Goal: Task Accomplishment & Management: Manage account settings

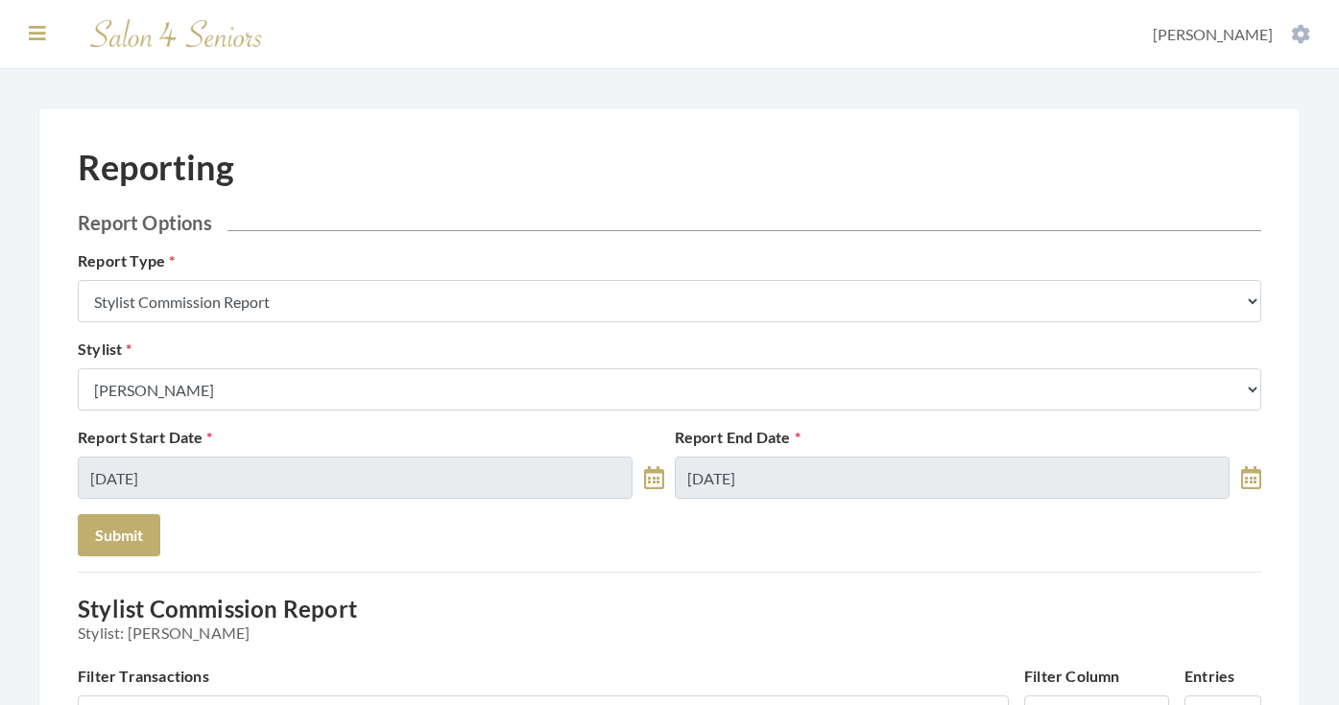
click at [30, 39] on icon at bounding box center [37, 33] width 17 height 19
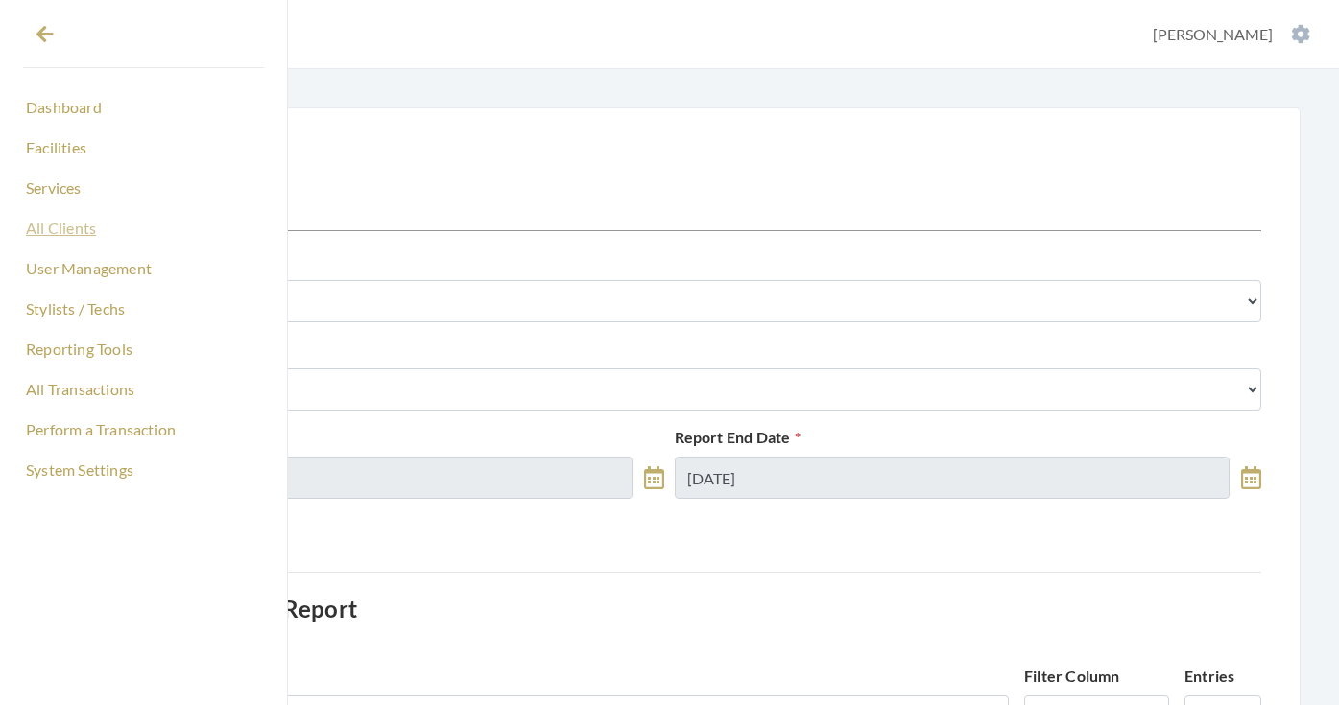
click at [55, 230] on link "All Clients" at bounding box center [143, 228] width 241 height 33
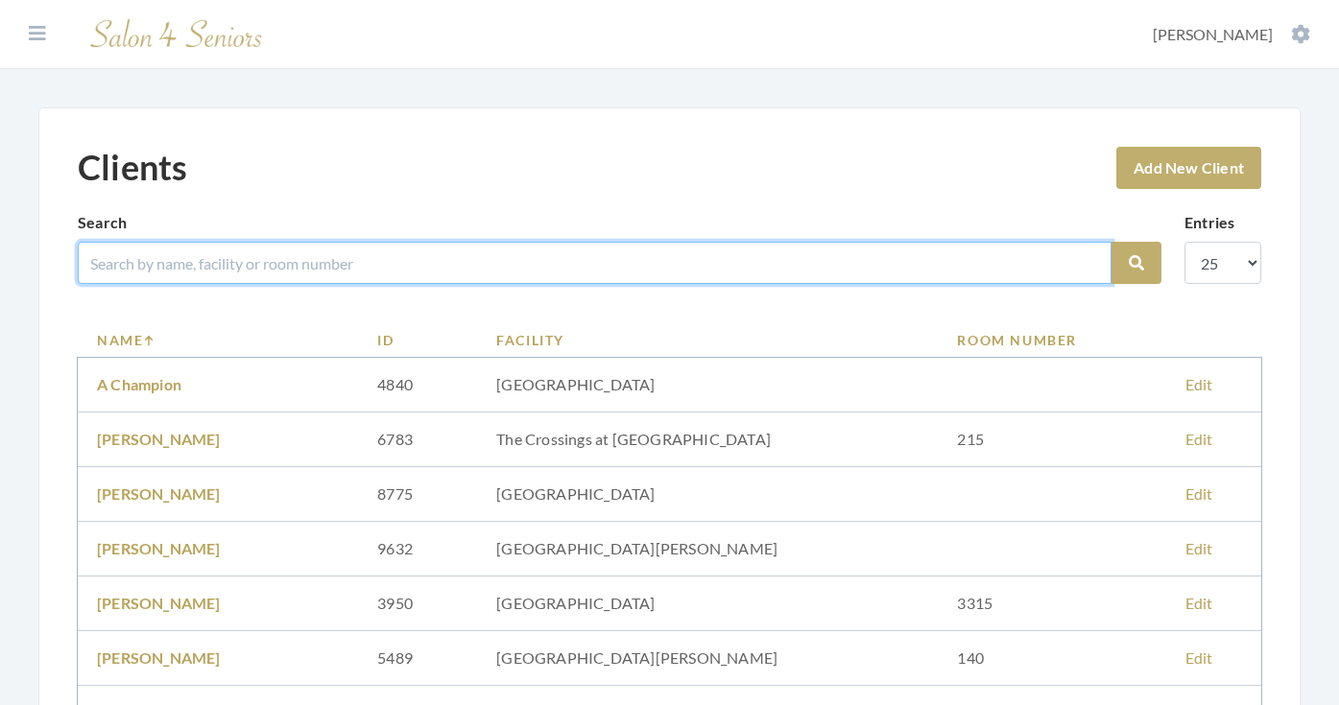
click at [160, 251] on input "search" at bounding box center [595, 263] width 1034 height 42
type input "schindler"
click at [1136, 263] on button "Search" at bounding box center [1136, 263] width 50 height 42
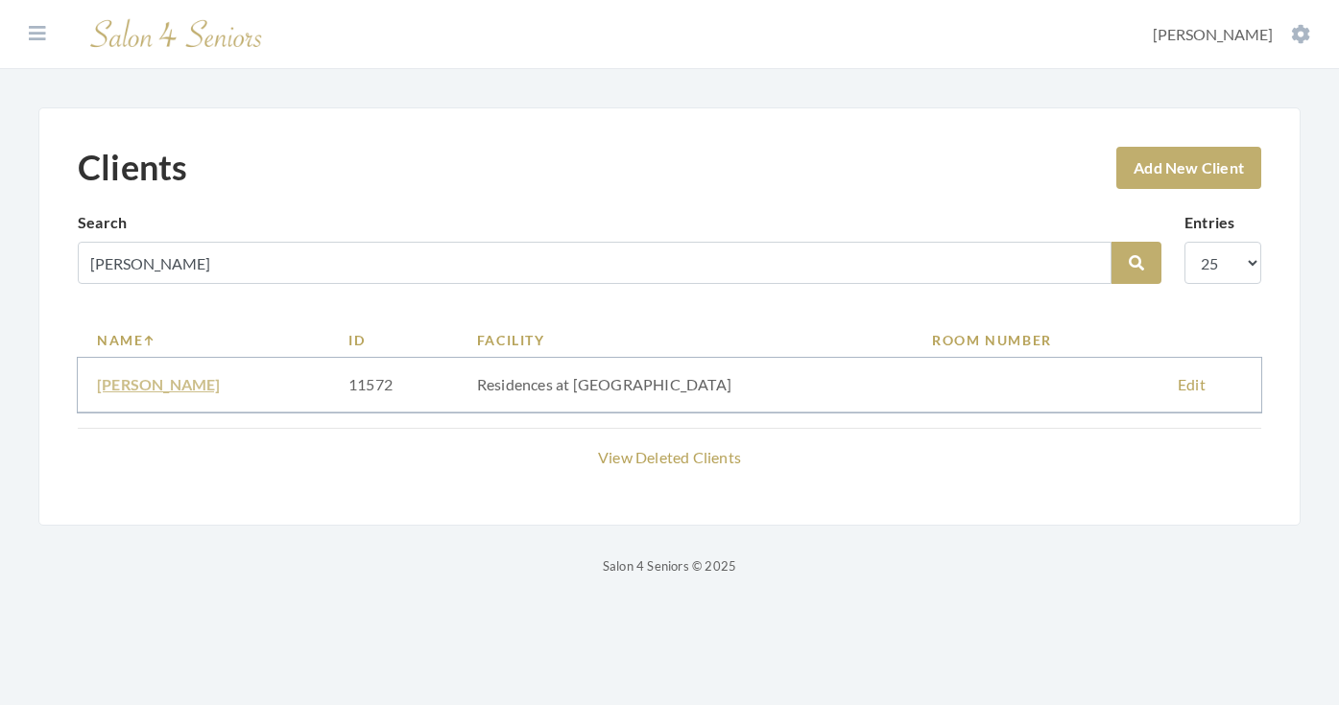
click at [184, 384] on link "[PERSON_NAME]" at bounding box center [159, 384] width 124 height 18
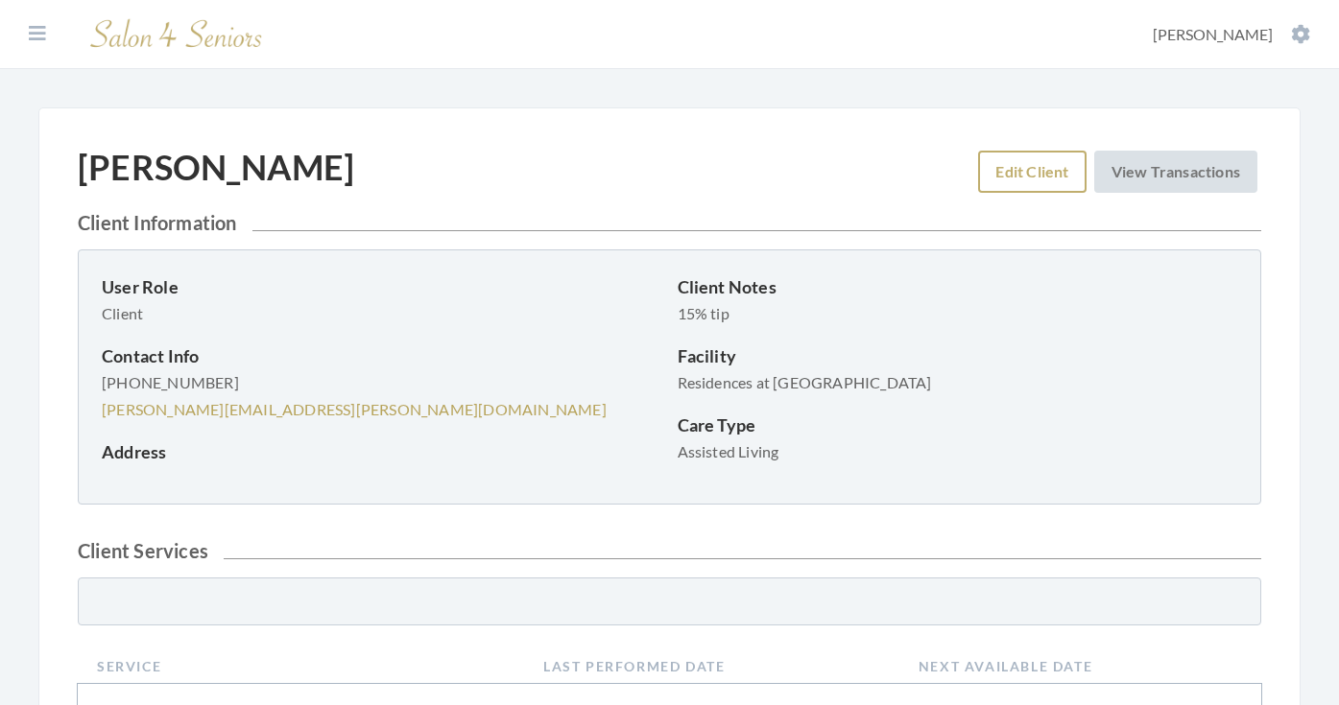
click at [1037, 163] on link "Edit Client" at bounding box center [1031, 172] width 107 height 42
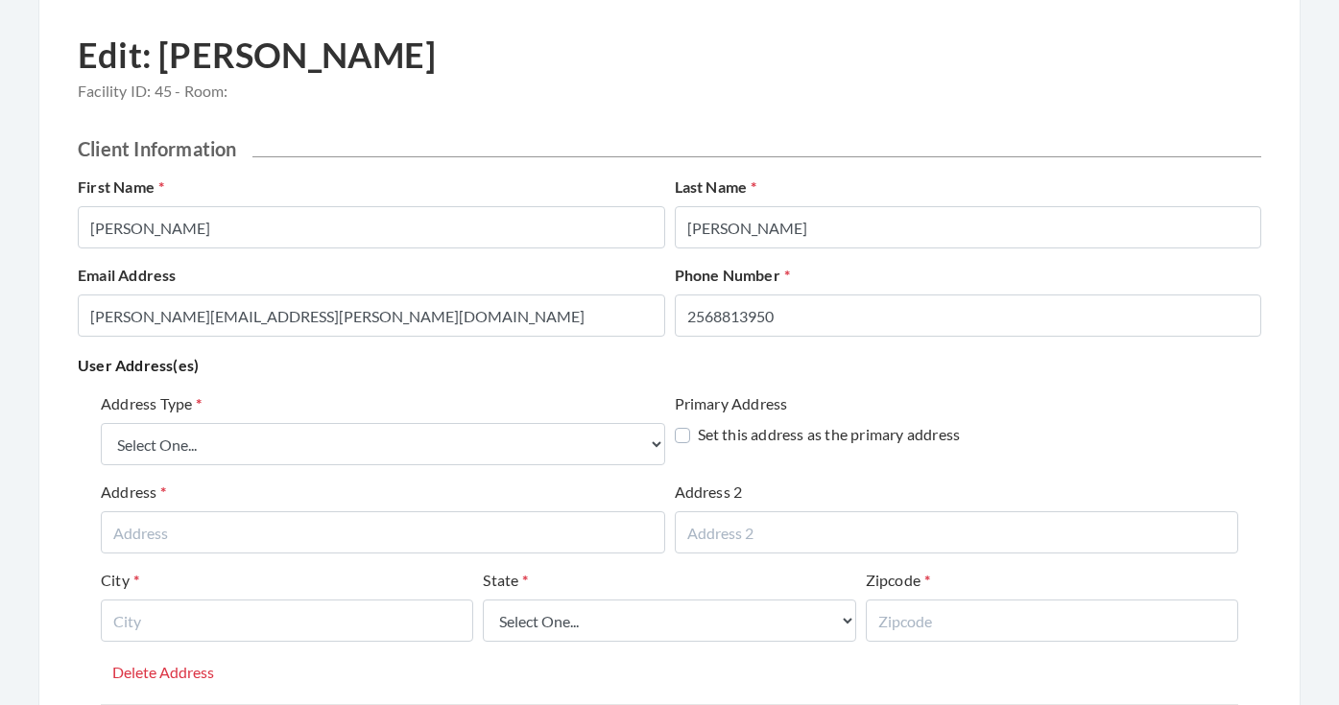
scroll to position [123, 0]
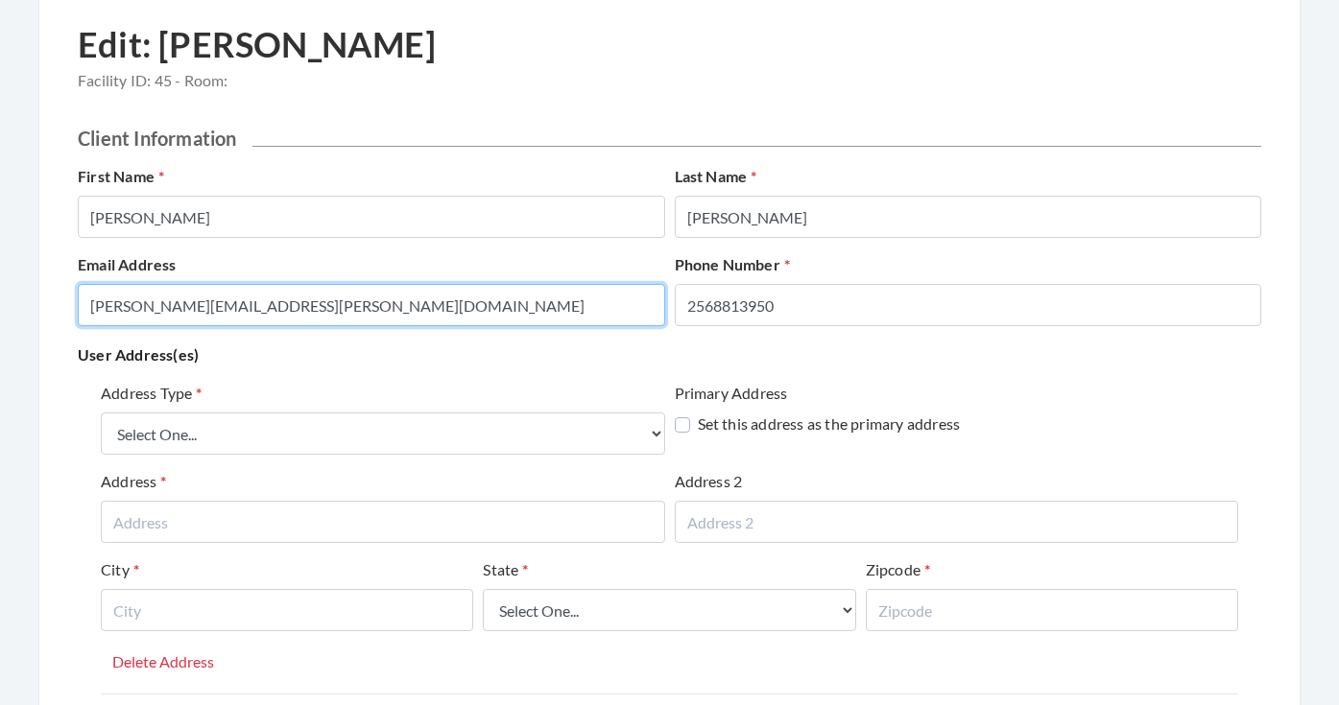
drag, startPoint x: 452, startPoint y: 308, endPoint x: 106, endPoint y: 290, distance: 346.9
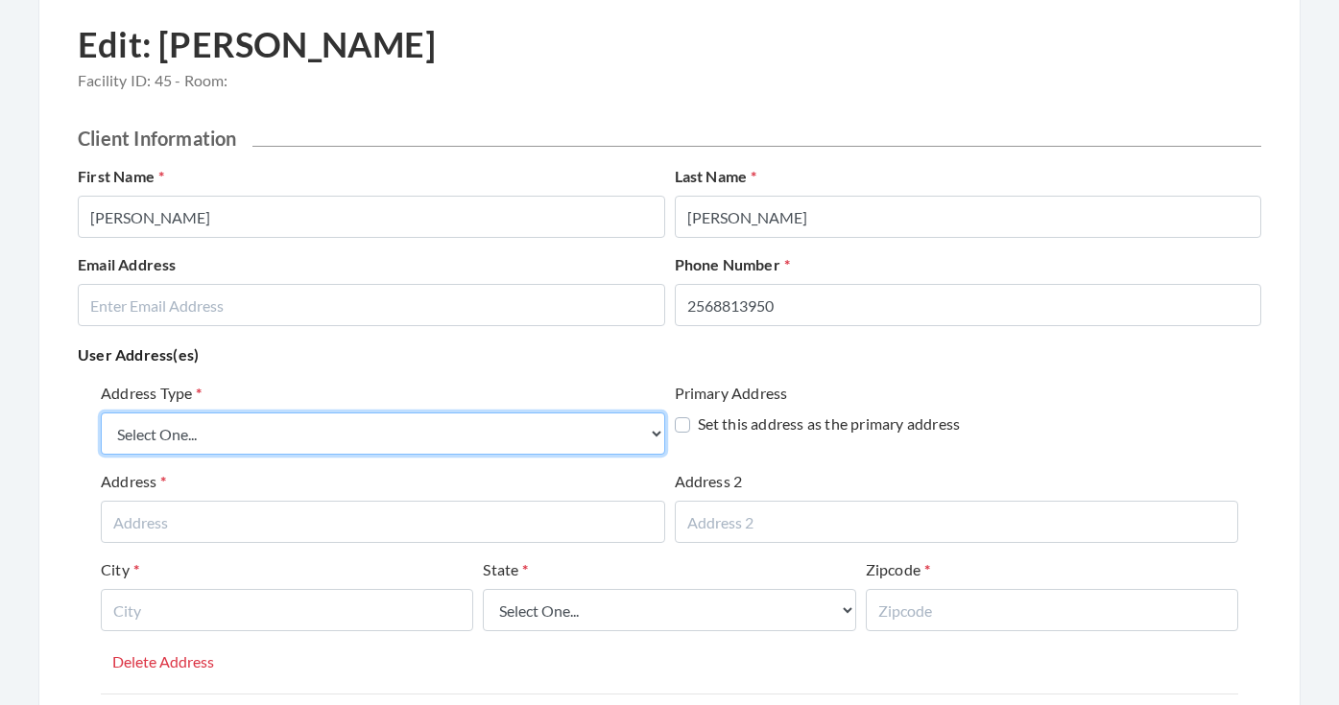
select select "billing"
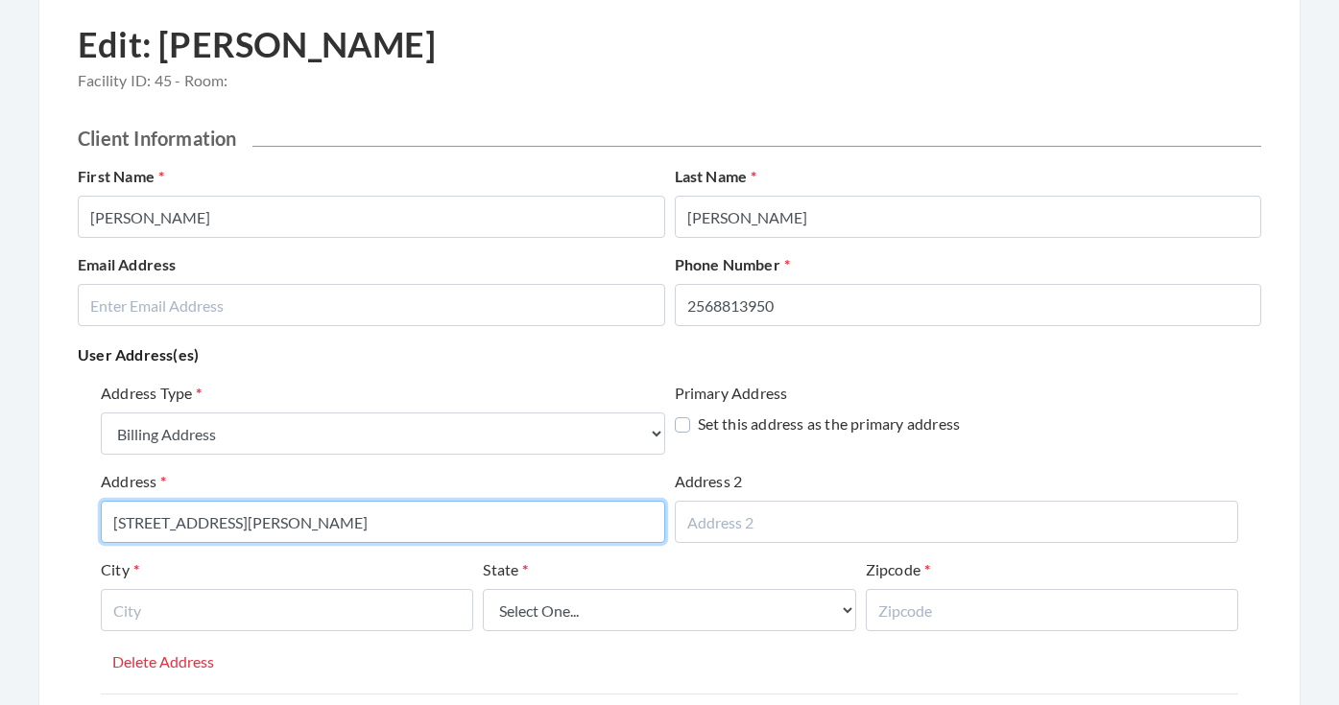
type input "15035 ASHMENT BLVD"
click at [244, 516] on input "15035 ASHMENT BLVD" at bounding box center [383, 522] width 564 height 42
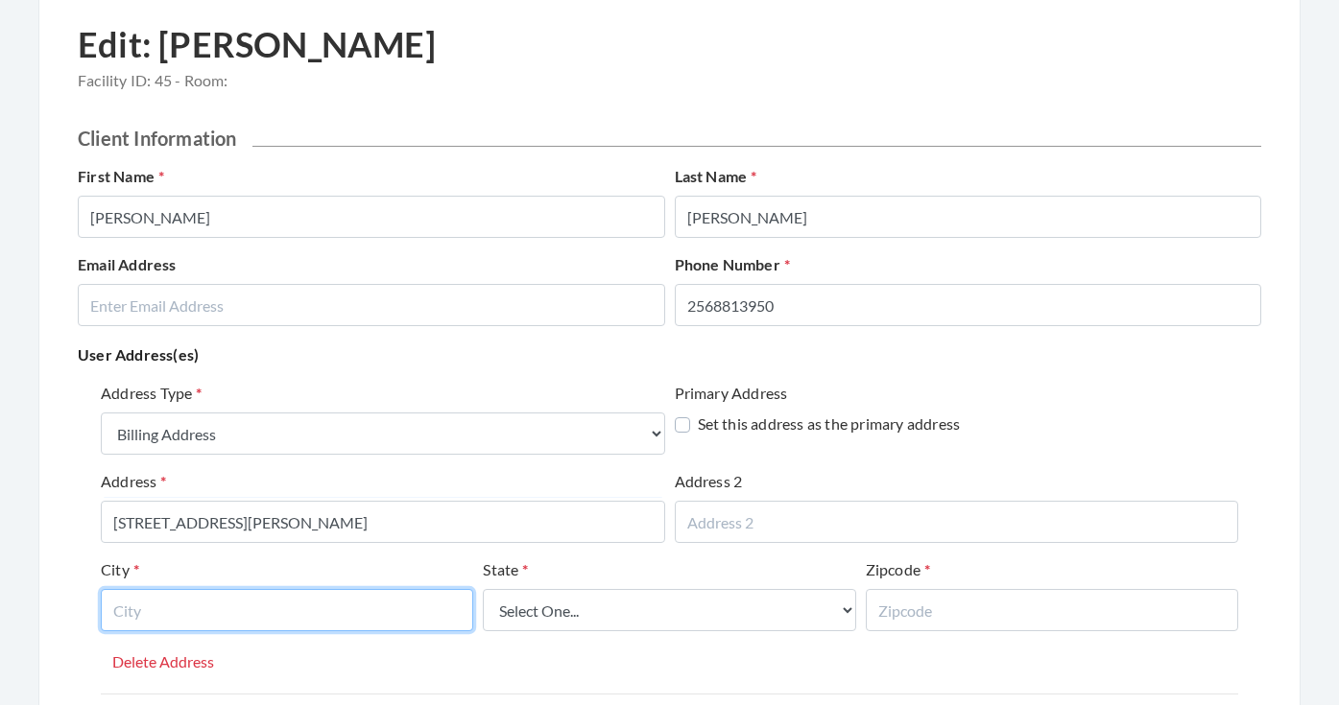
click at [374, 614] on input "text" at bounding box center [287, 610] width 372 height 42
type input "HUNTSVILLE"
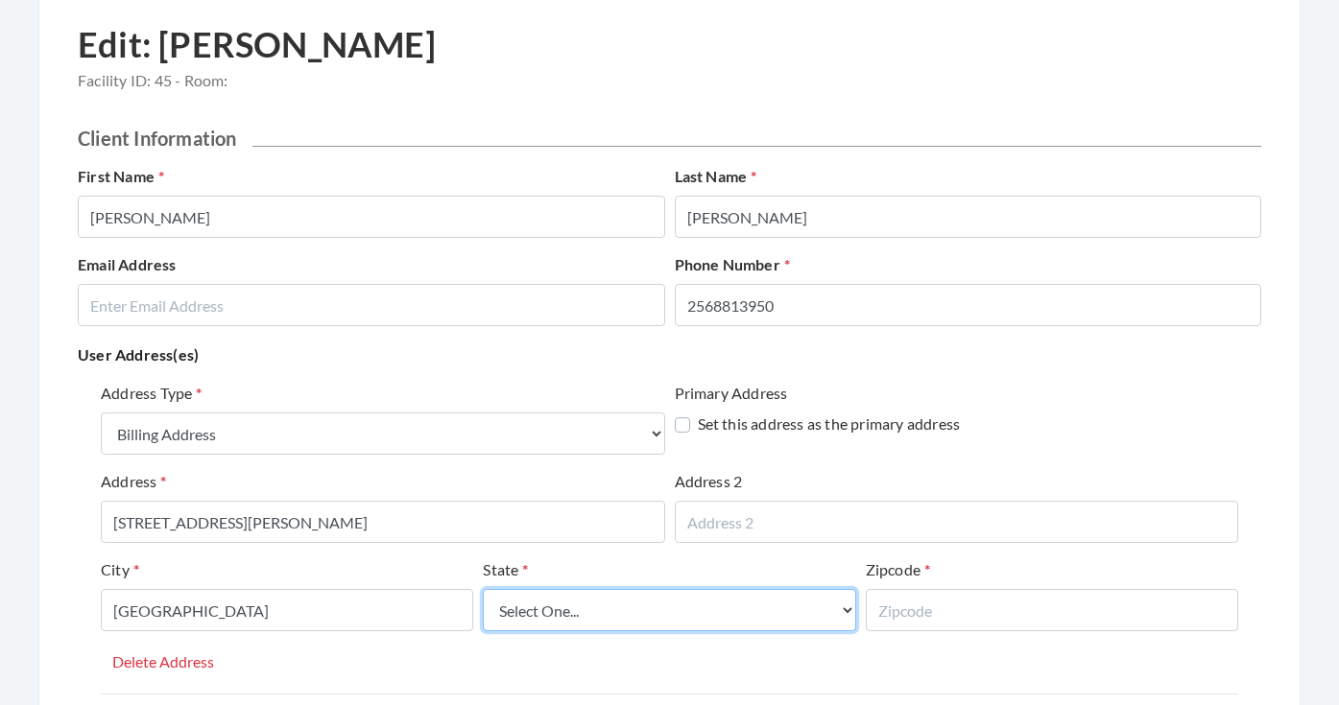
select select "al"
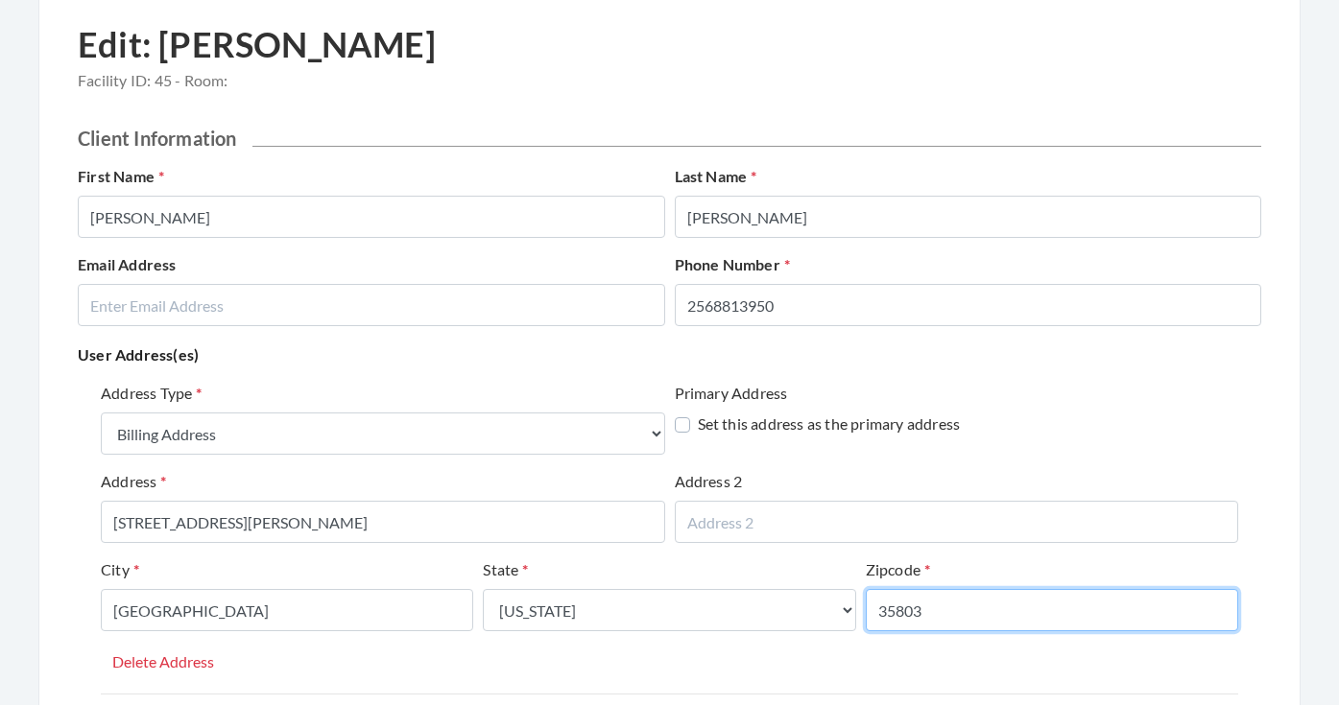
type input "35803"
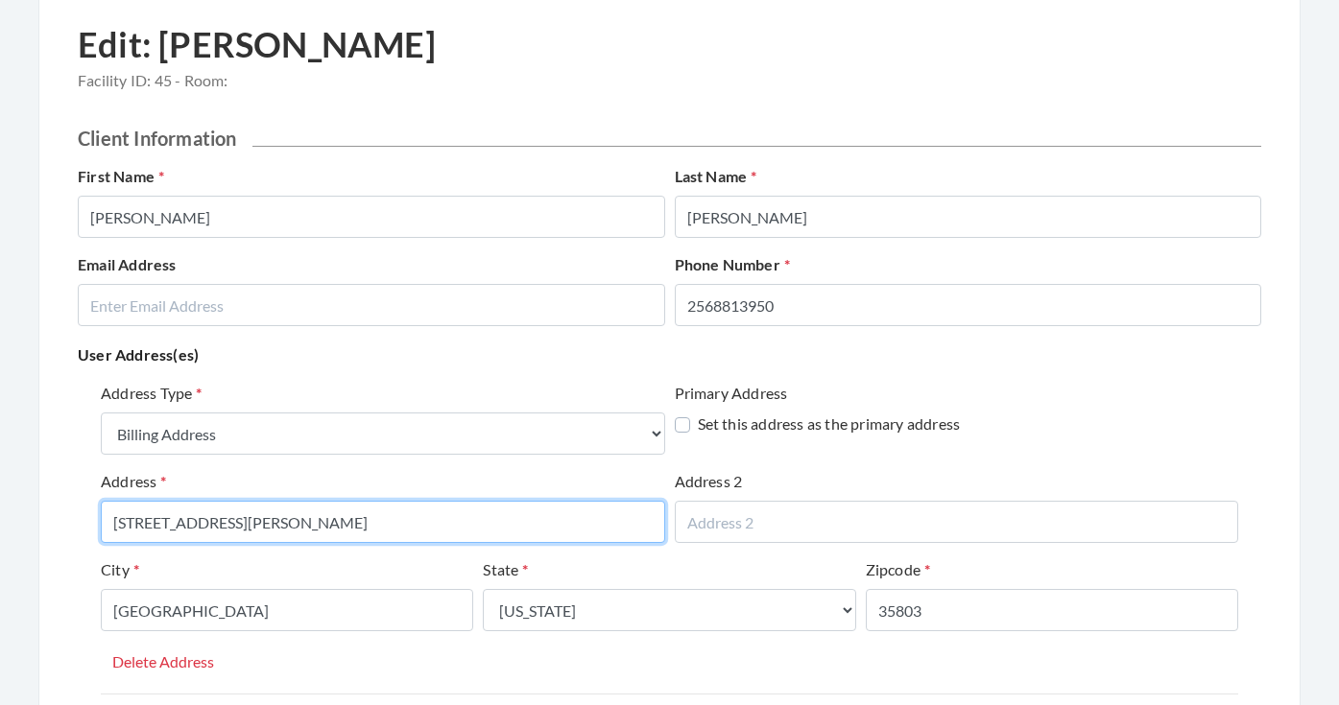
click at [213, 523] on input "15035 ASHMENT BLVD" at bounding box center [383, 522] width 564 height 42
type input "[STREET_ADDRESS]"
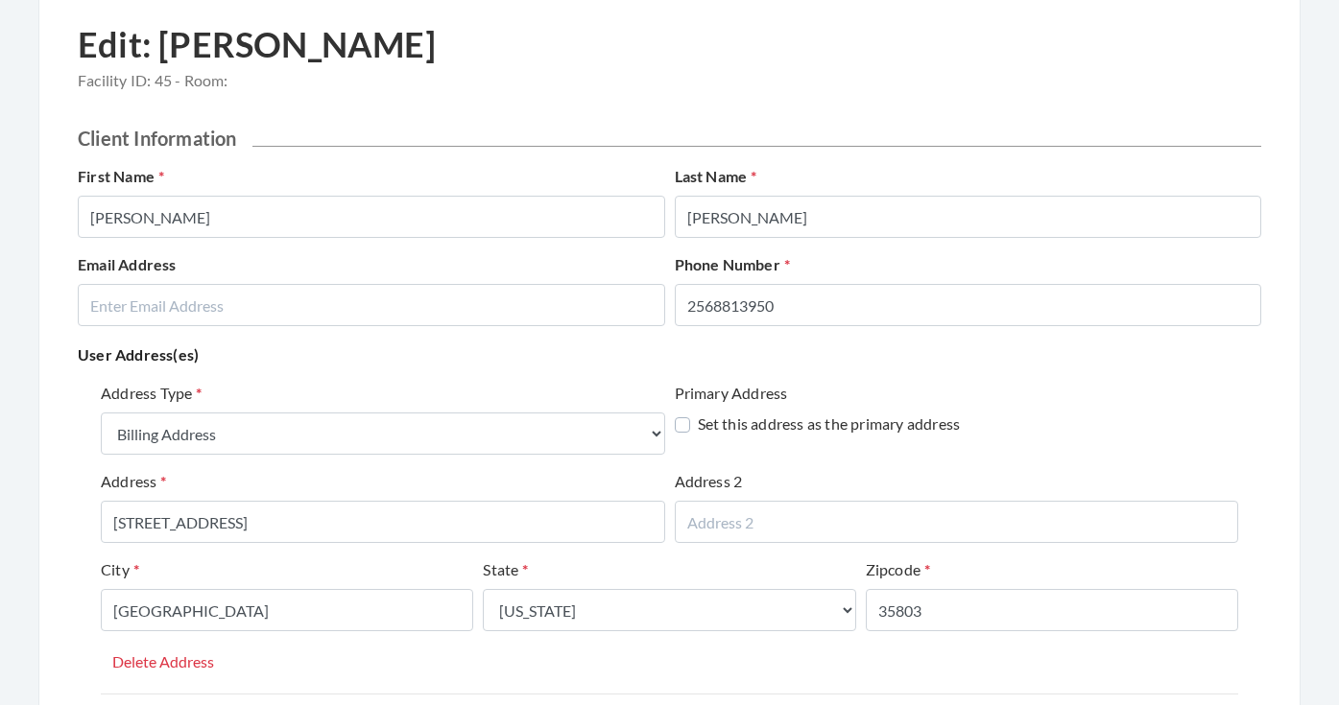
click at [369, 561] on div "City HUNTSVILLE" at bounding box center [287, 595] width 372 height 73
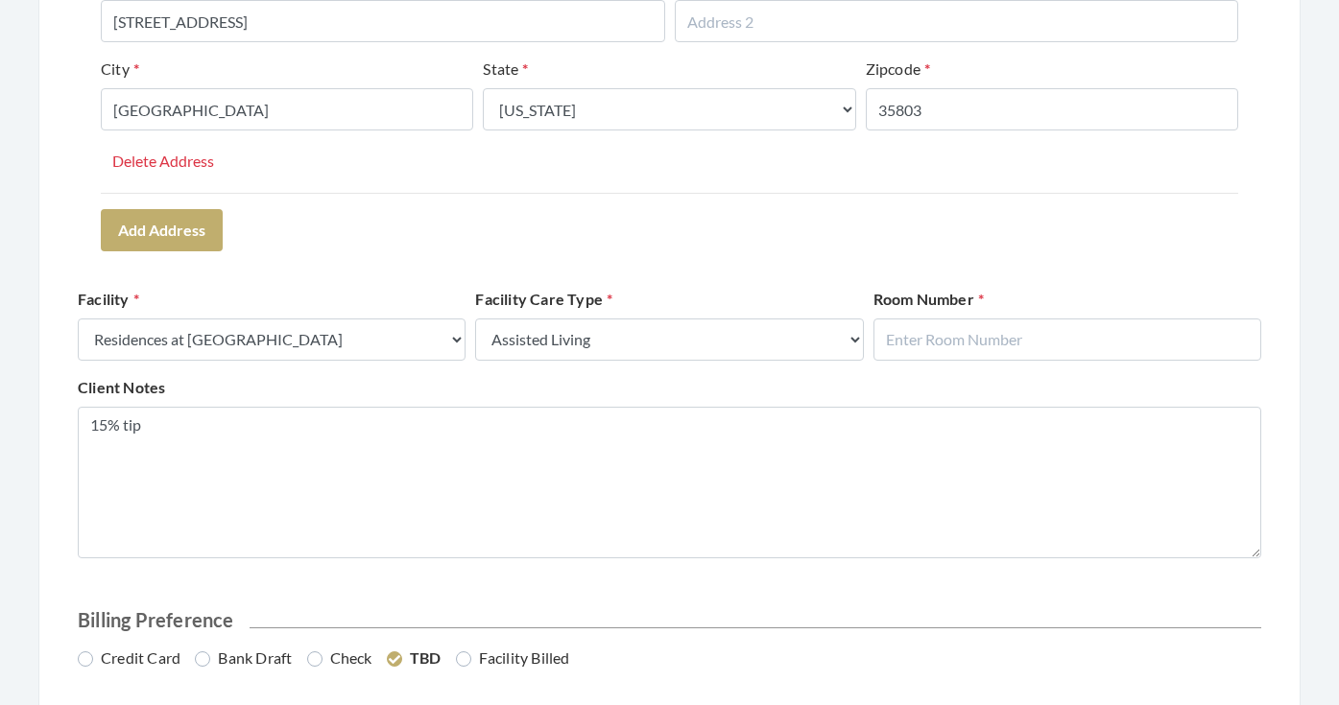
scroll to position [625, 0]
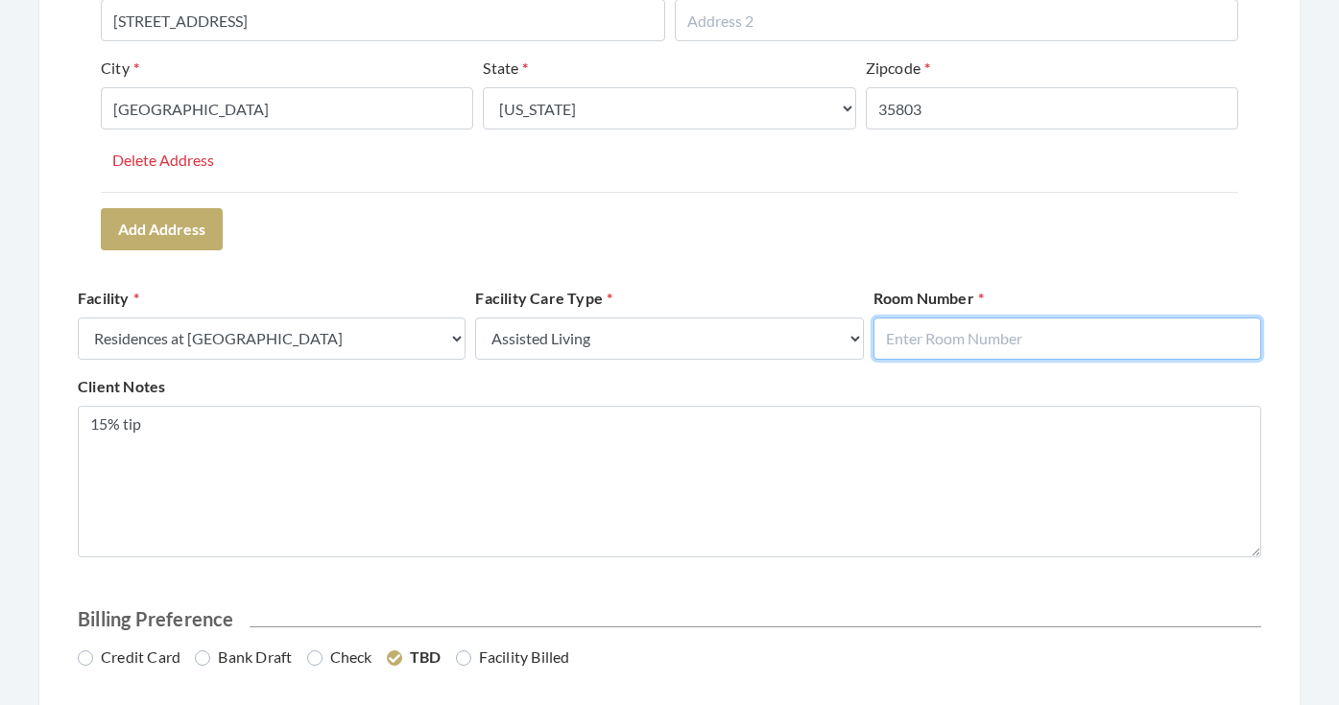
click at [1056, 335] on input "text" at bounding box center [1067, 339] width 388 height 42
type input "203"
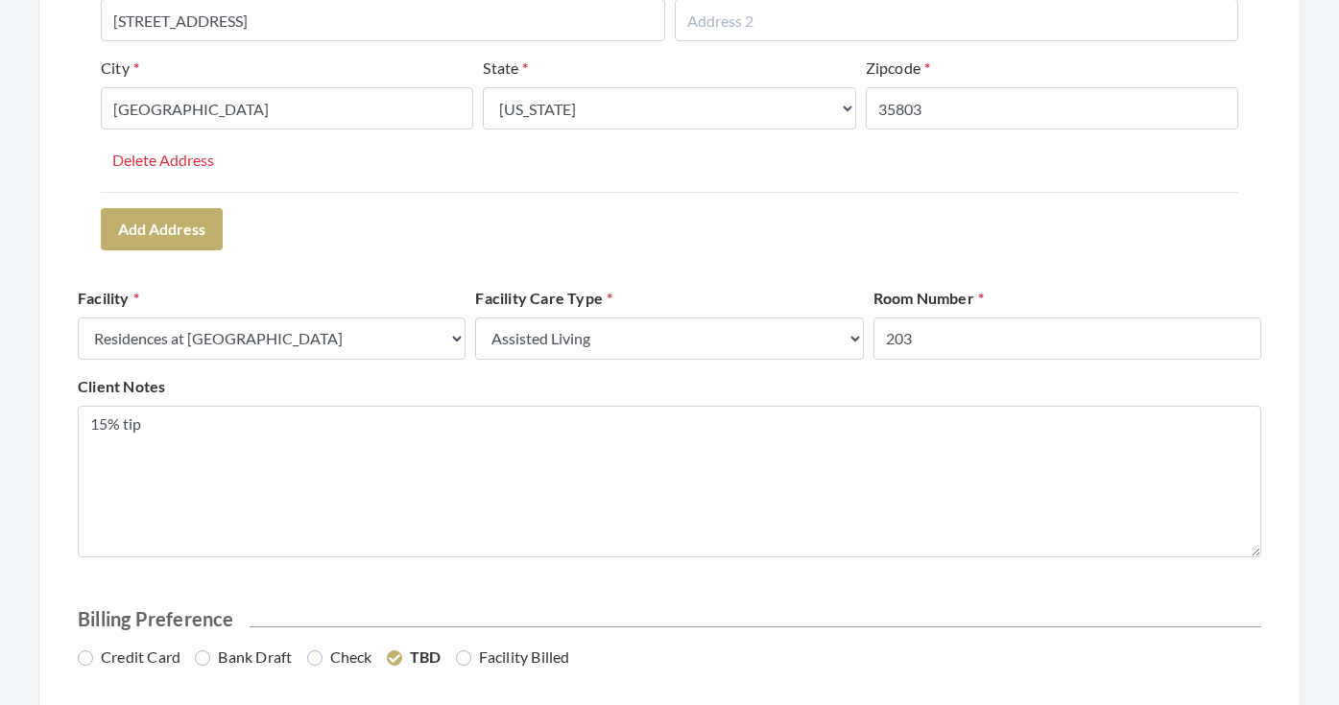
click at [1173, 222] on div "Address Type Select One... Office Address Home Address Billing Address Primary …" at bounding box center [669, 64] width 1183 height 385
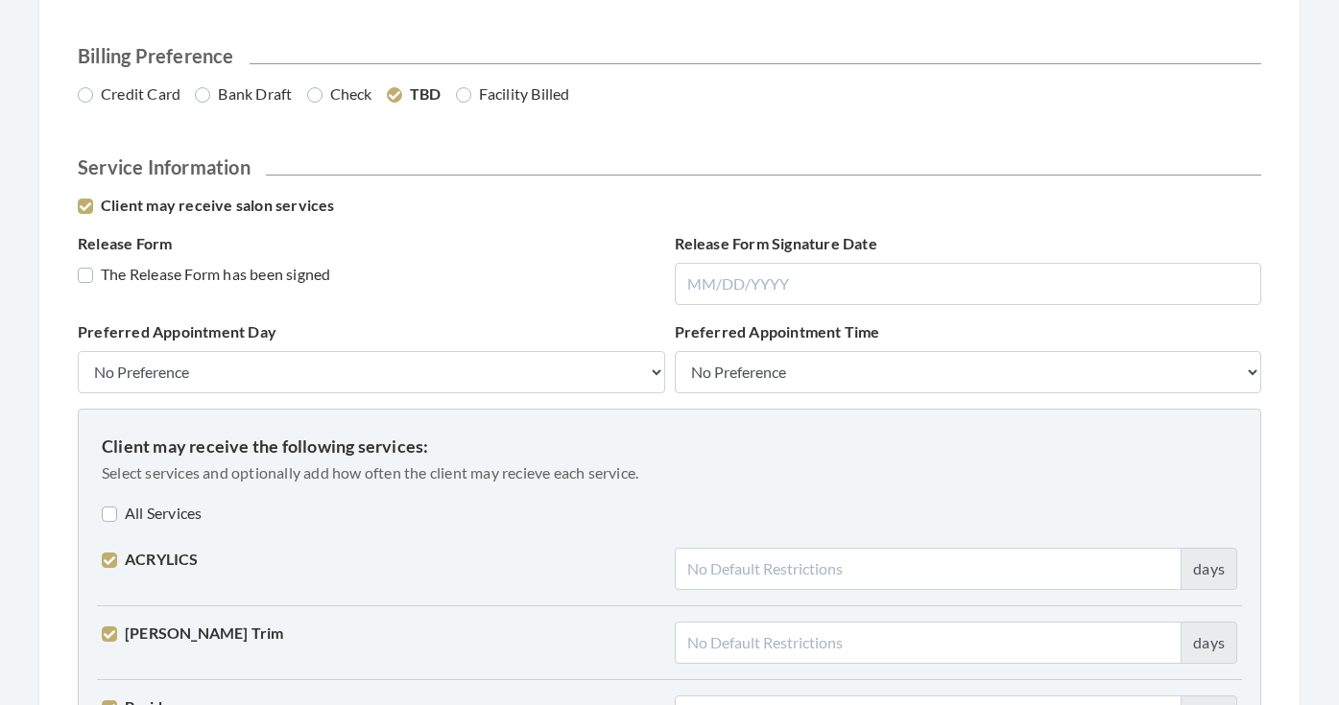
scroll to position [1188, 0]
click at [159, 88] on label "Credit Card" at bounding box center [129, 94] width 103 height 23
radio input "true"
click at [179, 279] on label "The Release Form has been signed" at bounding box center [204, 274] width 252 height 23
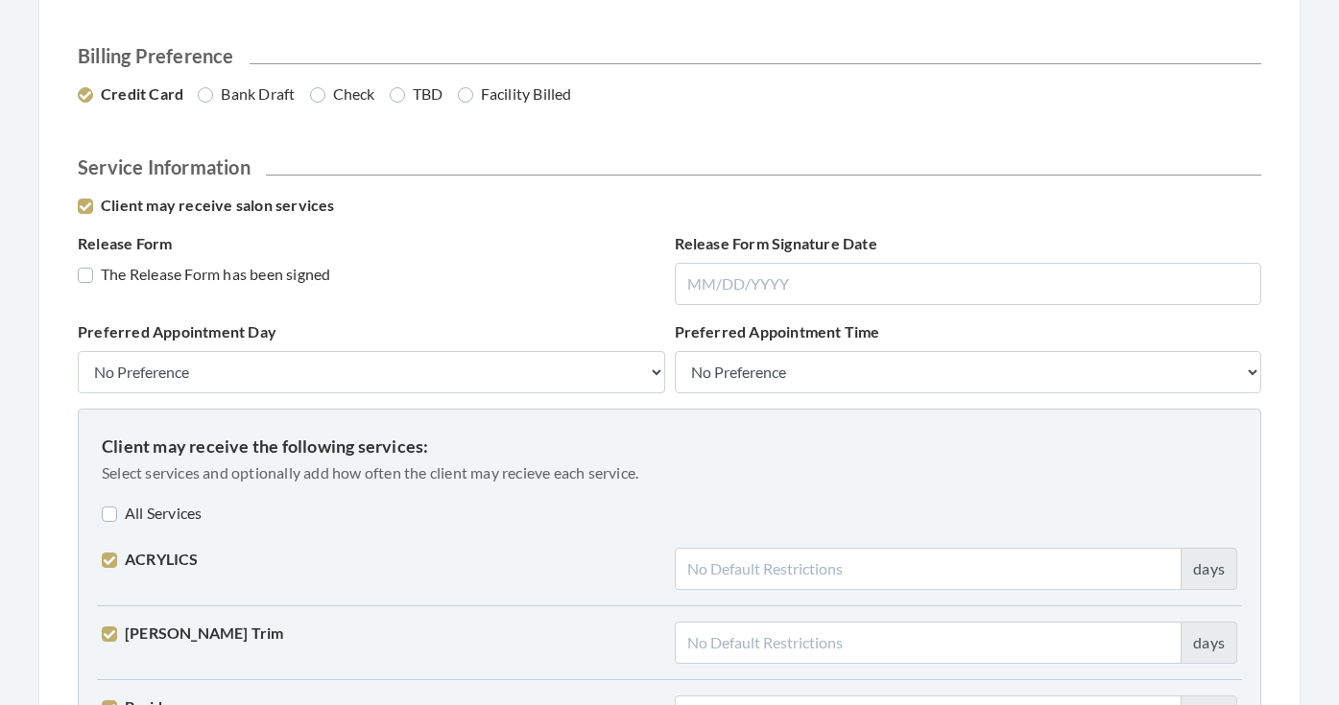
checkbox input "true"
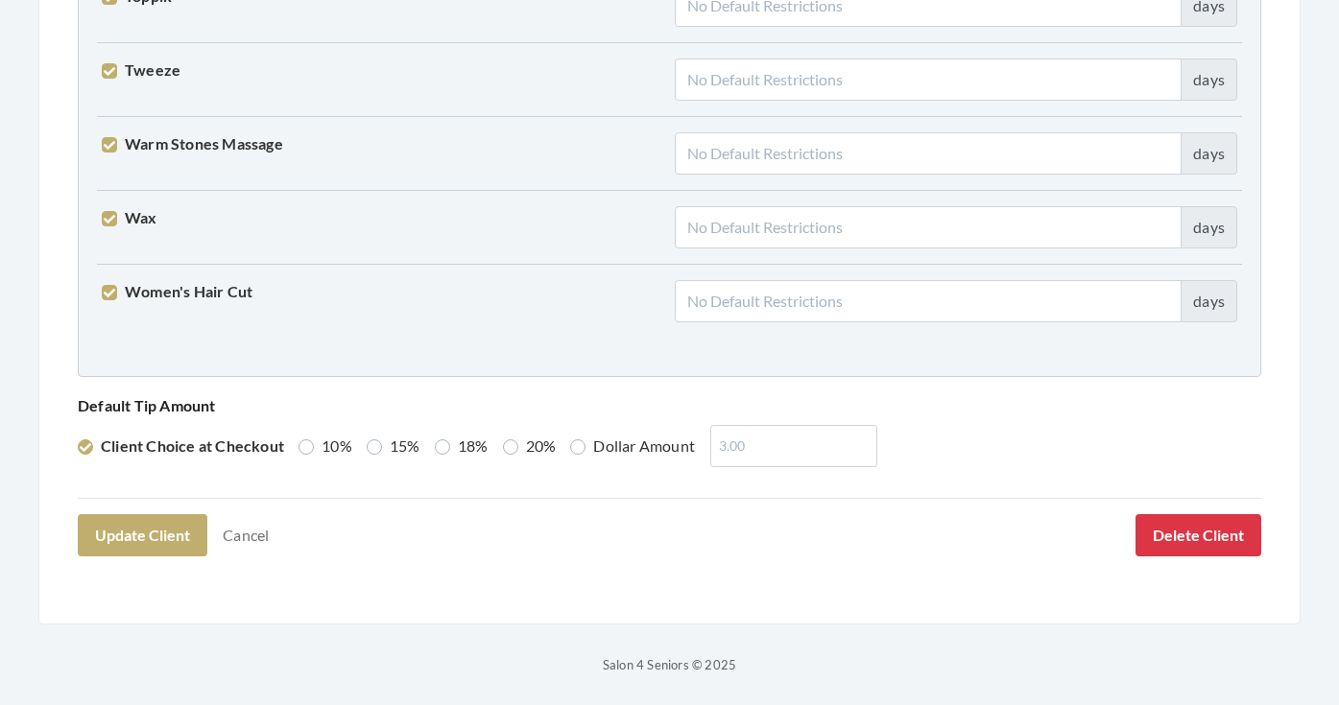
scroll to position [4928, 0]
click at [394, 446] on label "15%" at bounding box center [394, 447] width 54 height 23
radio input "true"
click at [166, 532] on button "Update Client" at bounding box center [143, 536] width 130 height 42
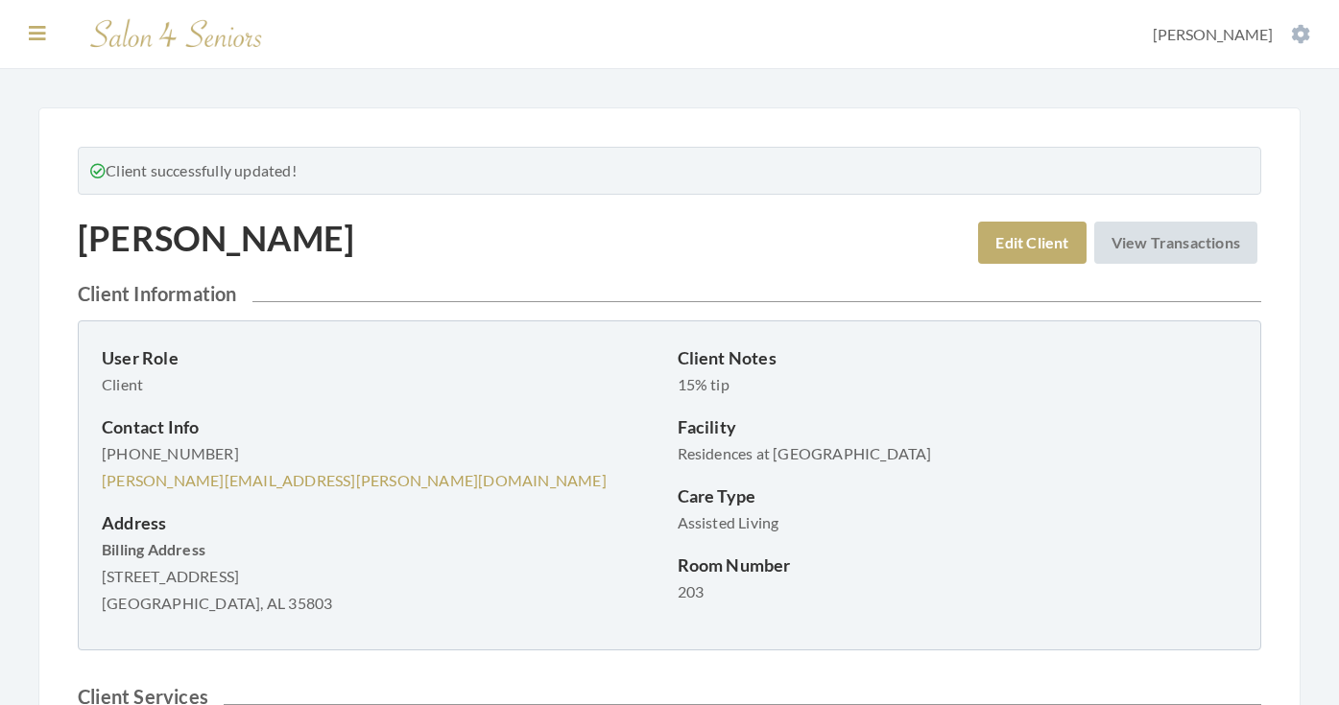
click at [25, 35] on button at bounding box center [37, 33] width 29 height 21
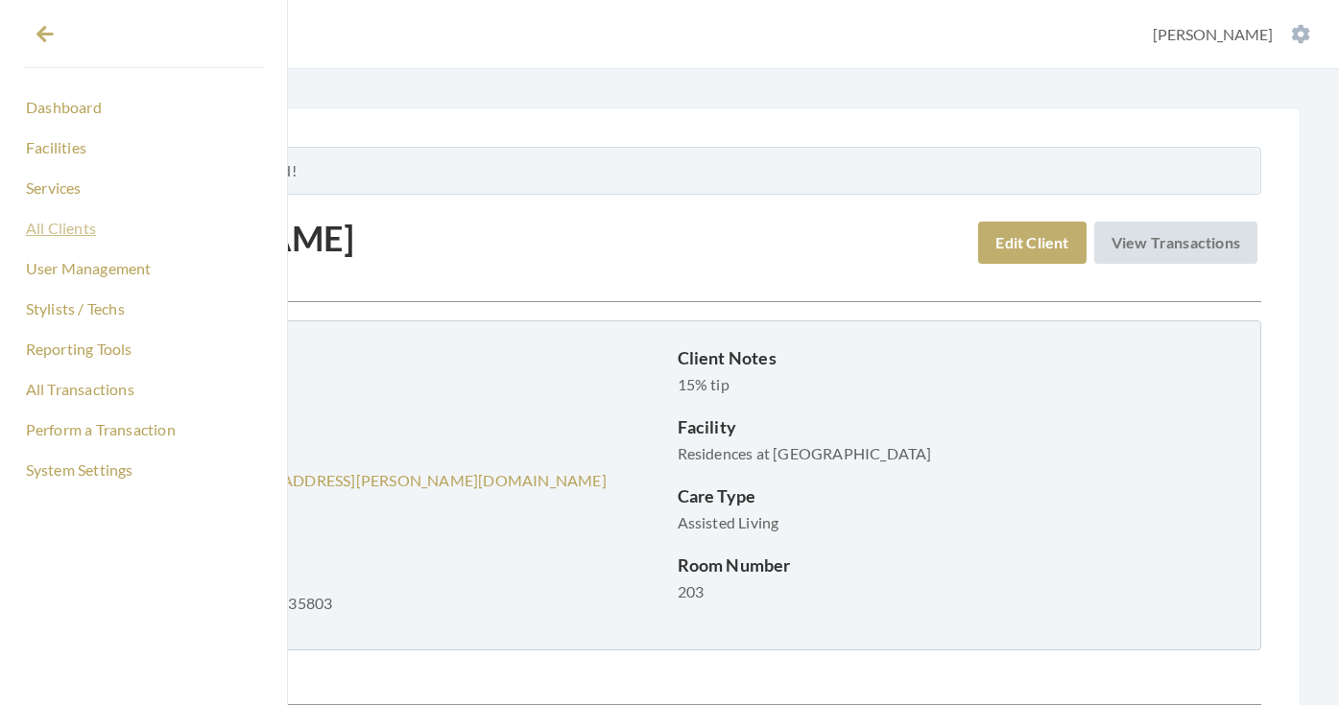
click at [70, 237] on link "All Clients" at bounding box center [143, 228] width 241 height 33
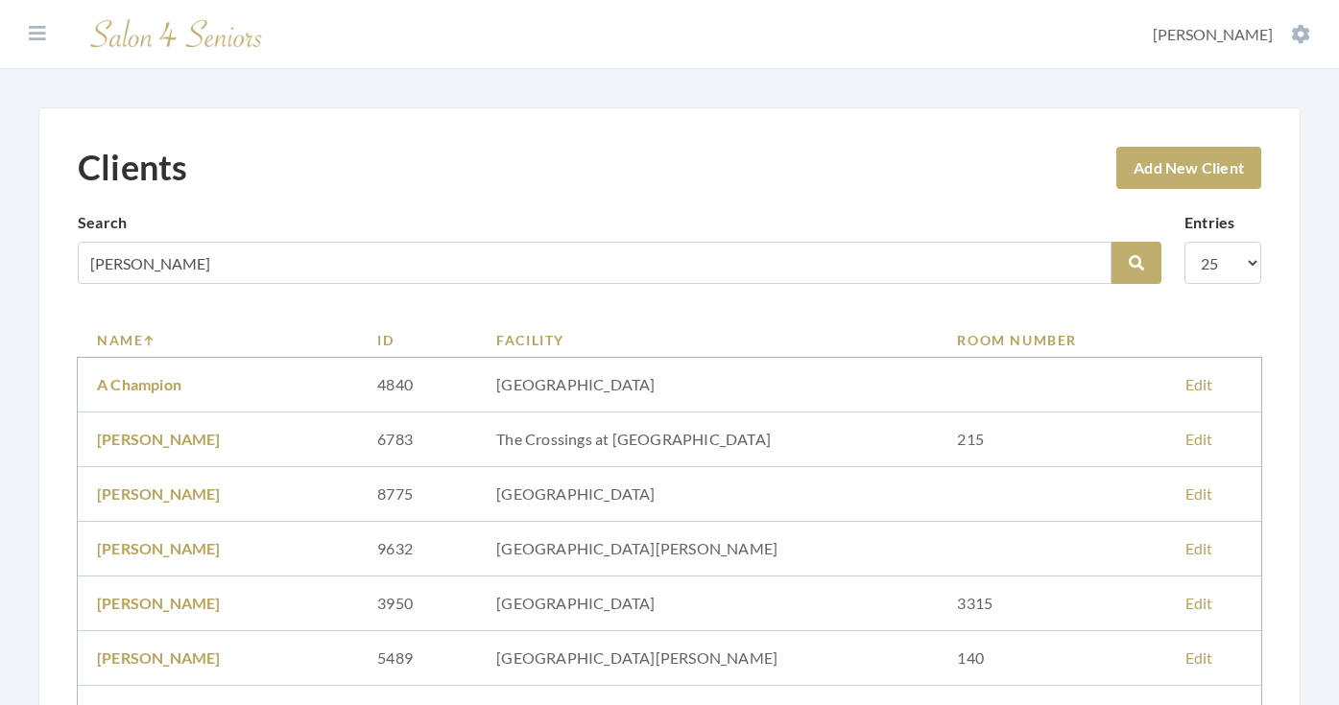
type input "[PERSON_NAME]"
click at [1136, 263] on button "Search" at bounding box center [1136, 263] width 50 height 42
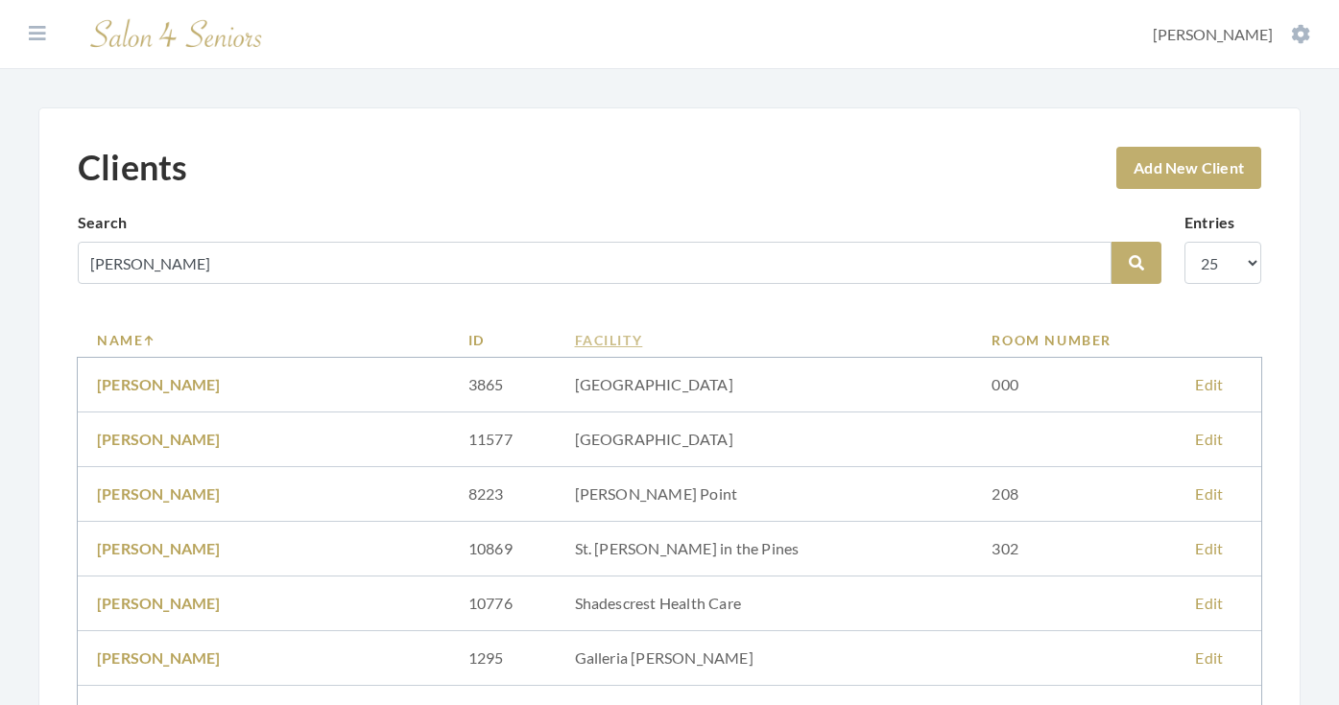
click at [593, 347] on link "Facility" at bounding box center [764, 340] width 379 height 20
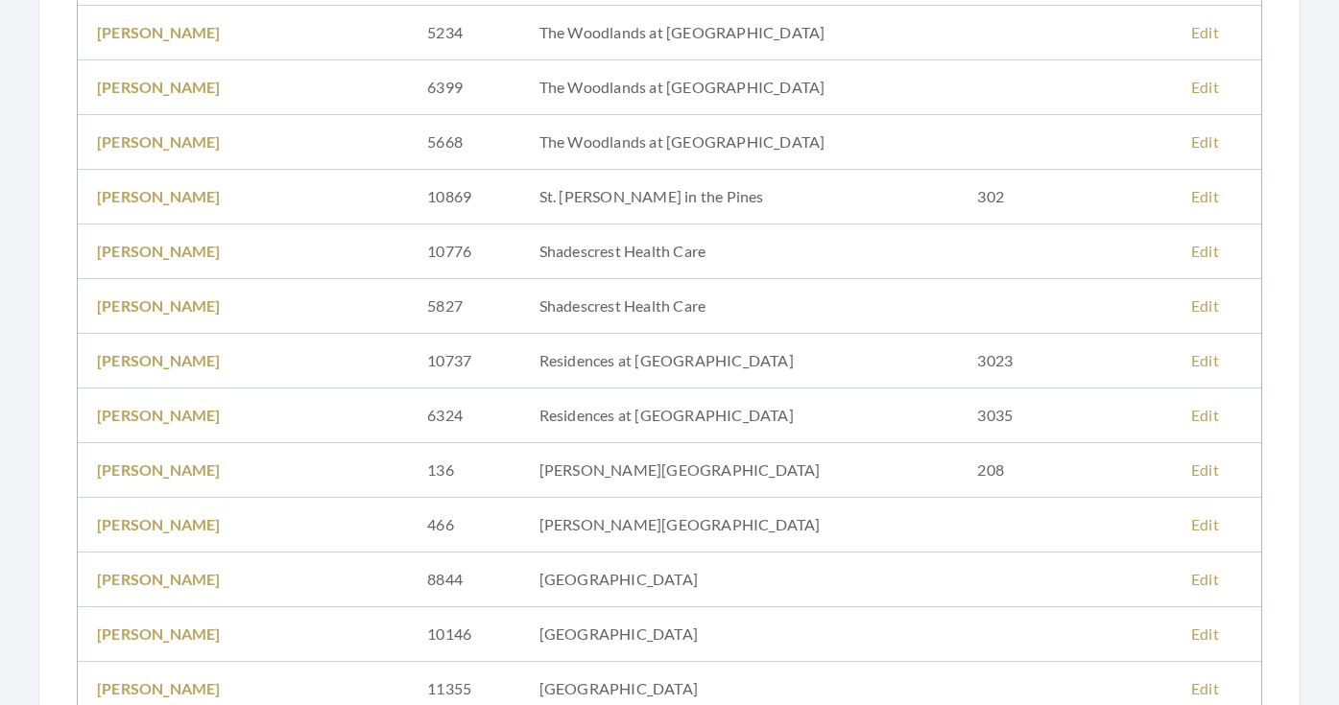
scroll to position [583, 0]
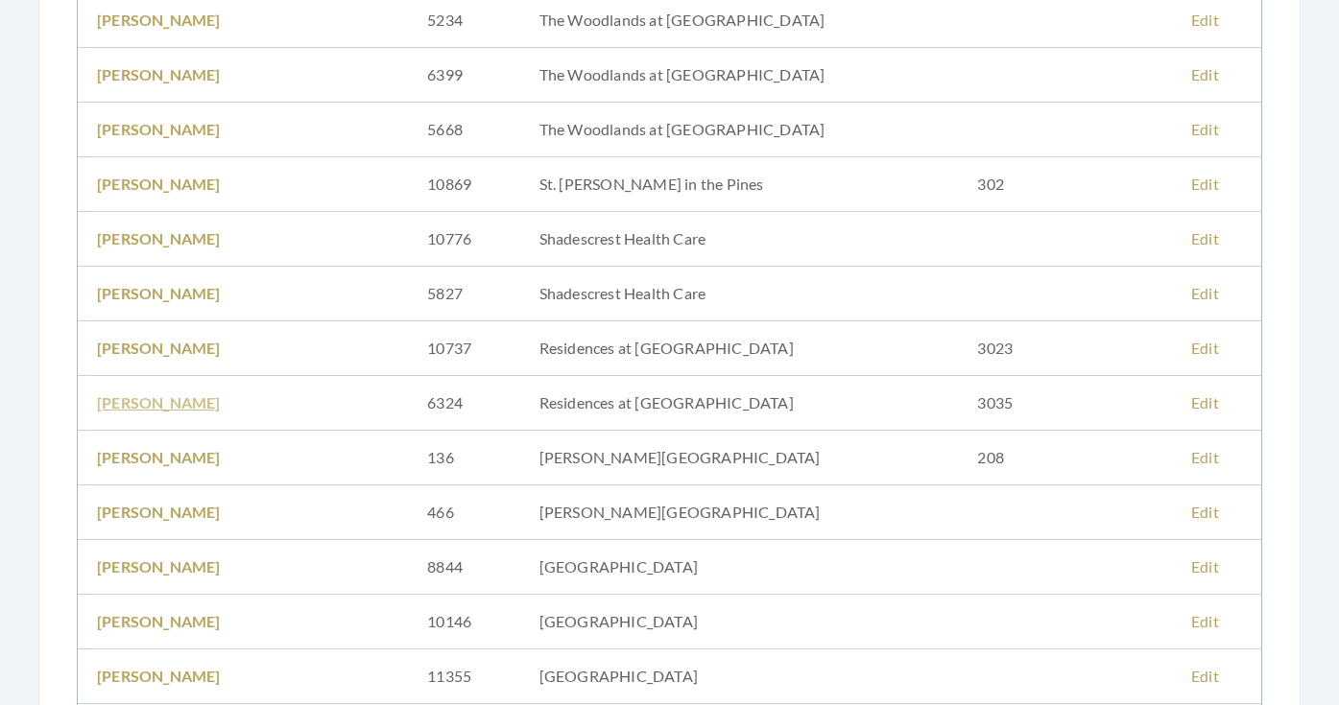
click at [185, 401] on link "[PERSON_NAME]" at bounding box center [159, 402] width 124 height 18
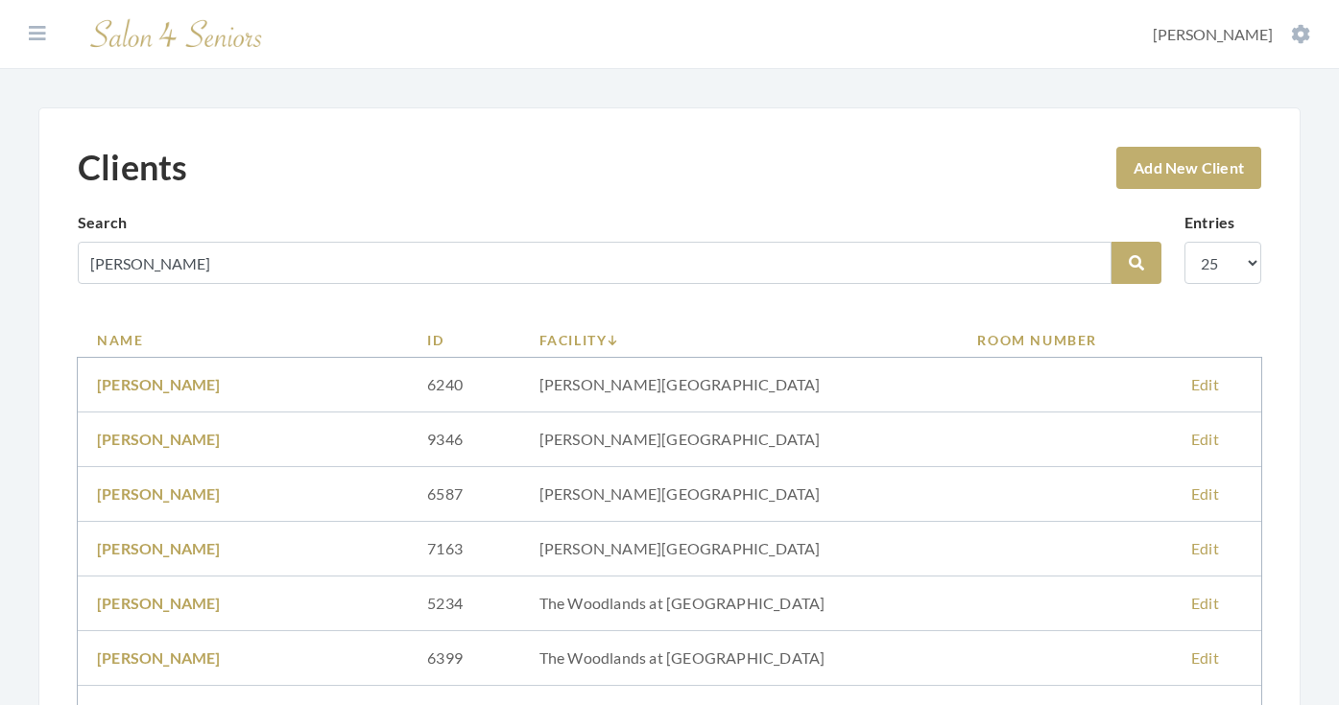
scroll to position [583, 0]
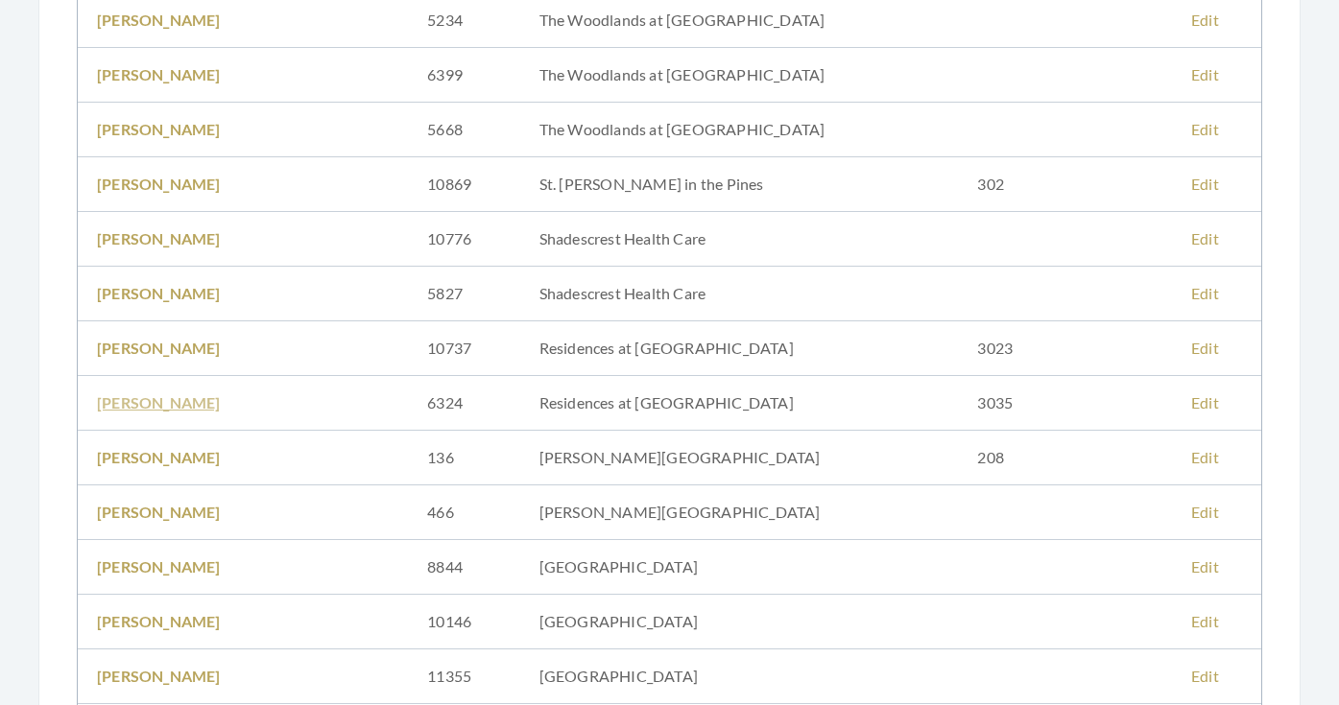
click at [186, 400] on link "[PERSON_NAME]" at bounding box center [159, 402] width 124 height 18
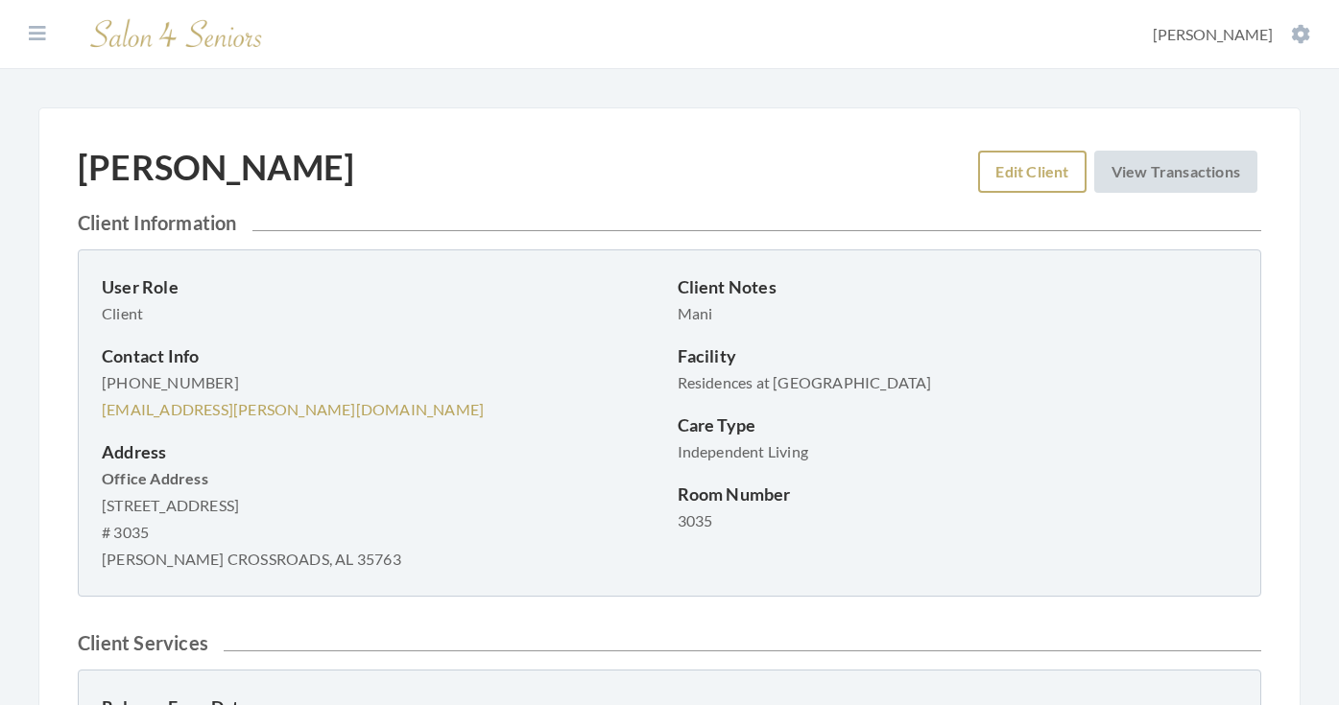
click at [997, 178] on link "Edit Client" at bounding box center [1031, 172] width 107 height 42
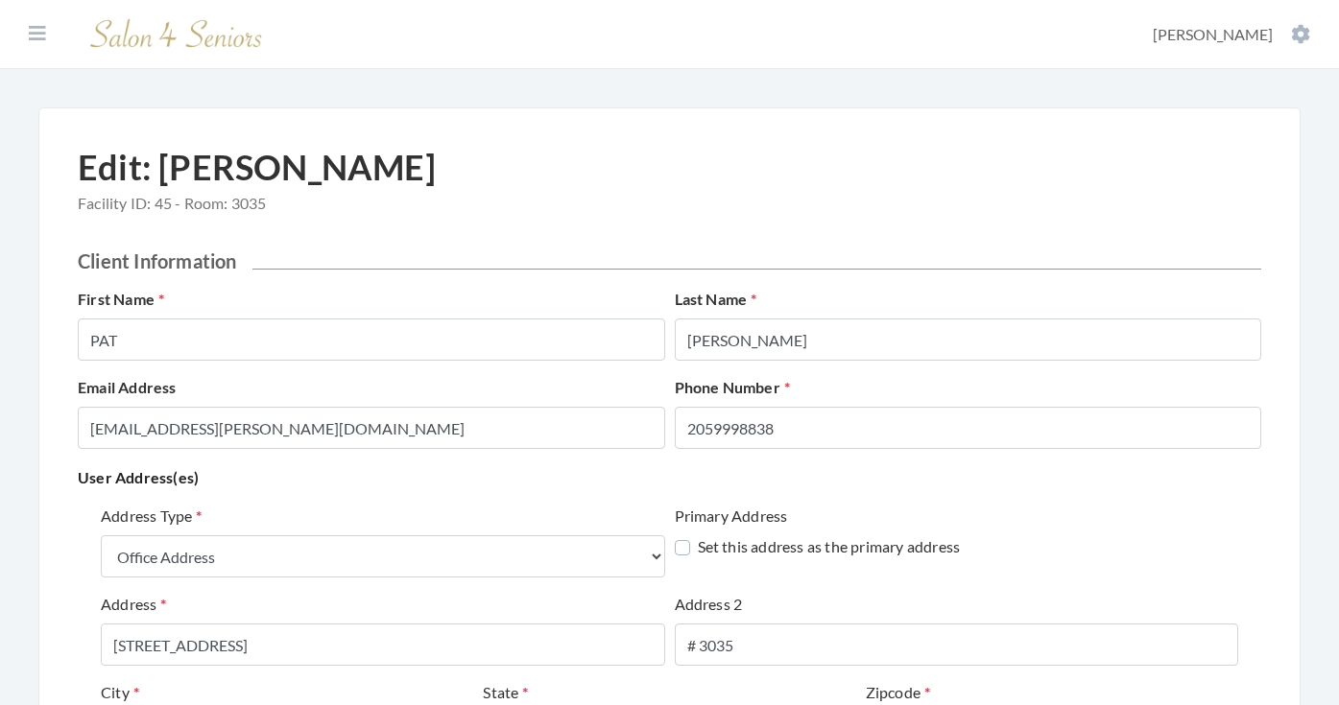
select select "office"
select select "al"
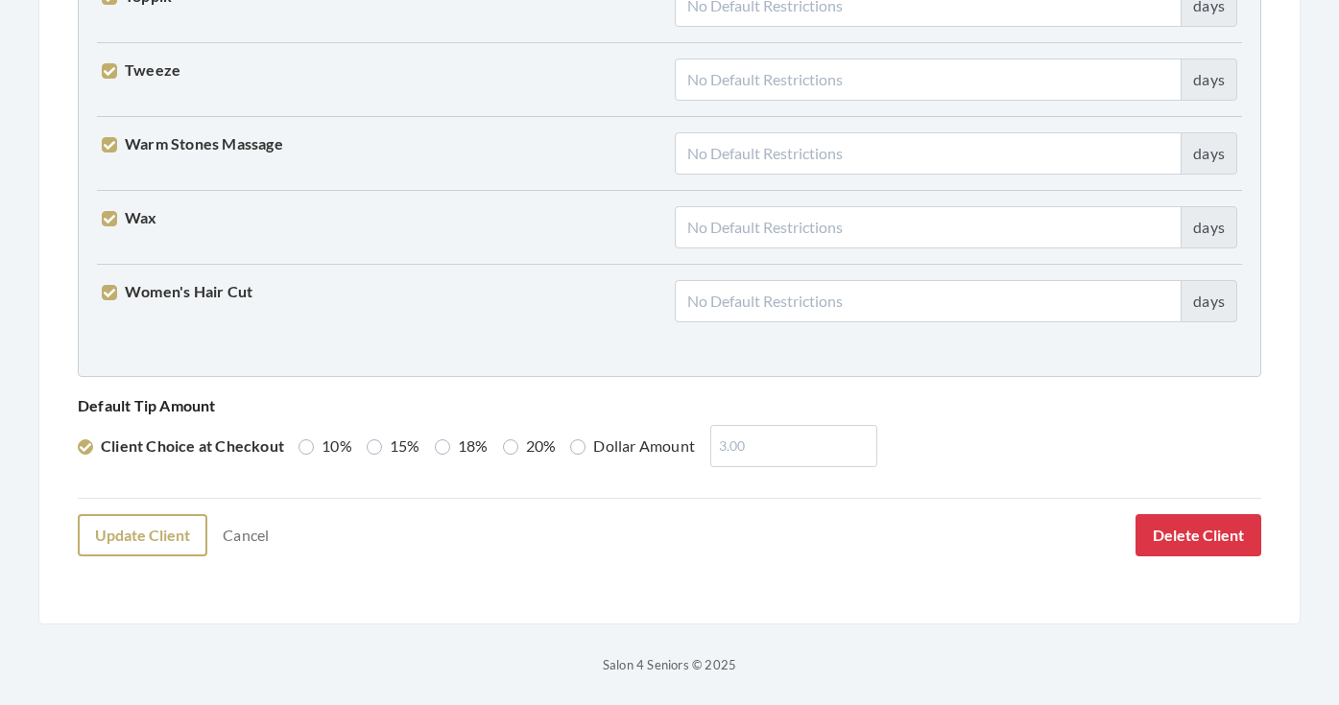
scroll to position [4928, 0]
click at [165, 535] on button "Update Client" at bounding box center [143, 536] width 130 height 42
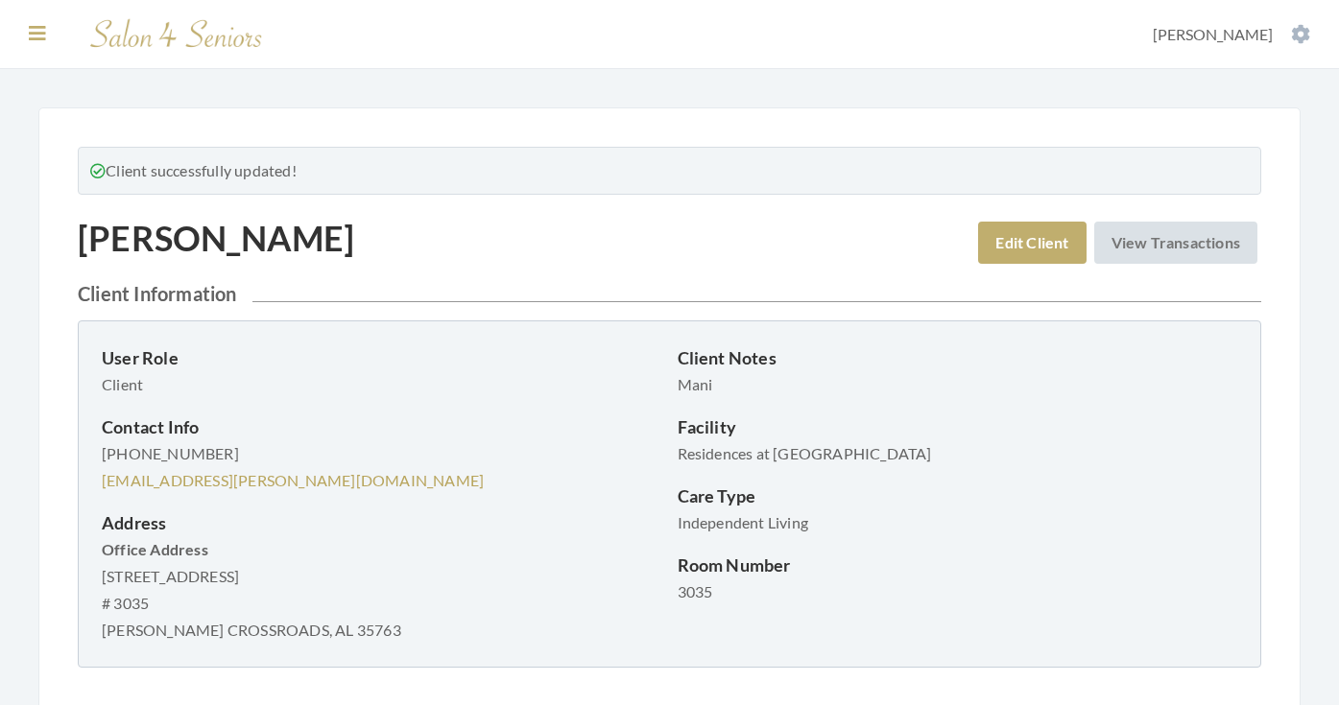
click at [38, 32] on icon at bounding box center [37, 33] width 17 height 19
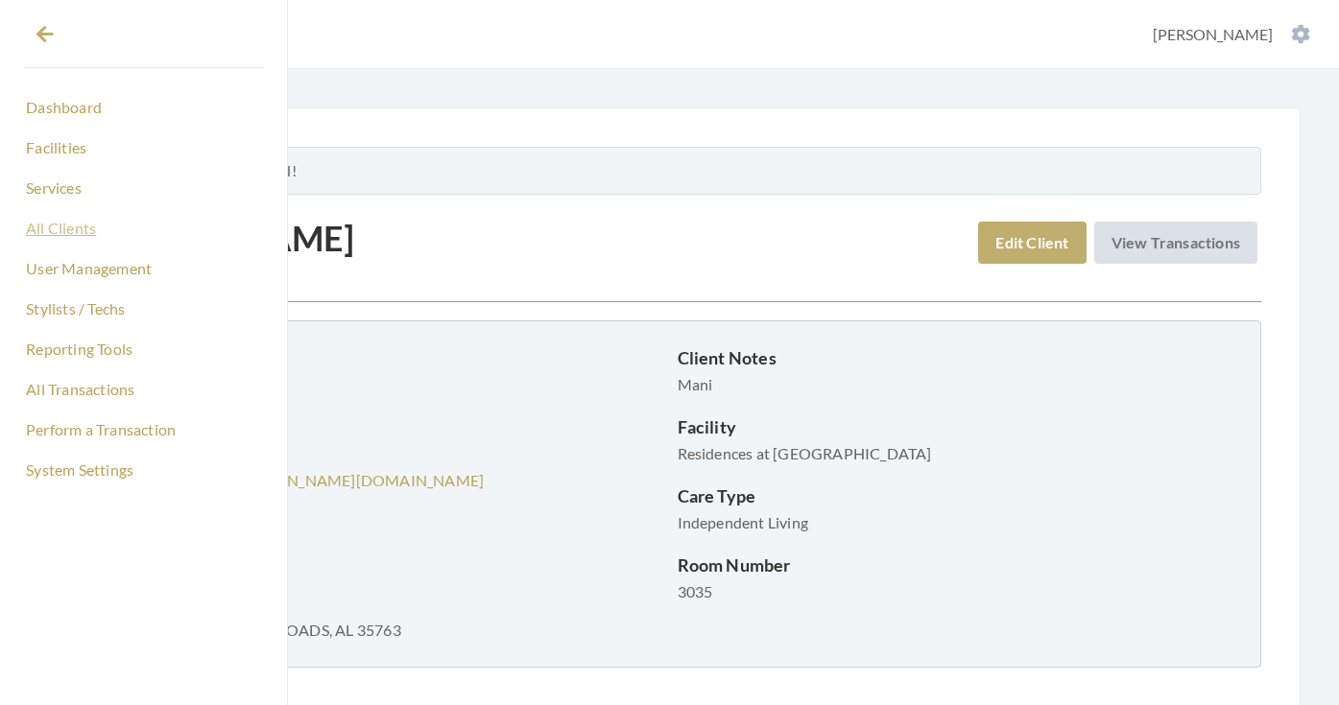
click at [81, 227] on link "All Clients" at bounding box center [143, 228] width 241 height 33
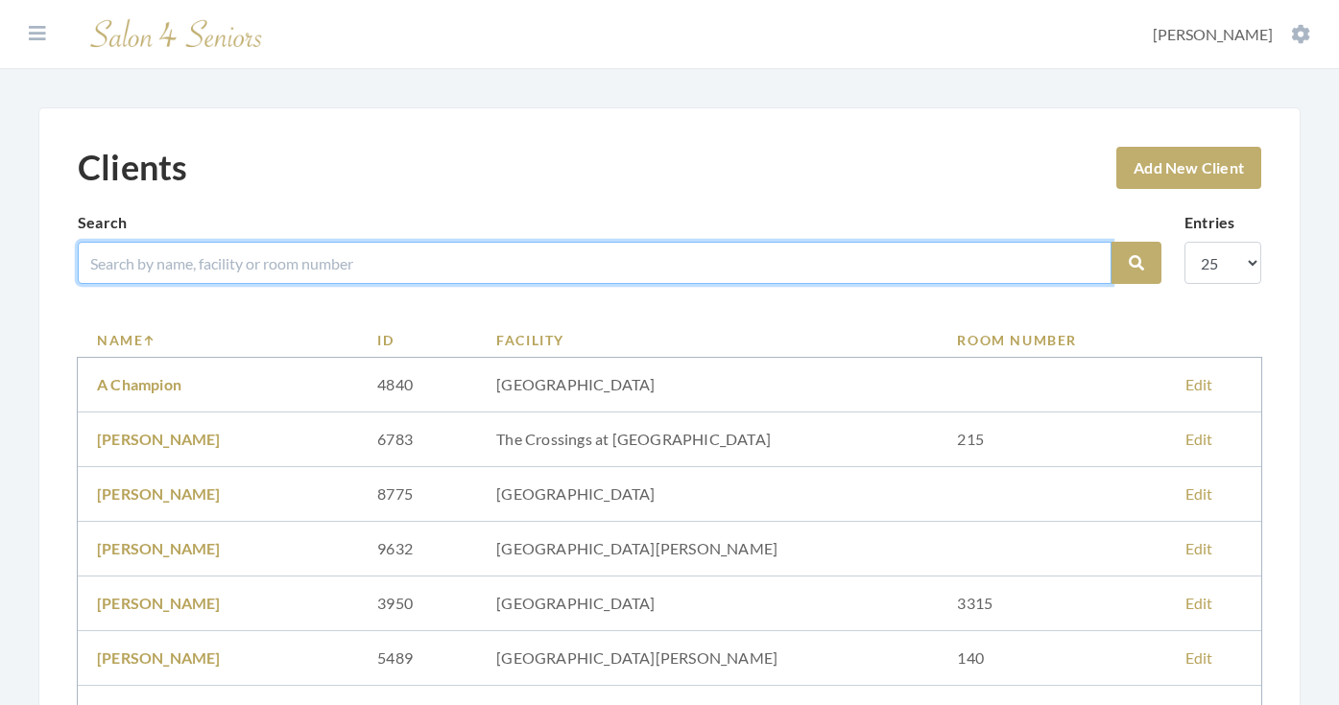
click at [404, 284] on input "search" at bounding box center [595, 263] width 1034 height 42
type input "MEDLEY"
click at [1136, 263] on button "Search" at bounding box center [1136, 263] width 50 height 42
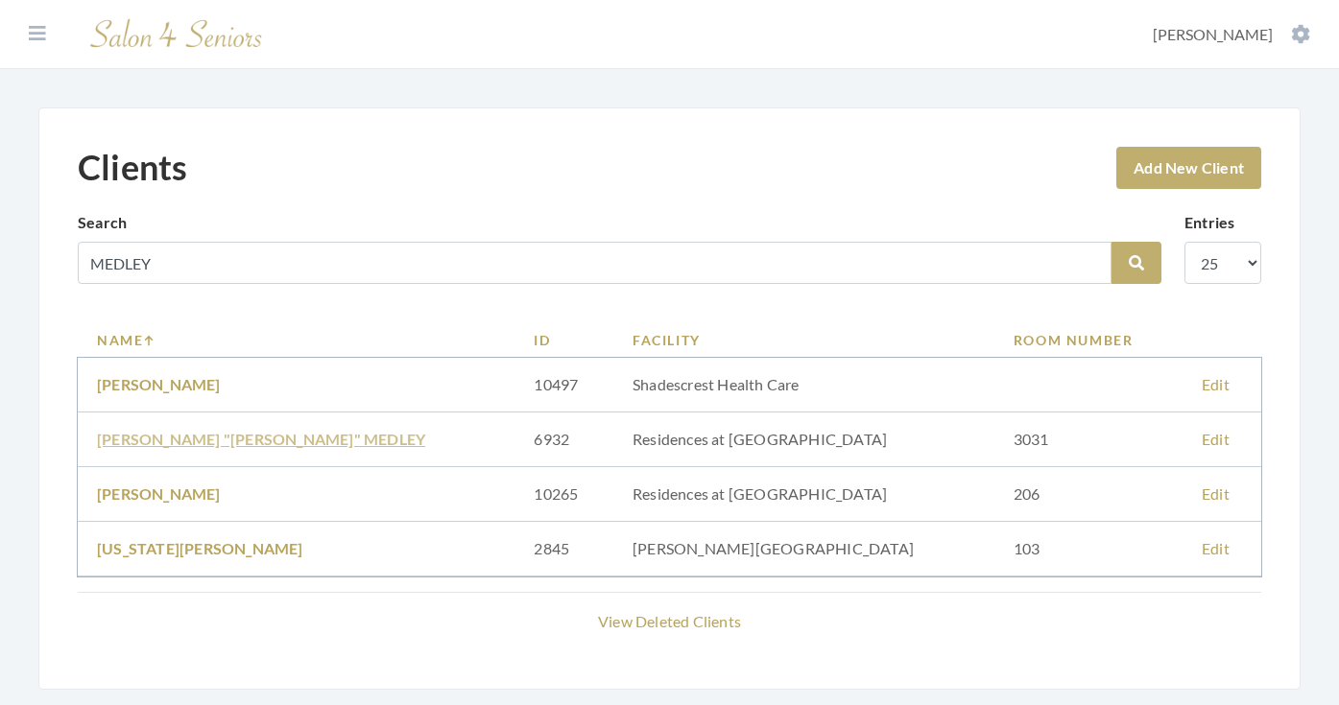
click at [281, 438] on link "[PERSON_NAME] "[PERSON_NAME]" MEDLEY" at bounding box center [261, 439] width 328 height 18
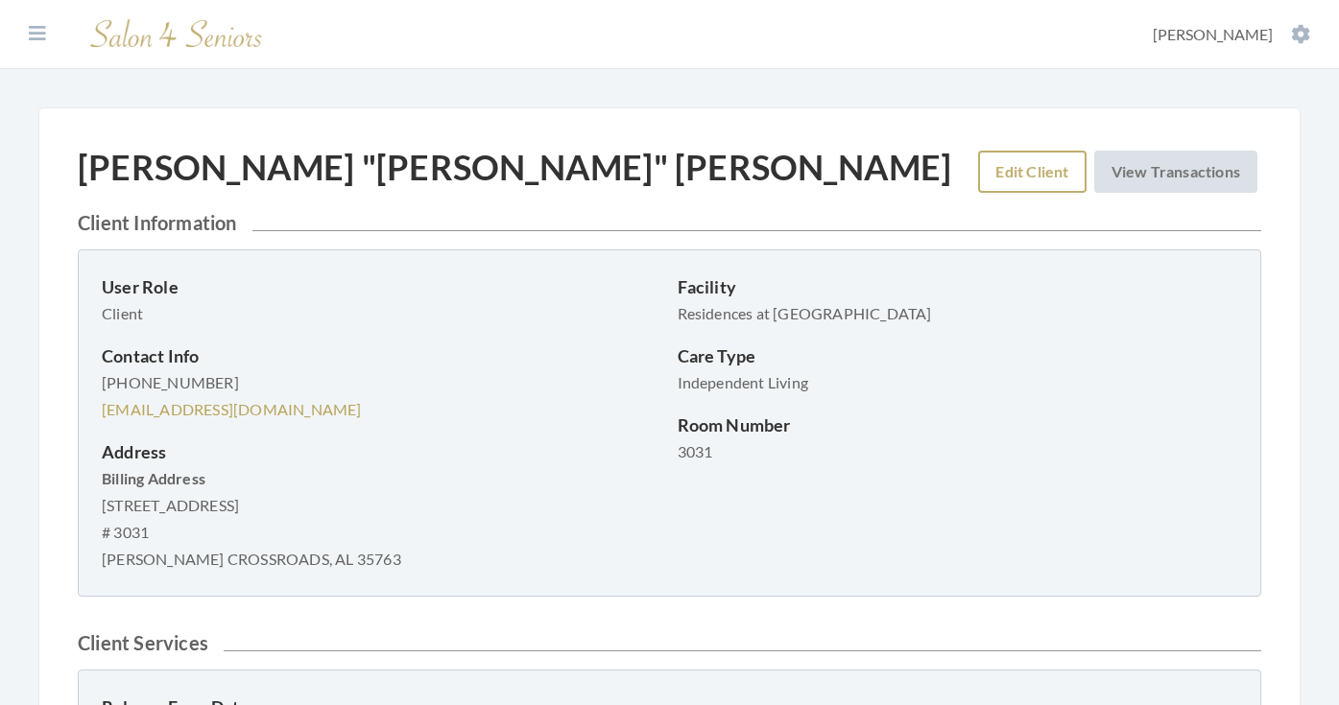
click at [1017, 174] on link "Edit Client" at bounding box center [1031, 172] width 107 height 42
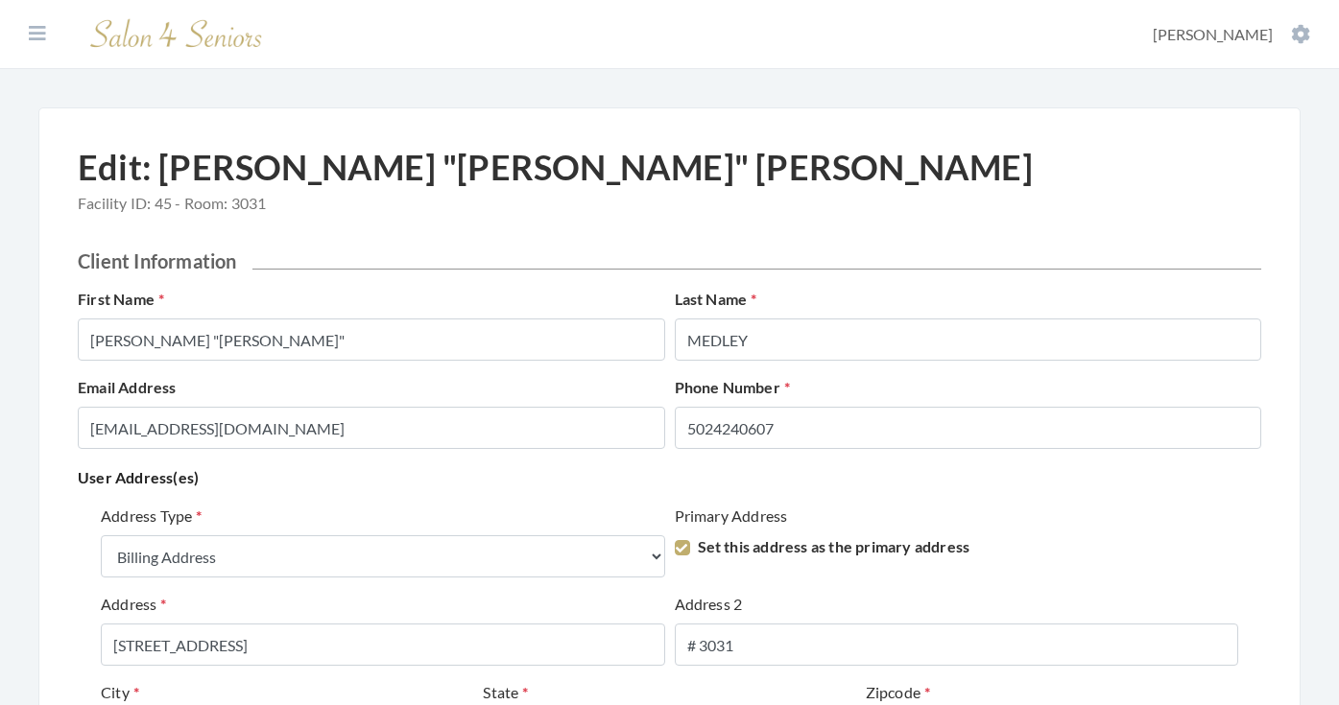
select select "billing"
select select "al"
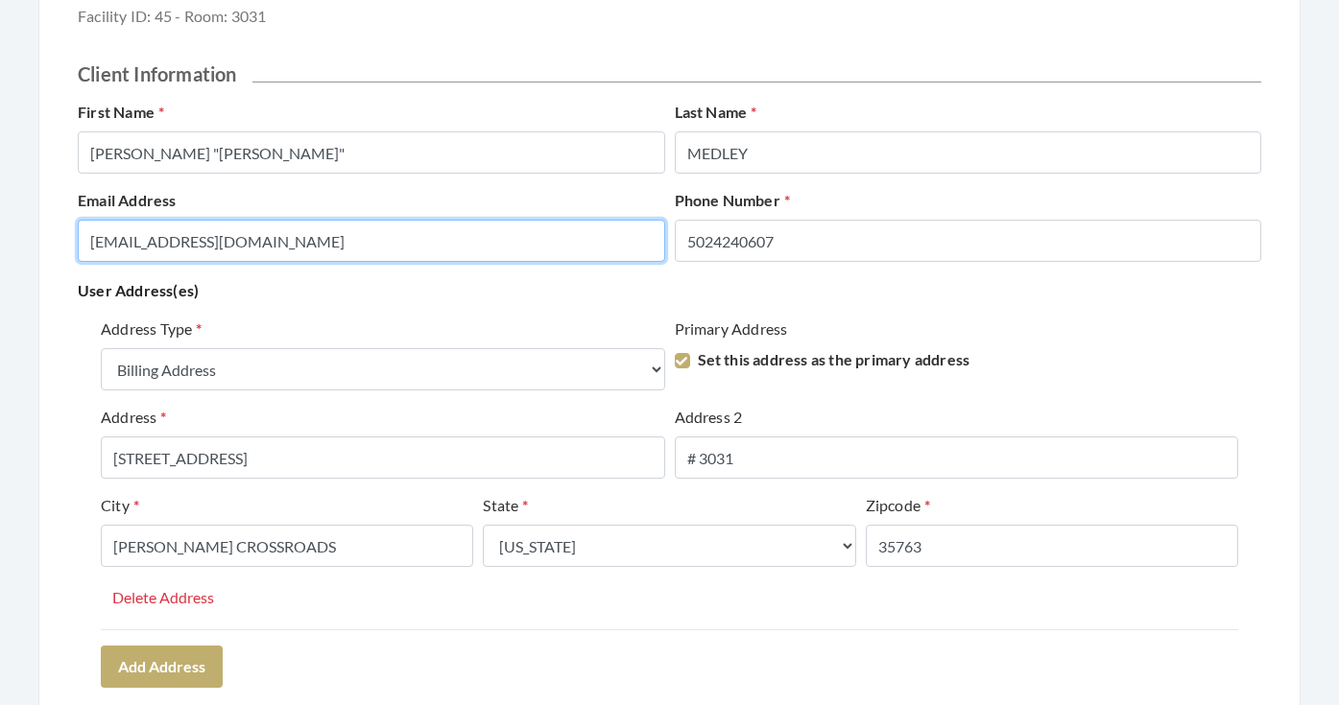
drag, startPoint x: 407, startPoint y: 230, endPoint x: 404, endPoint y: 250, distance: 19.4
type input "[EMAIL_ADDRESS][DOMAIN_NAME]"
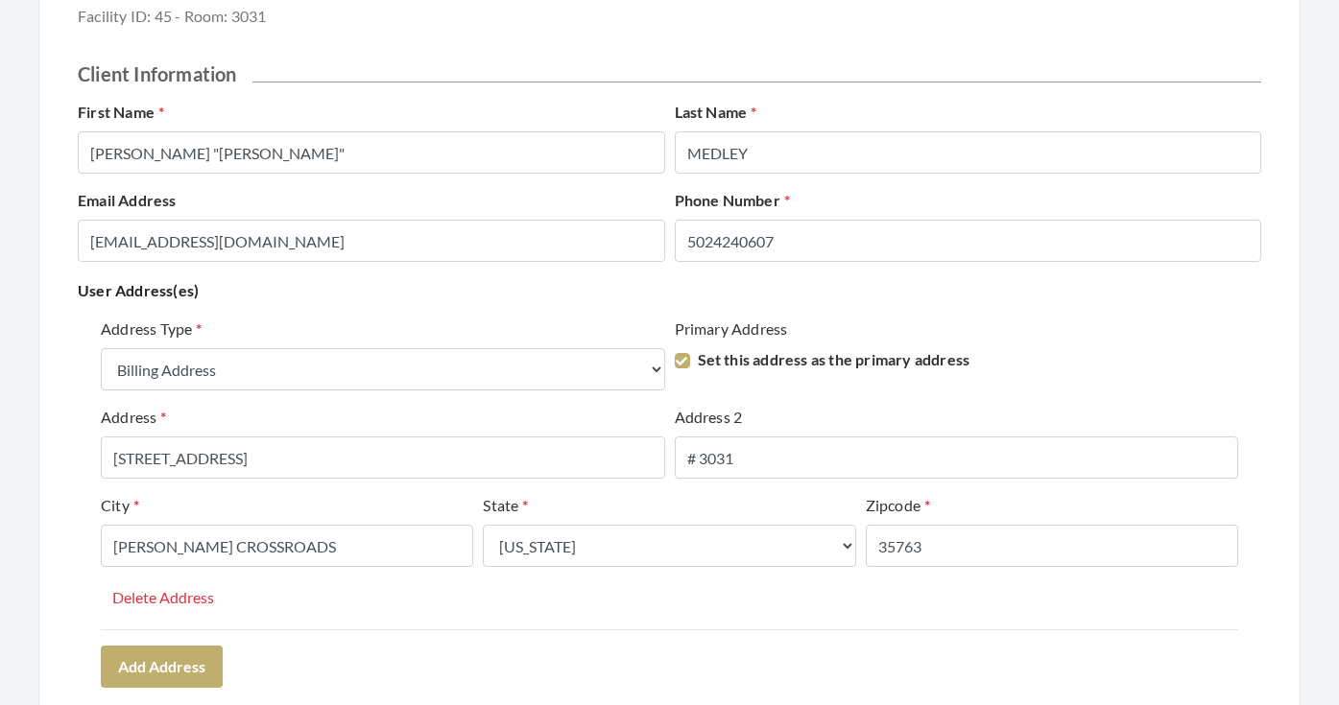
click at [845, 311] on div "Address Type Select One... Office Address Home Address Billing Address Primary …" at bounding box center [669, 502] width 1183 height 385
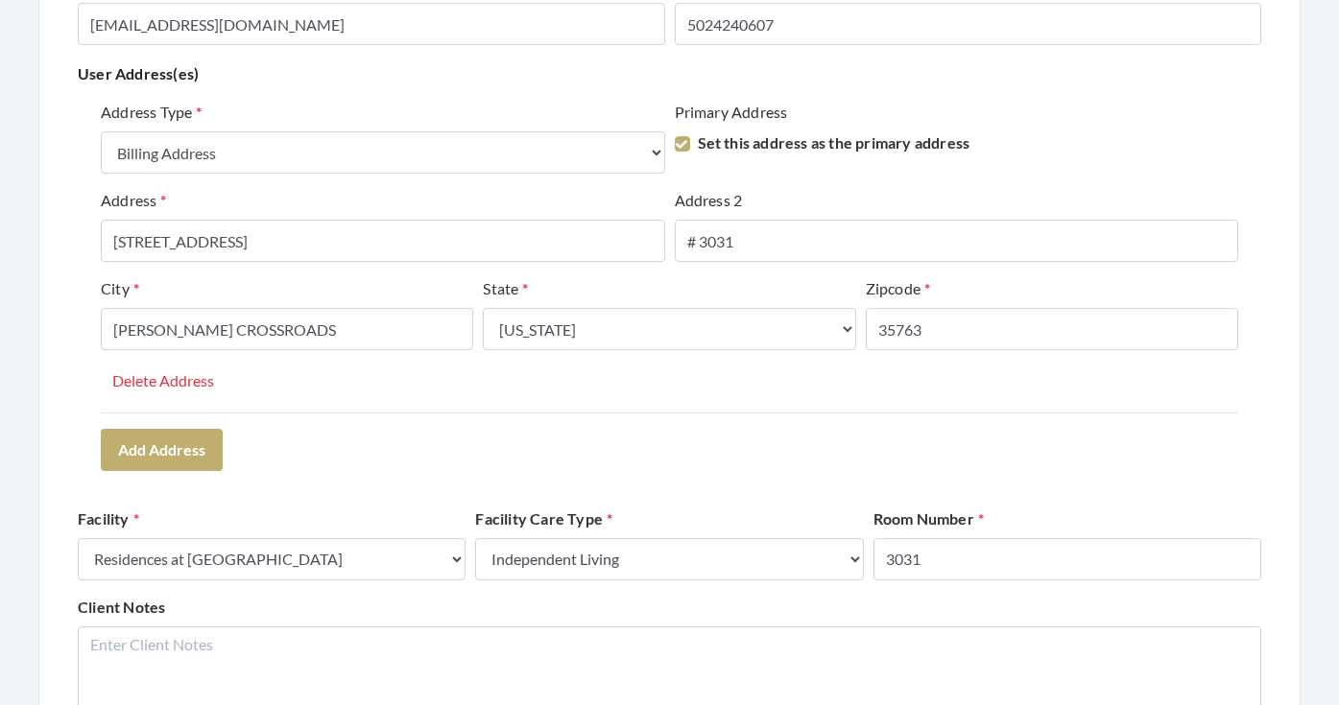
scroll to position [421, 0]
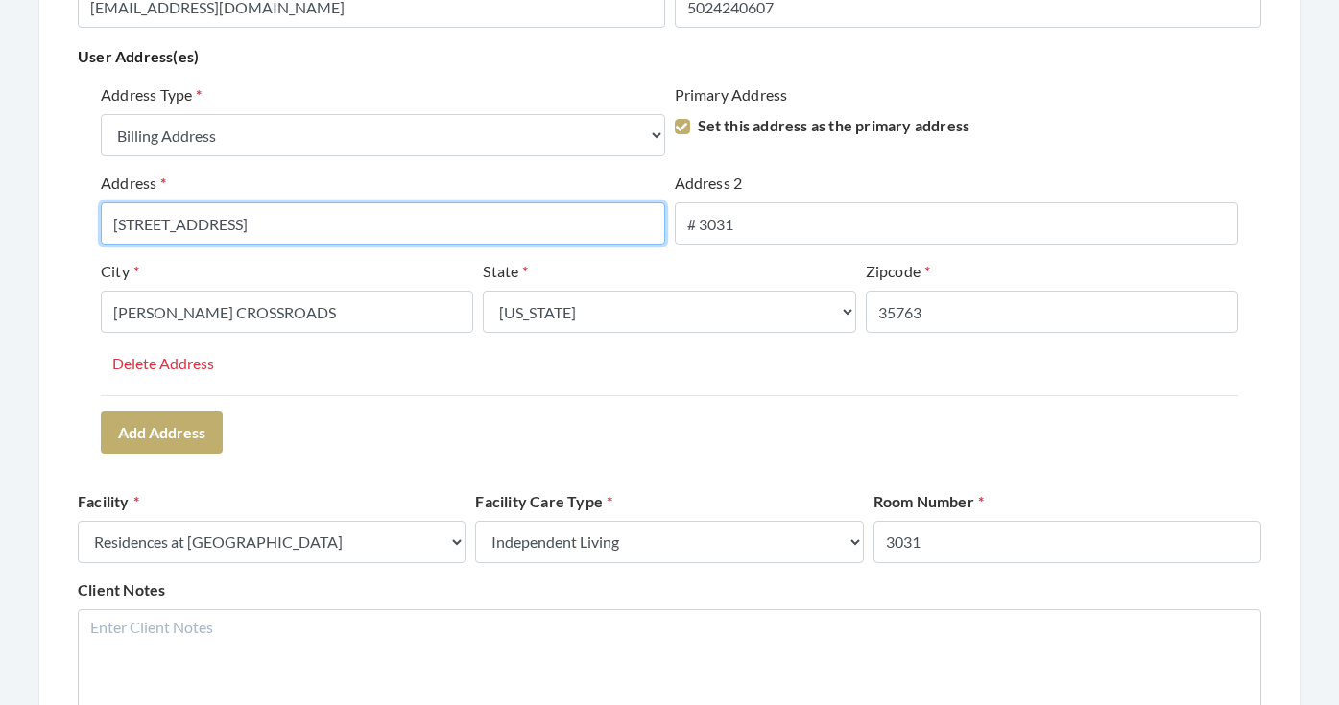
type input "2940 MILL RUN RD SE"
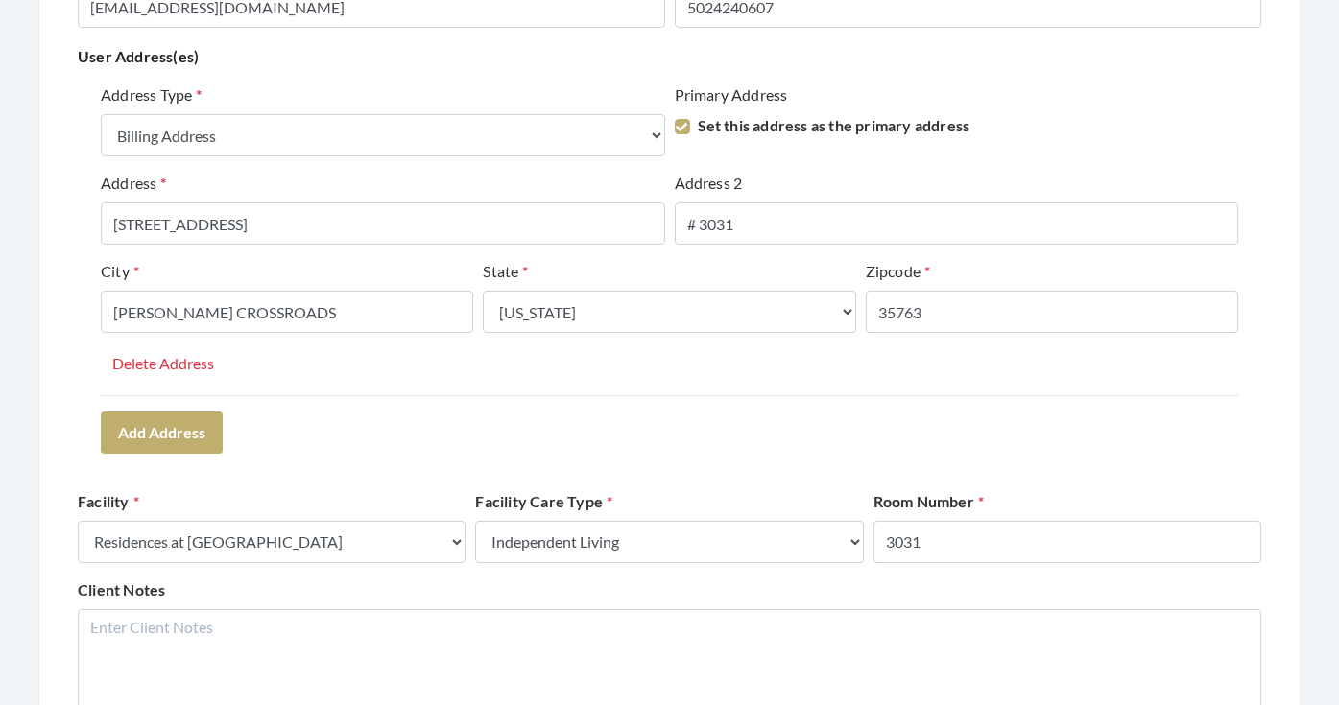
click at [738, 253] on div "Address 2 # 3031" at bounding box center [957, 216] width 574 height 88
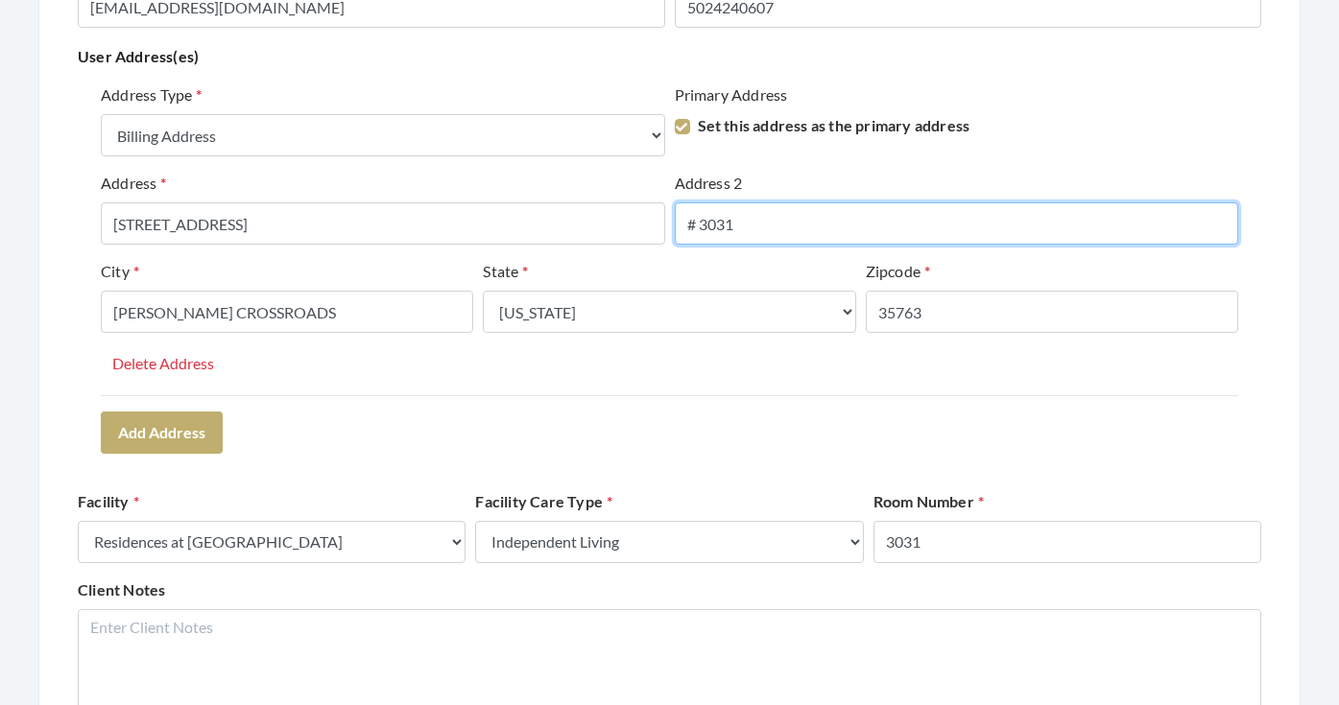
drag, startPoint x: 696, startPoint y: 226, endPoint x: 676, endPoint y: 226, distance: 20.2
drag, startPoint x: 778, startPoint y: 227, endPoint x: 722, endPoint y: 226, distance: 56.6
click at [722, 226] on input "APT 3031" at bounding box center [957, 223] width 564 height 42
type input "APT 1018"
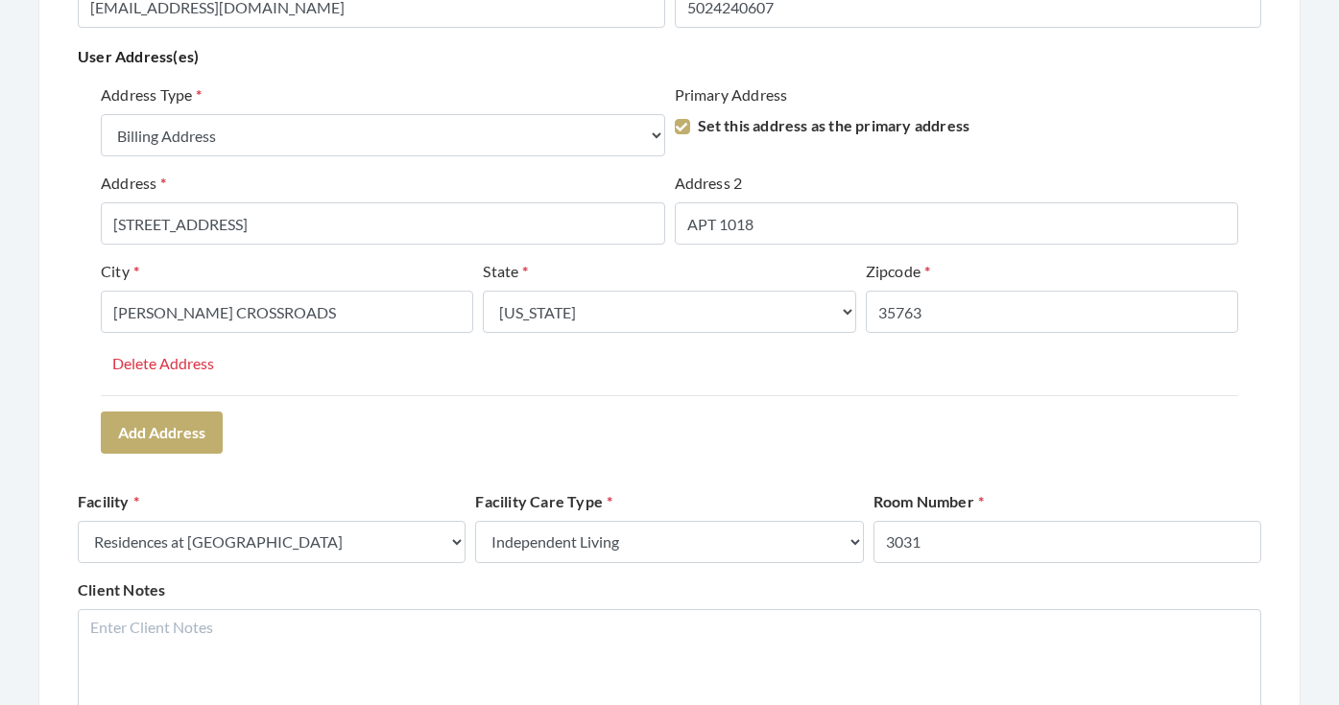
click at [771, 363] on div "Address Type Select One... Office Address Home Address Billing Address Primary …" at bounding box center [669, 239] width 1137 height 312
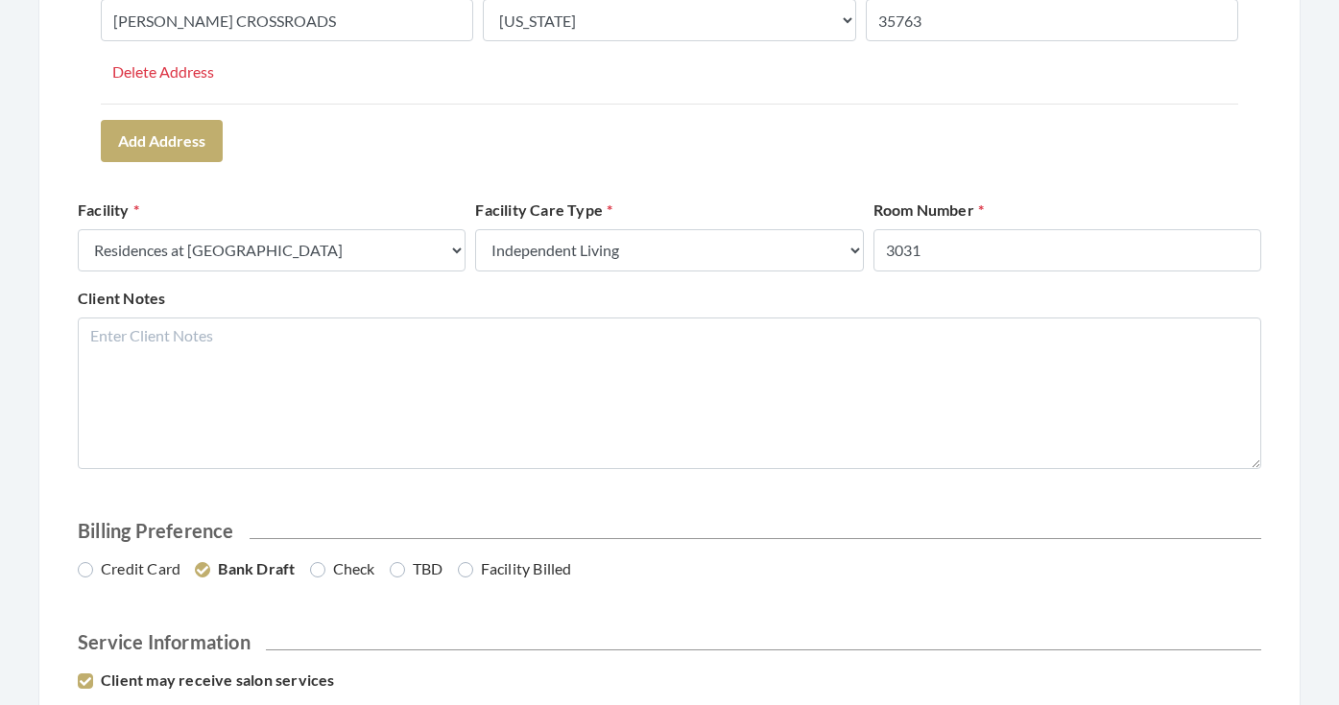
scroll to position [723, 0]
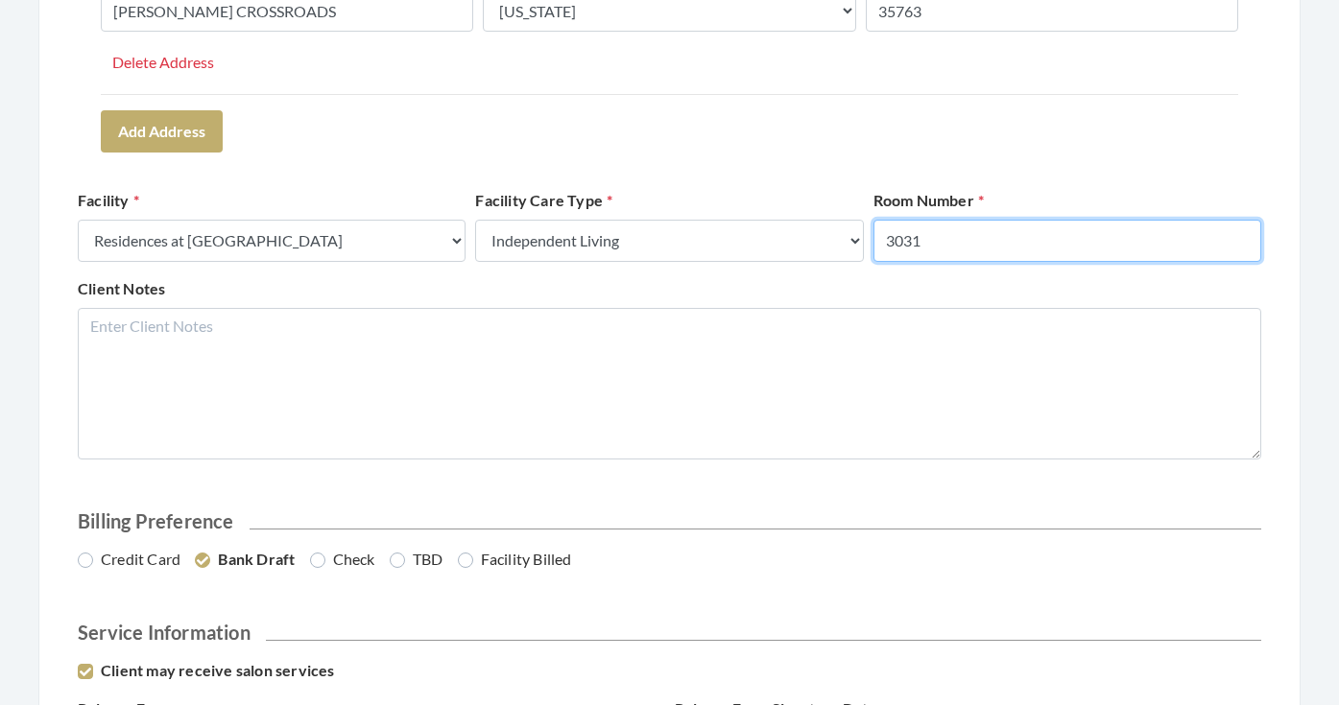
drag, startPoint x: 940, startPoint y: 239, endPoint x: 840, endPoint y: 239, distance: 100.8
click at [840, 239] on div "Facility Select a Facility Creekside at Three Rivers Brookdale Jones Farm Merri…" at bounding box center [669, 233] width 1193 height 88
type input "1018"
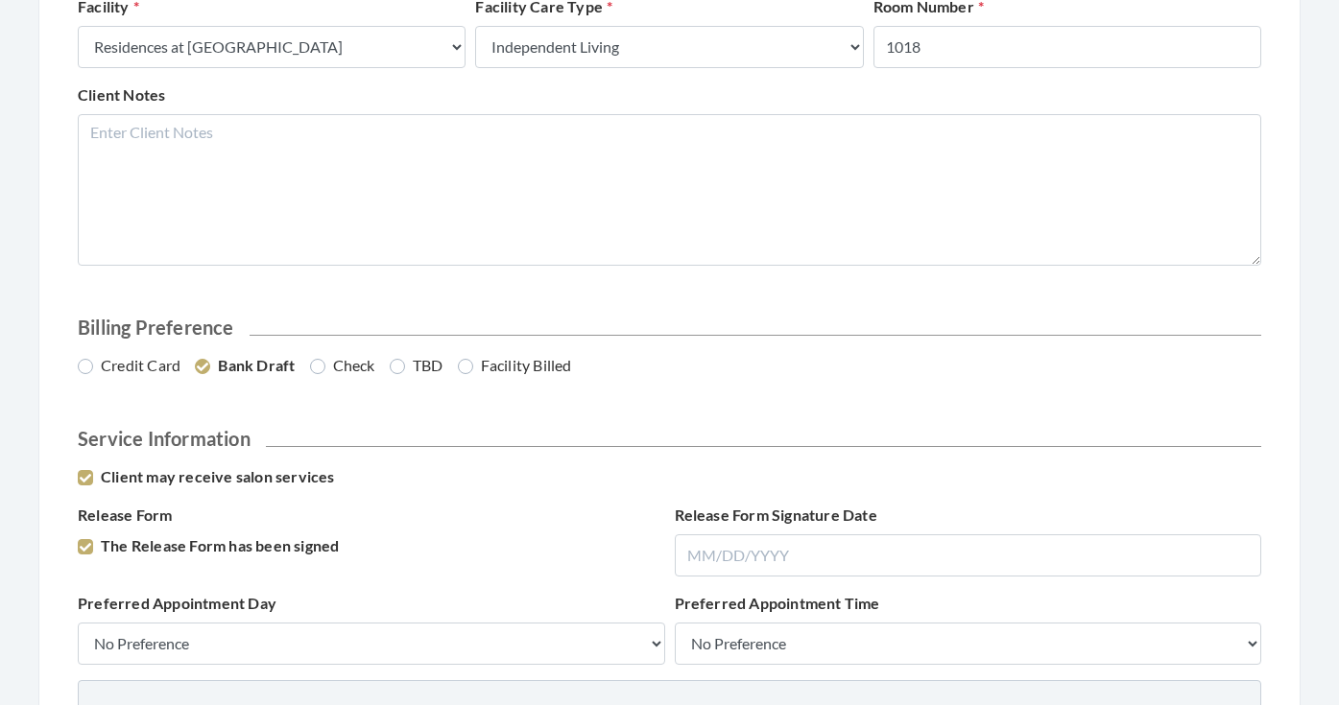
scroll to position [919, 0]
click at [154, 369] on label "Credit Card" at bounding box center [129, 362] width 103 height 23
radio input "true"
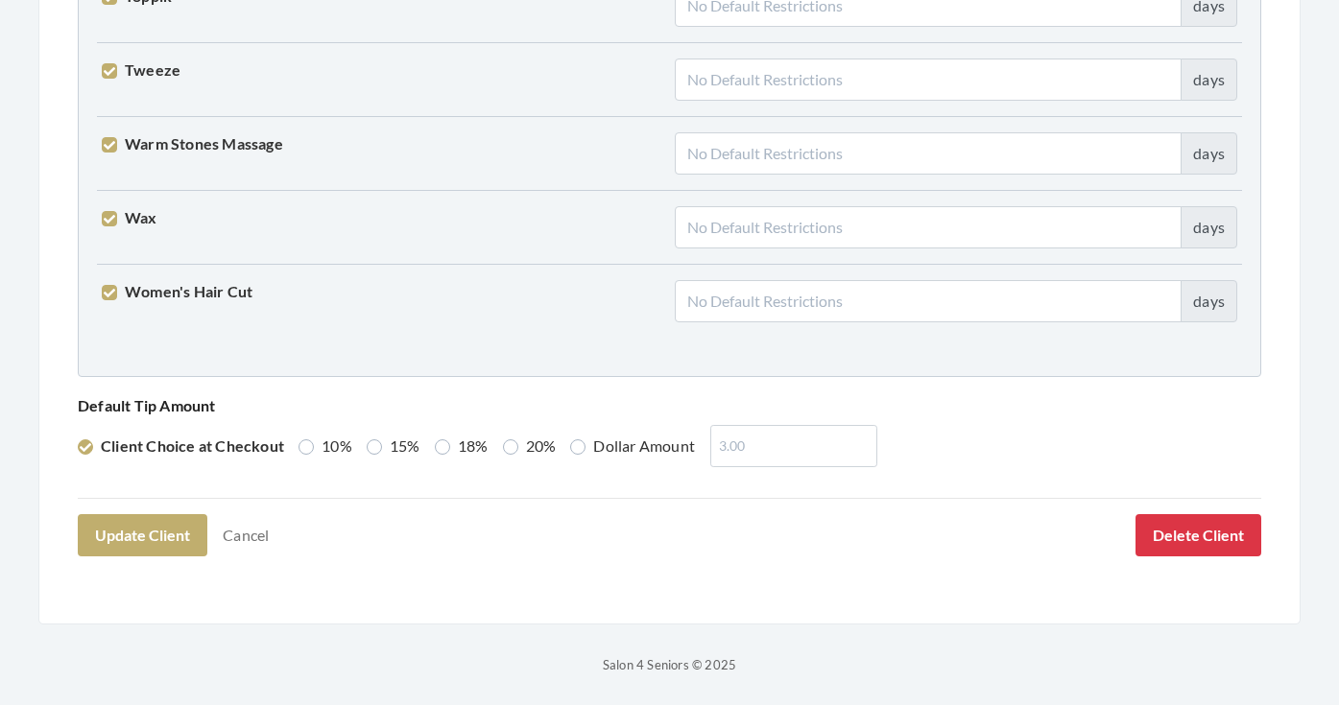
scroll to position [4928, 0]
click at [523, 446] on label "20%" at bounding box center [530, 447] width 54 height 23
radio input "true"
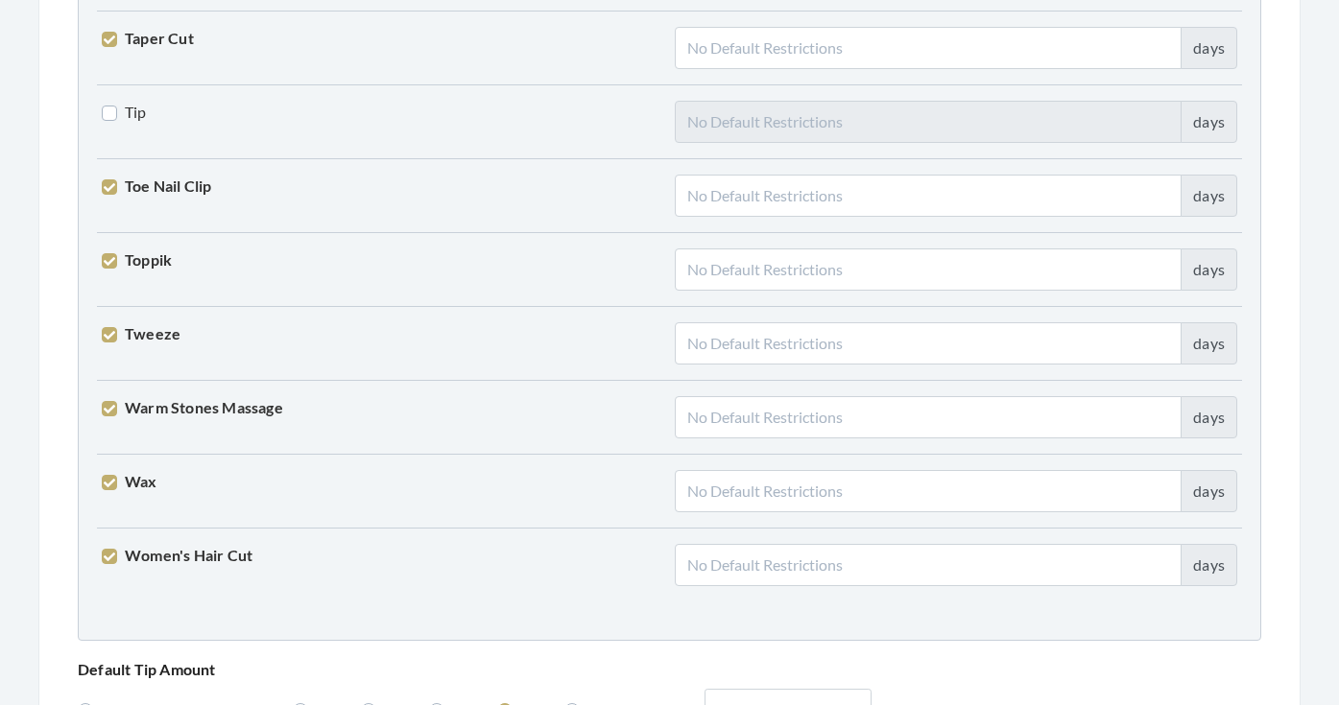
scroll to position [4642, 0]
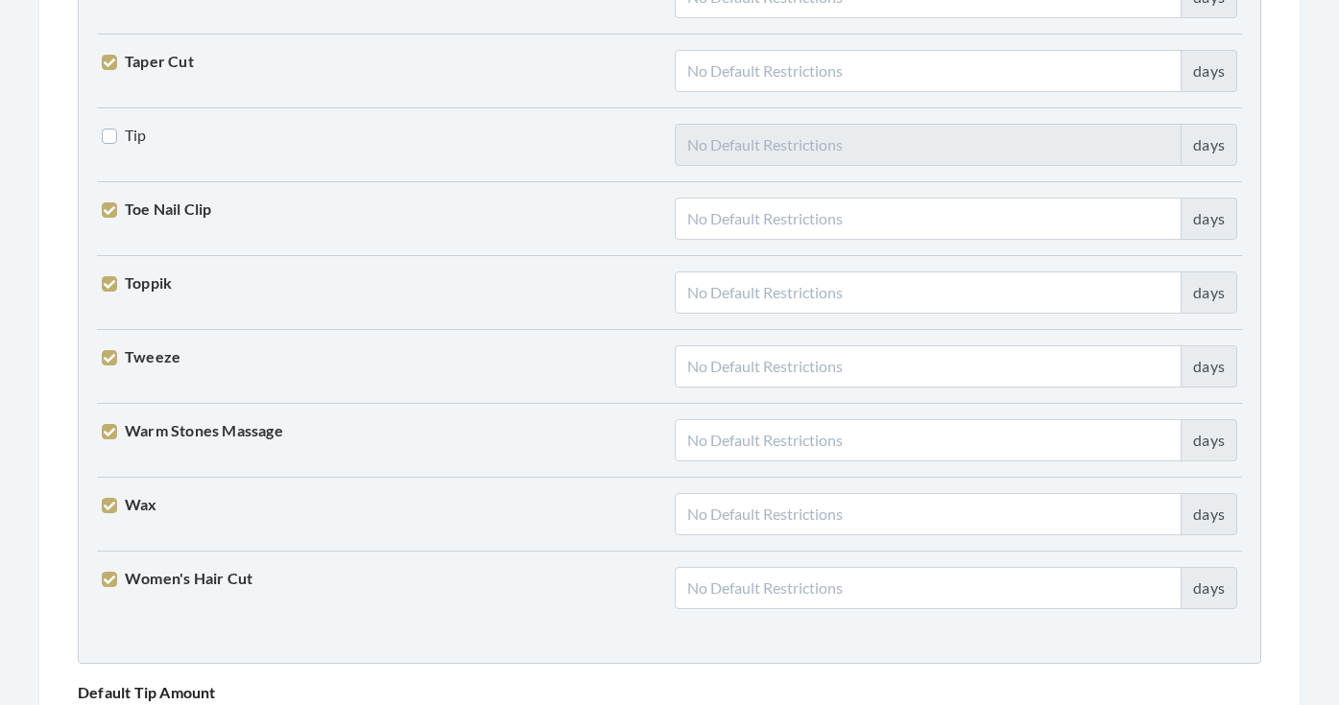
click at [131, 142] on label "Tip" at bounding box center [124, 135] width 45 height 23
checkbox input "true"
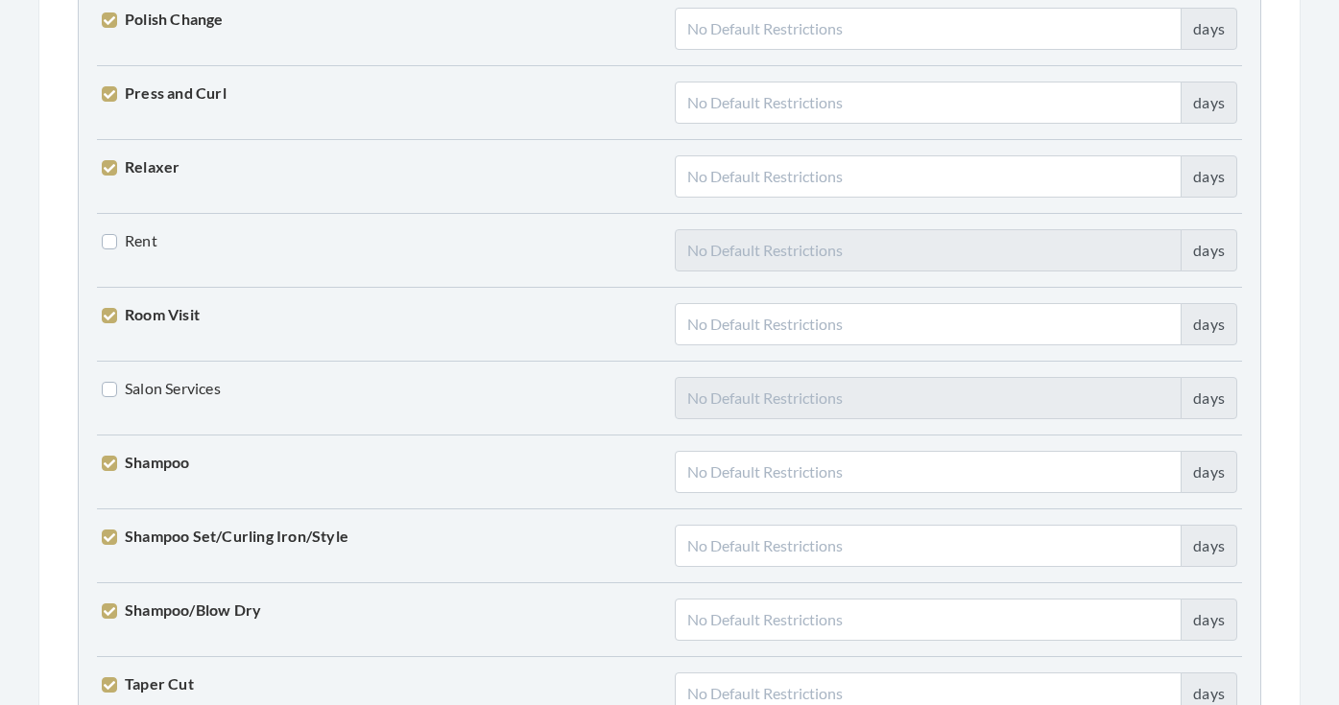
scroll to position [4018, 0]
click at [197, 385] on label "Salon Services" at bounding box center [161, 389] width 119 height 23
checkbox input "true"
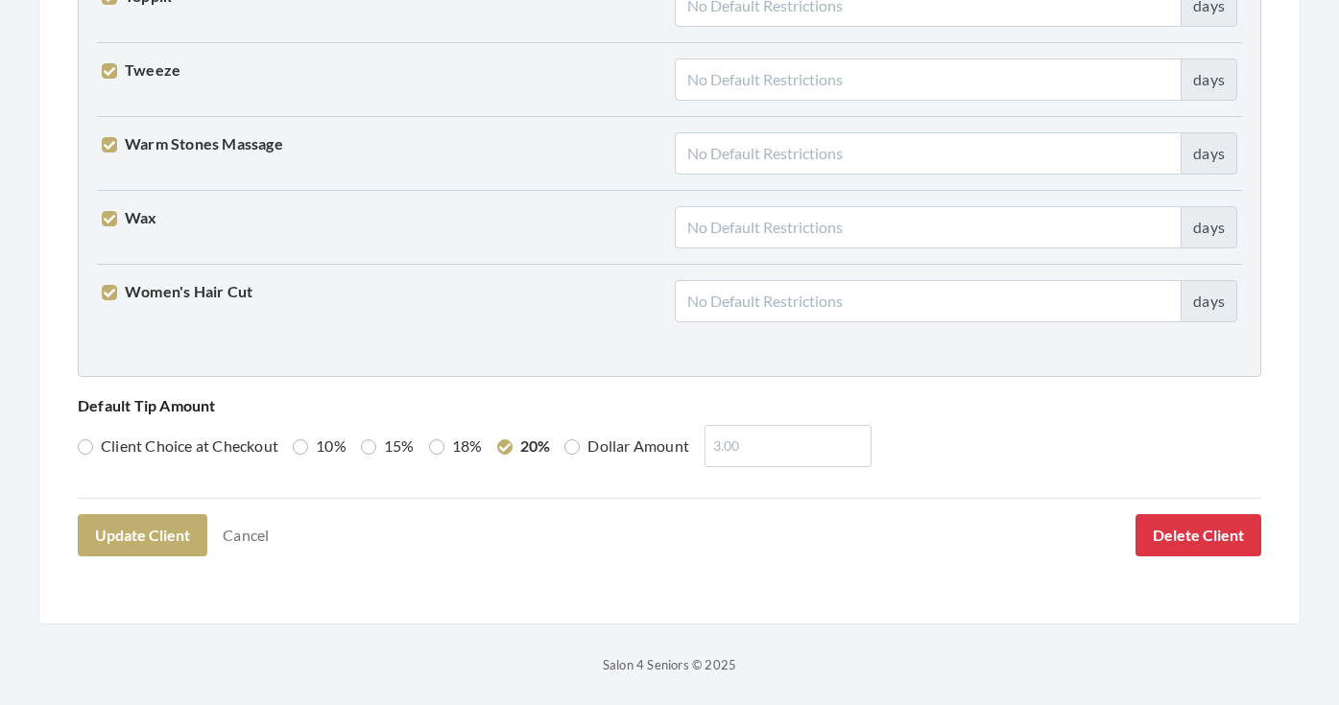
scroll to position [4928, 0]
click at [157, 539] on button "Update Client" at bounding box center [143, 536] width 130 height 42
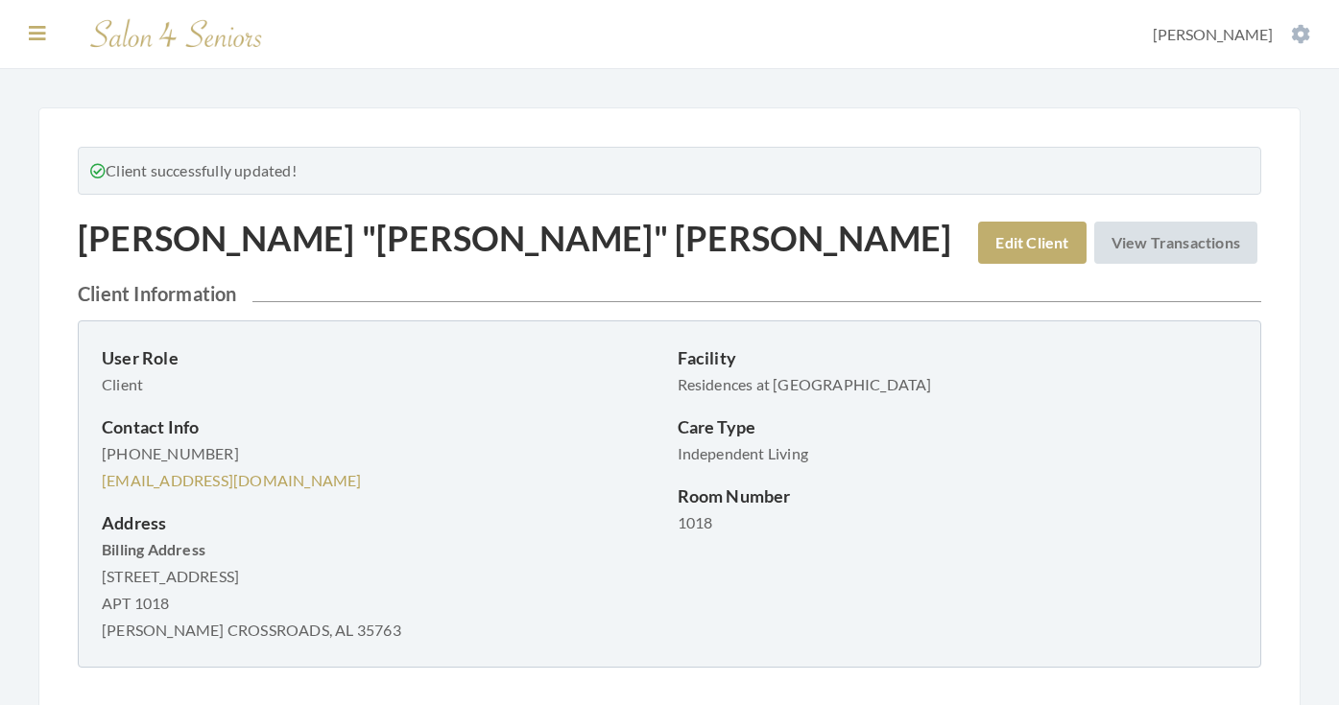
click at [44, 40] on icon at bounding box center [37, 33] width 17 height 19
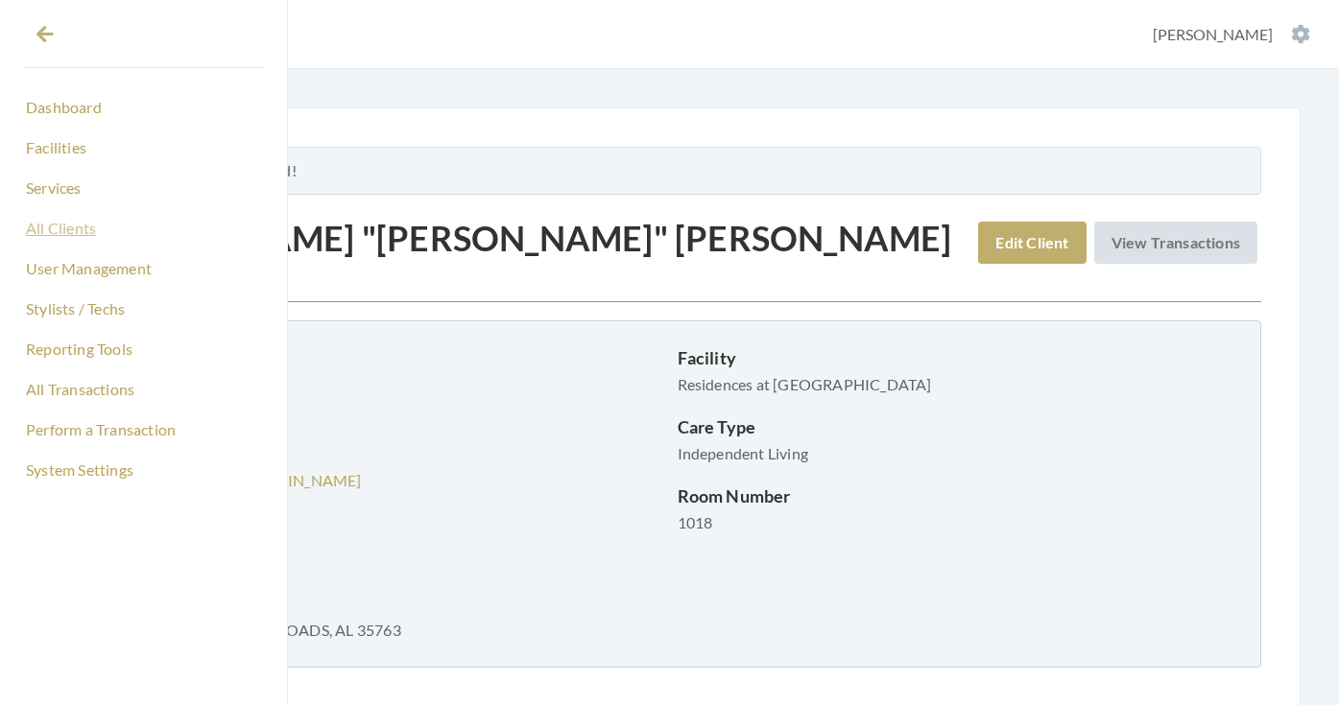
click at [83, 237] on link "All Clients" at bounding box center [143, 228] width 241 height 33
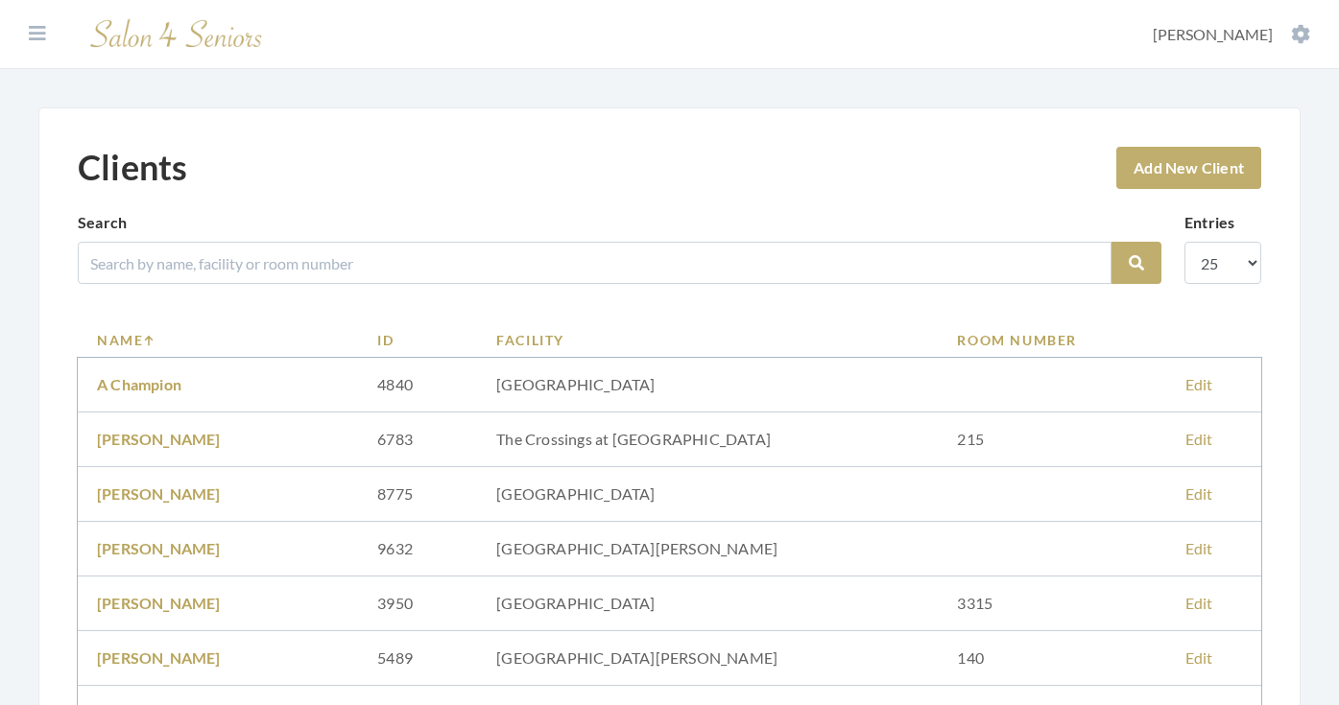
click at [323, 269] on input "search" at bounding box center [595, 263] width 1034 height 42
type input "[PERSON_NAME]"
click at [1136, 263] on button "Search" at bounding box center [1136, 263] width 50 height 42
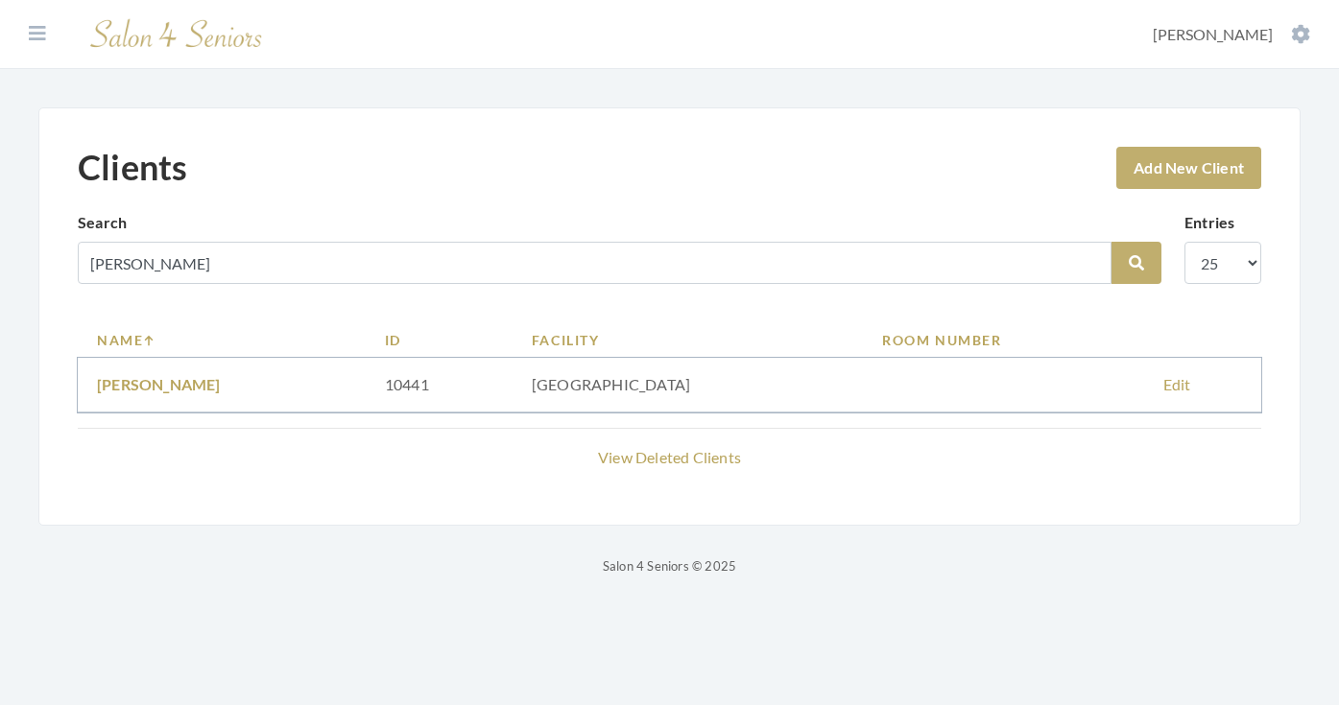
click at [167, 373] on td "[PERSON_NAME]" at bounding box center [222, 385] width 288 height 55
click at [162, 386] on link "Kay Carver" at bounding box center [159, 384] width 124 height 18
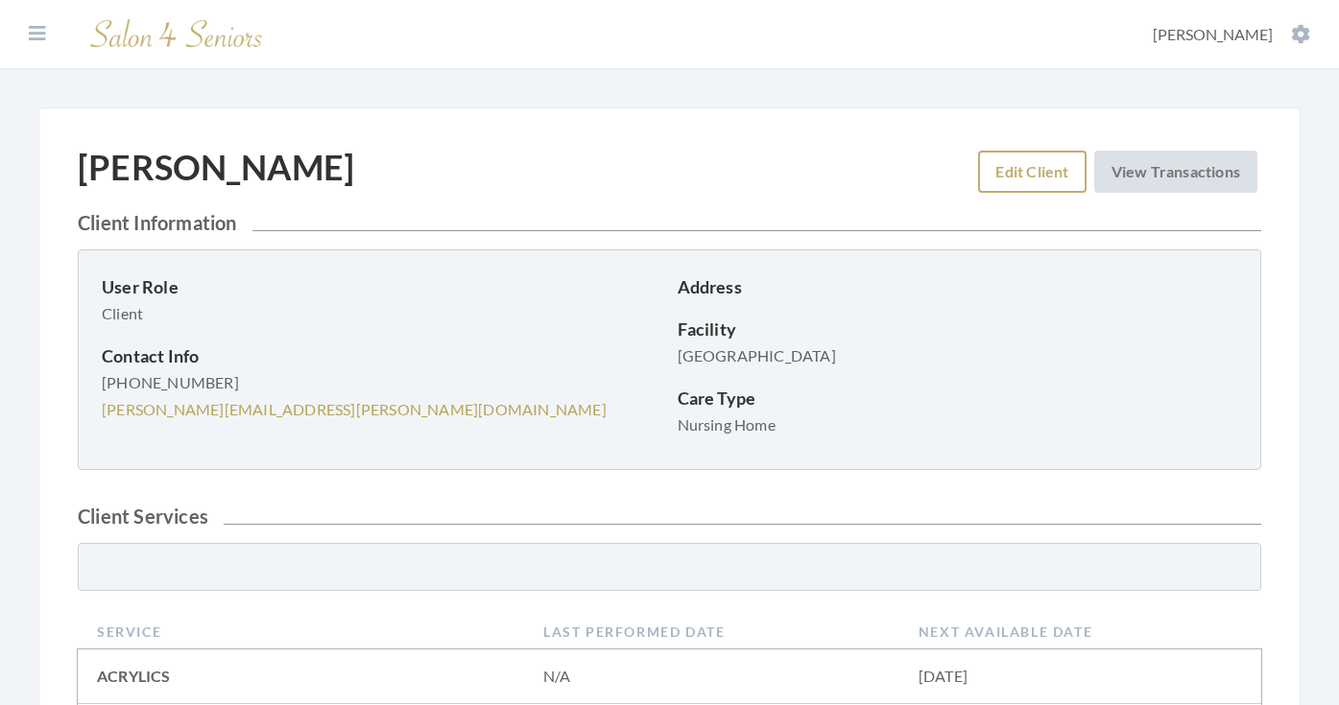
click at [1005, 178] on link "Edit Client" at bounding box center [1031, 172] width 107 height 42
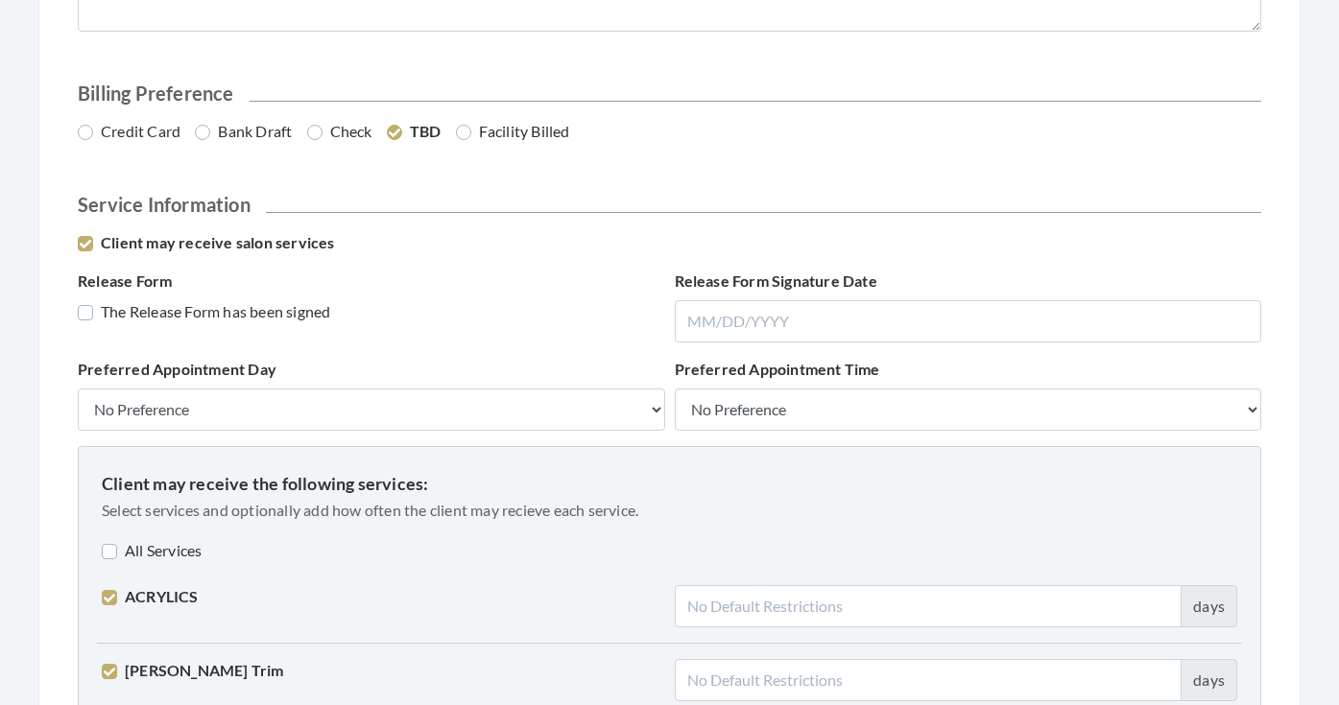
scroll to position [1185, 0]
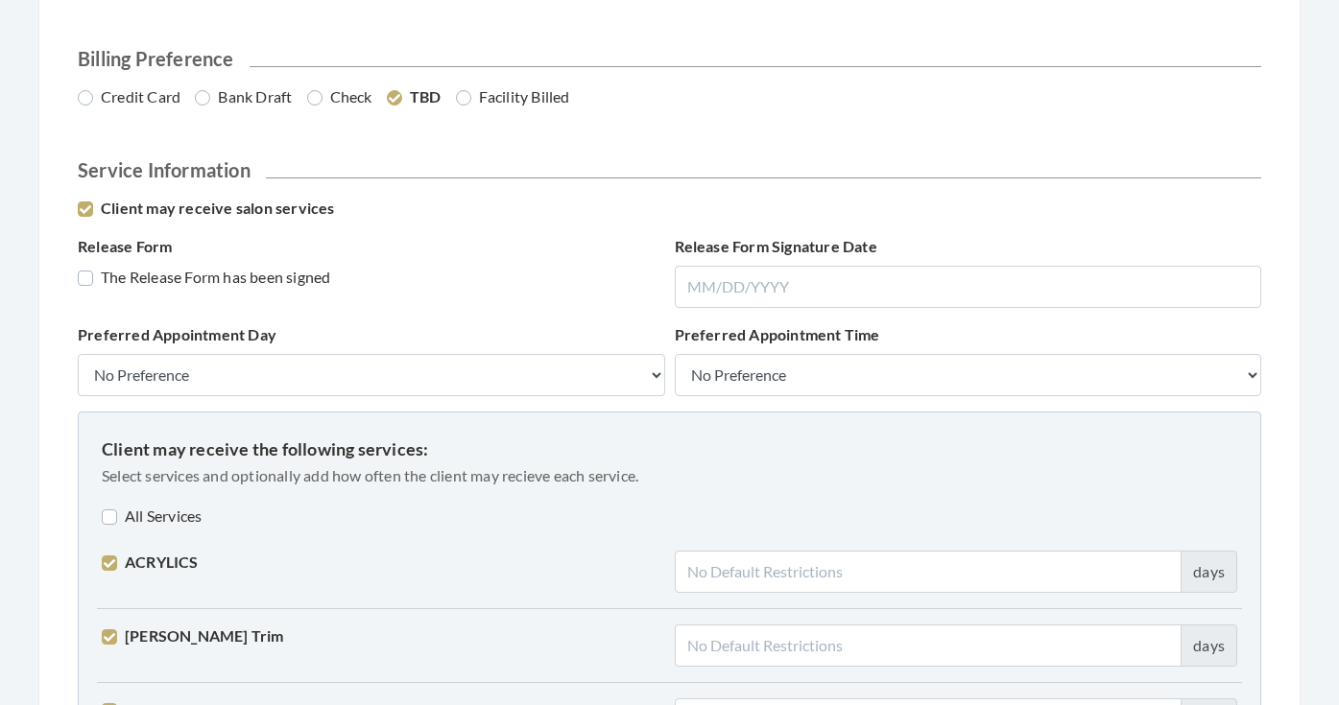
click at [243, 216] on label "Client may receive salon services" at bounding box center [206, 208] width 257 height 23
checkbox input "false"
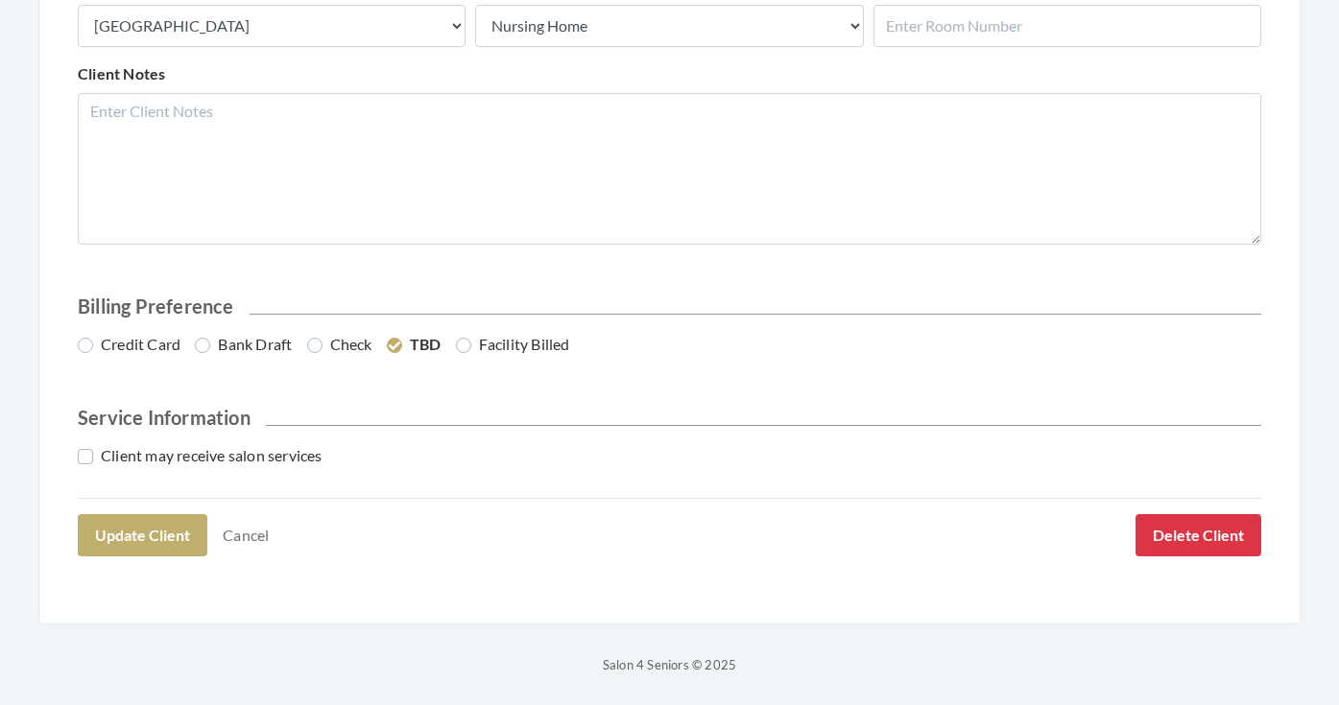
scroll to position [937, 0]
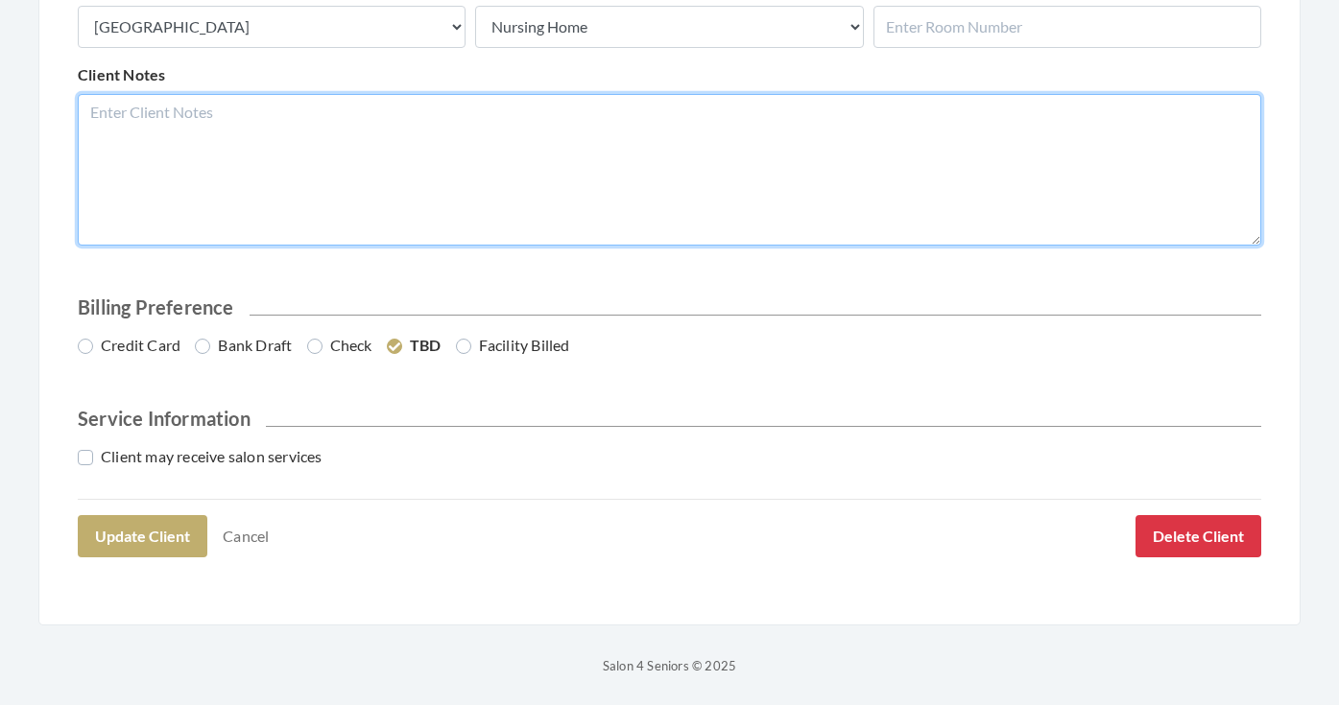
click at [283, 163] on textarea "Client Notes" at bounding box center [669, 170] width 1183 height 152
type textarea "NO SRV"
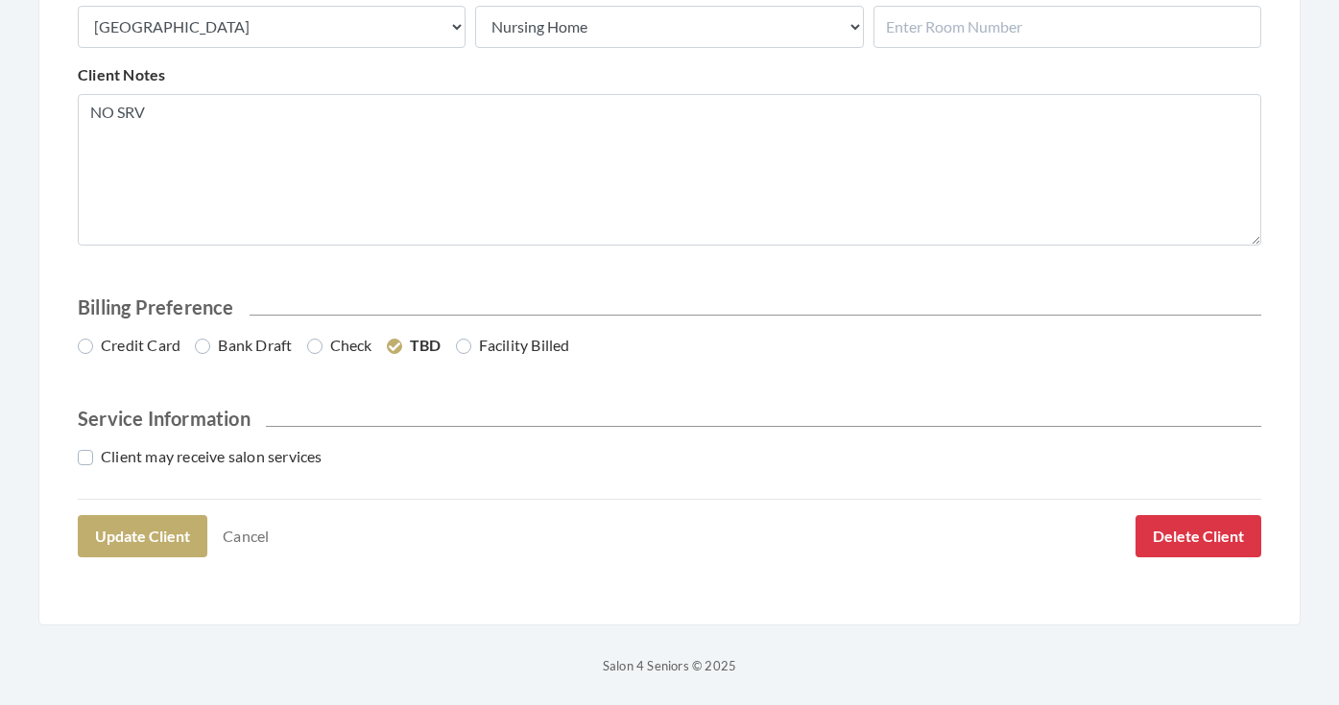
click at [505, 446] on div "Client may receive salon services" at bounding box center [669, 456] width 1183 height 23
click at [158, 529] on button "Update Client" at bounding box center [143, 536] width 130 height 42
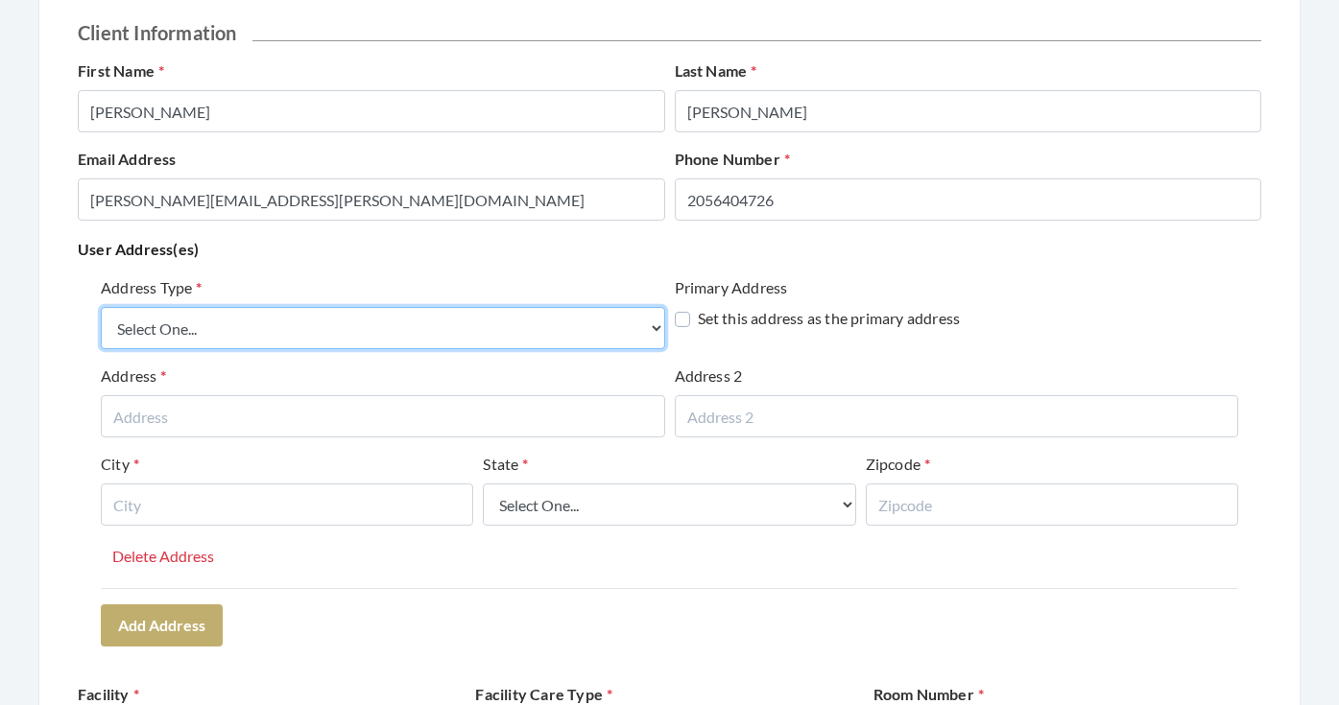
scroll to position [204, 0]
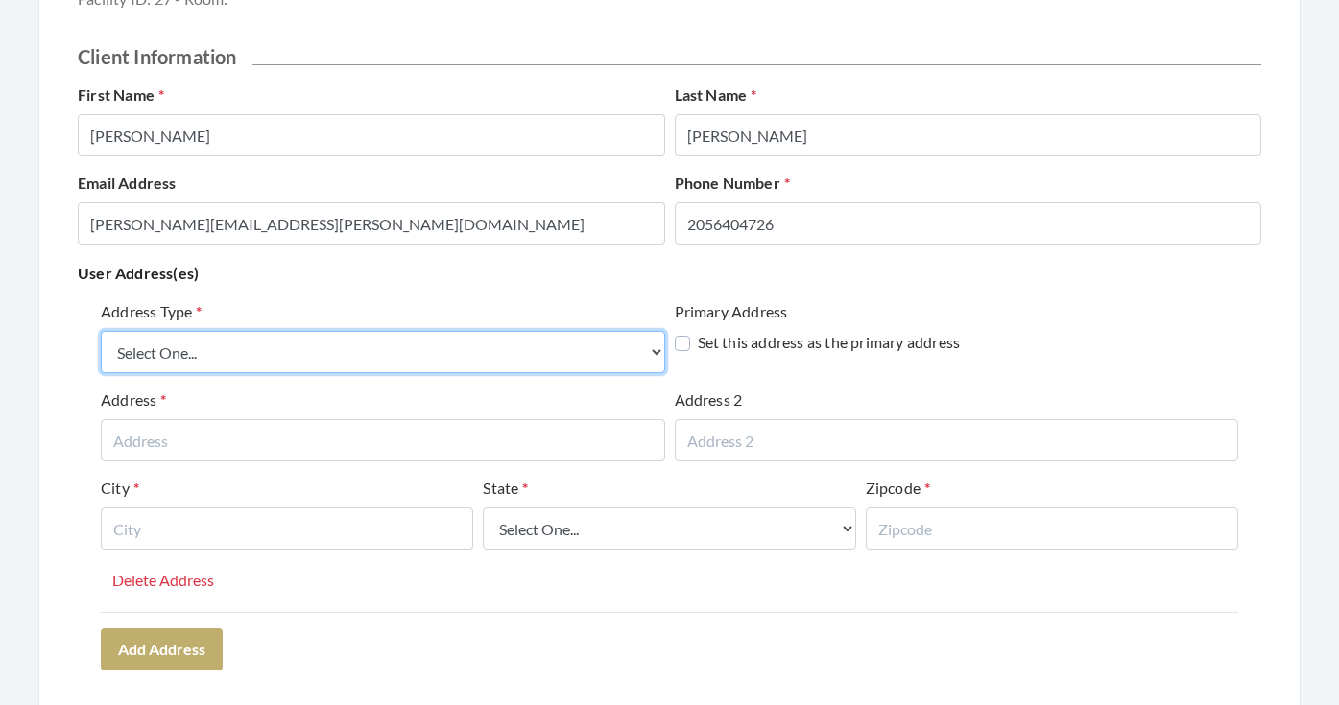
select select "billing"
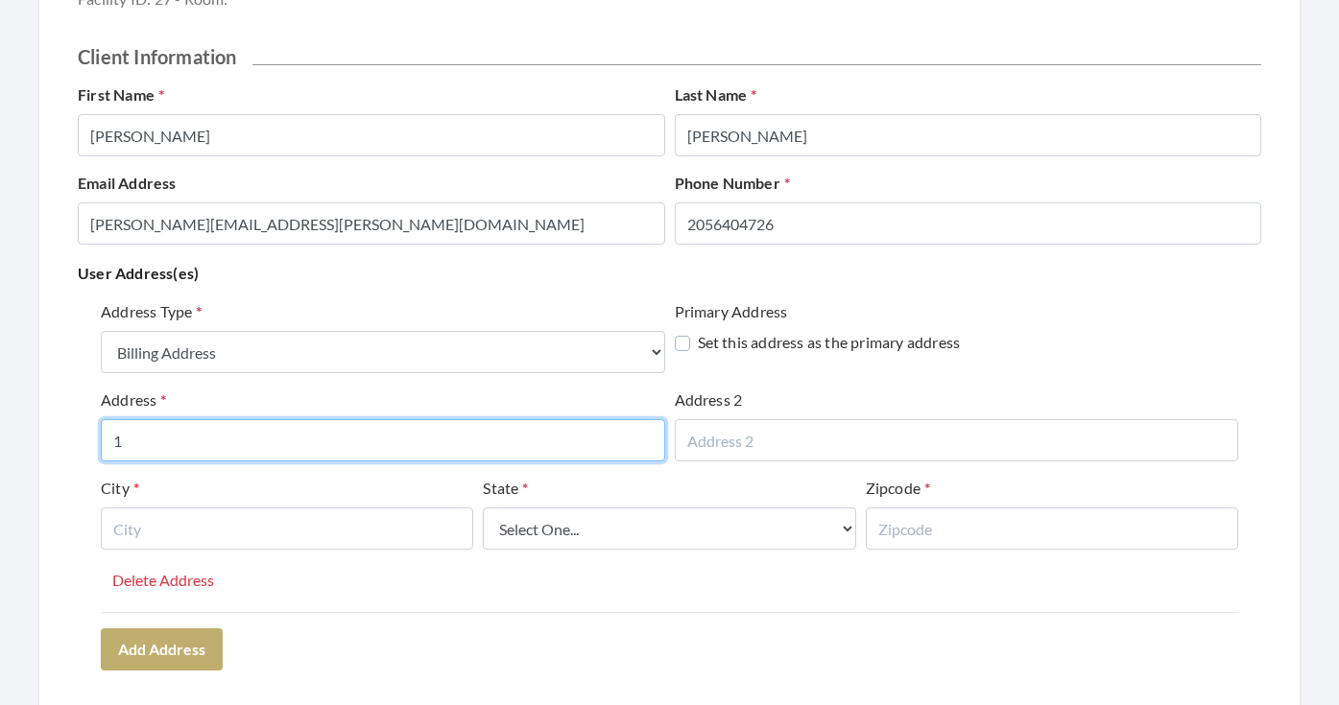
type input "1"
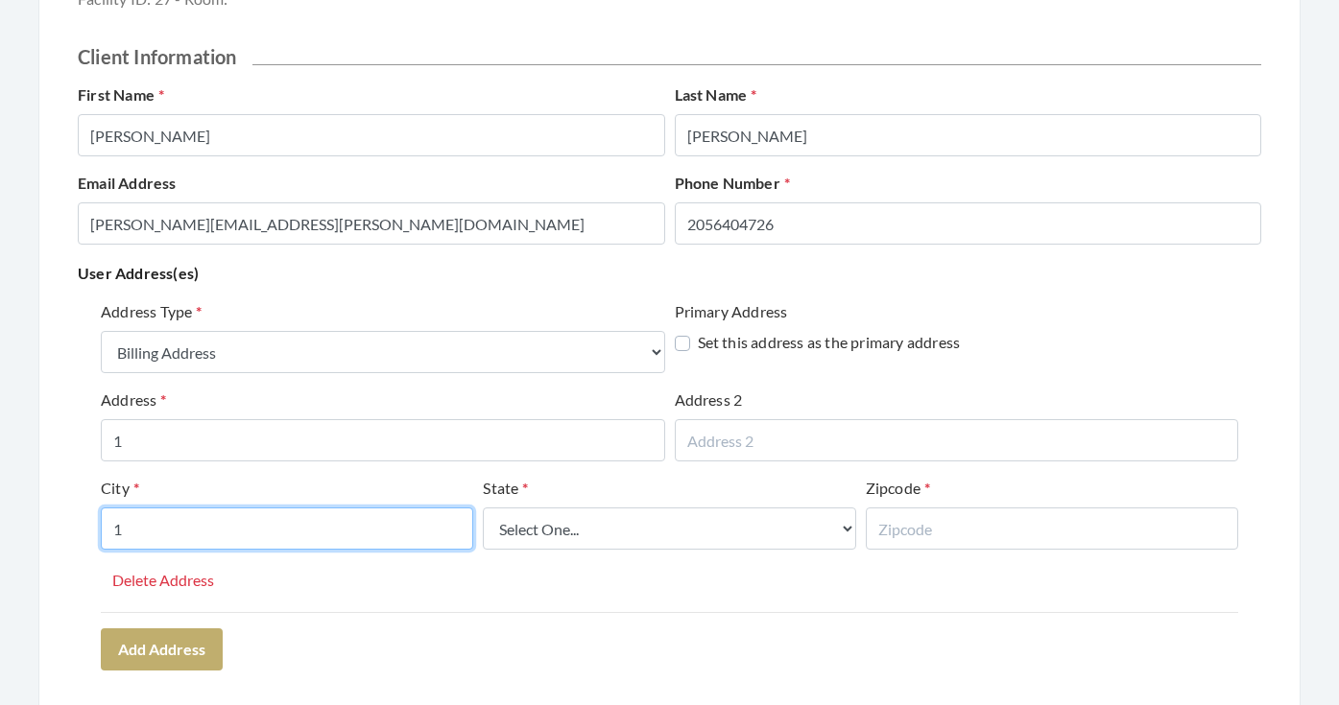
type input "1"
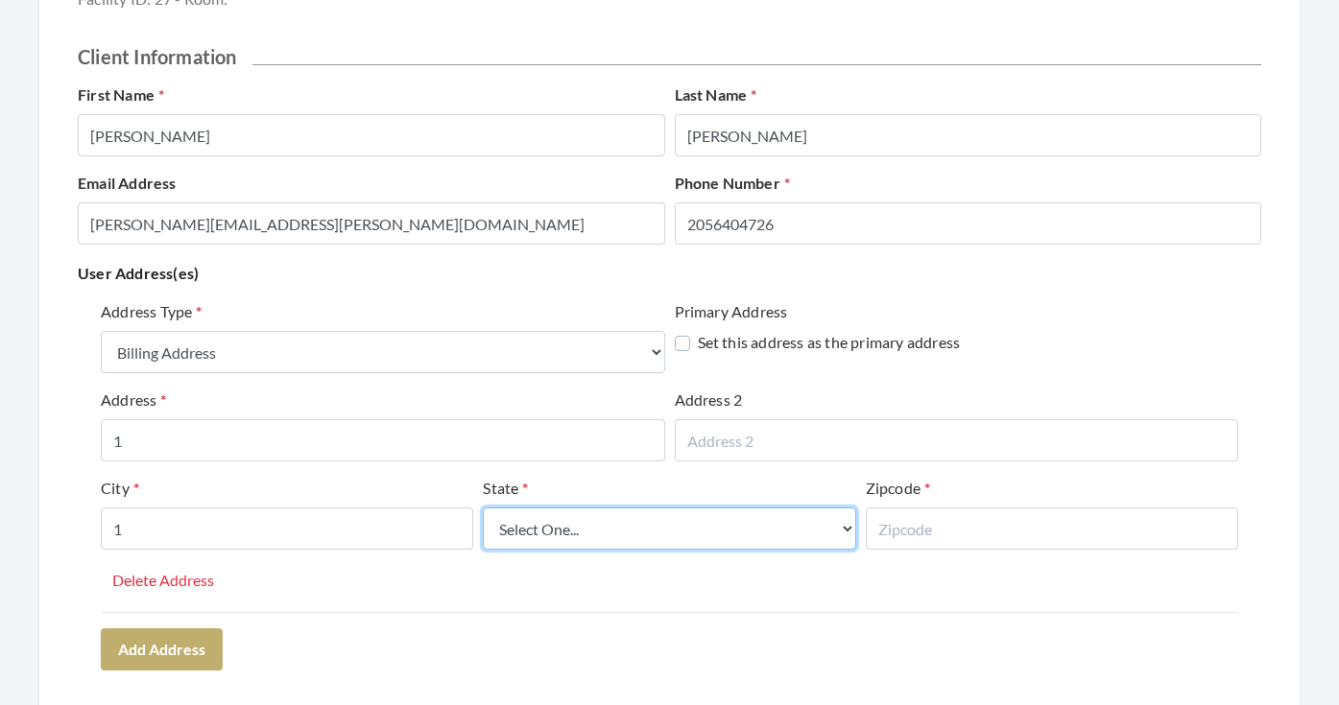
select select "al"
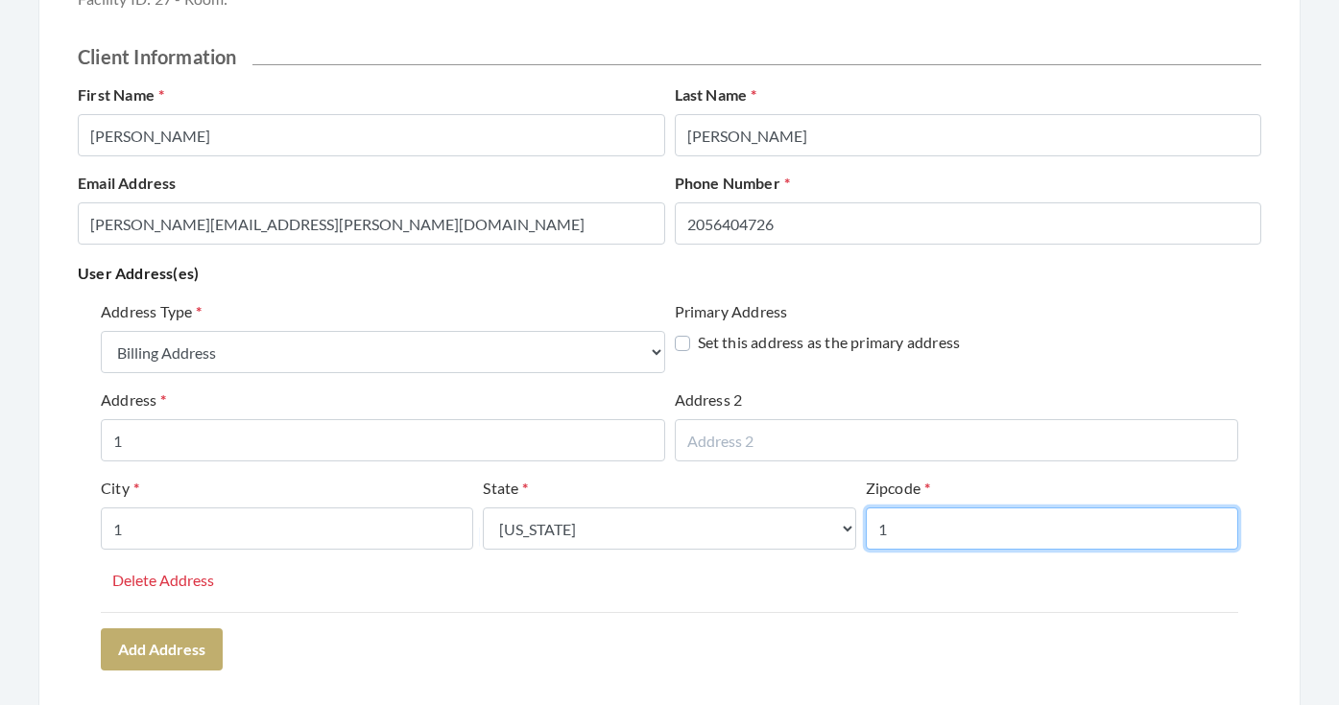
type input "1"
click at [781, 616] on div "Address Type Select One... Office Address Home Address Billing Address Primary …" at bounding box center [669, 485] width 1183 height 385
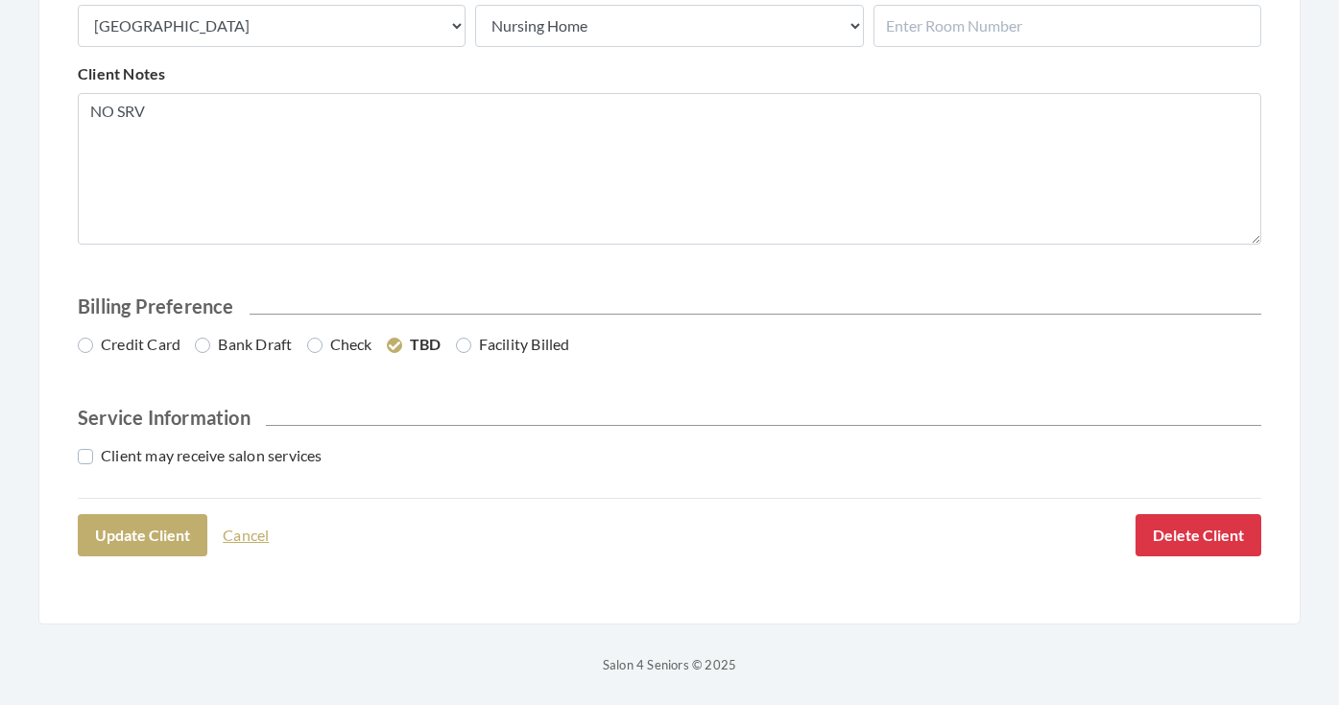
scroll to position [937, 0]
click at [139, 526] on button "Update Client" at bounding box center [143, 536] width 130 height 42
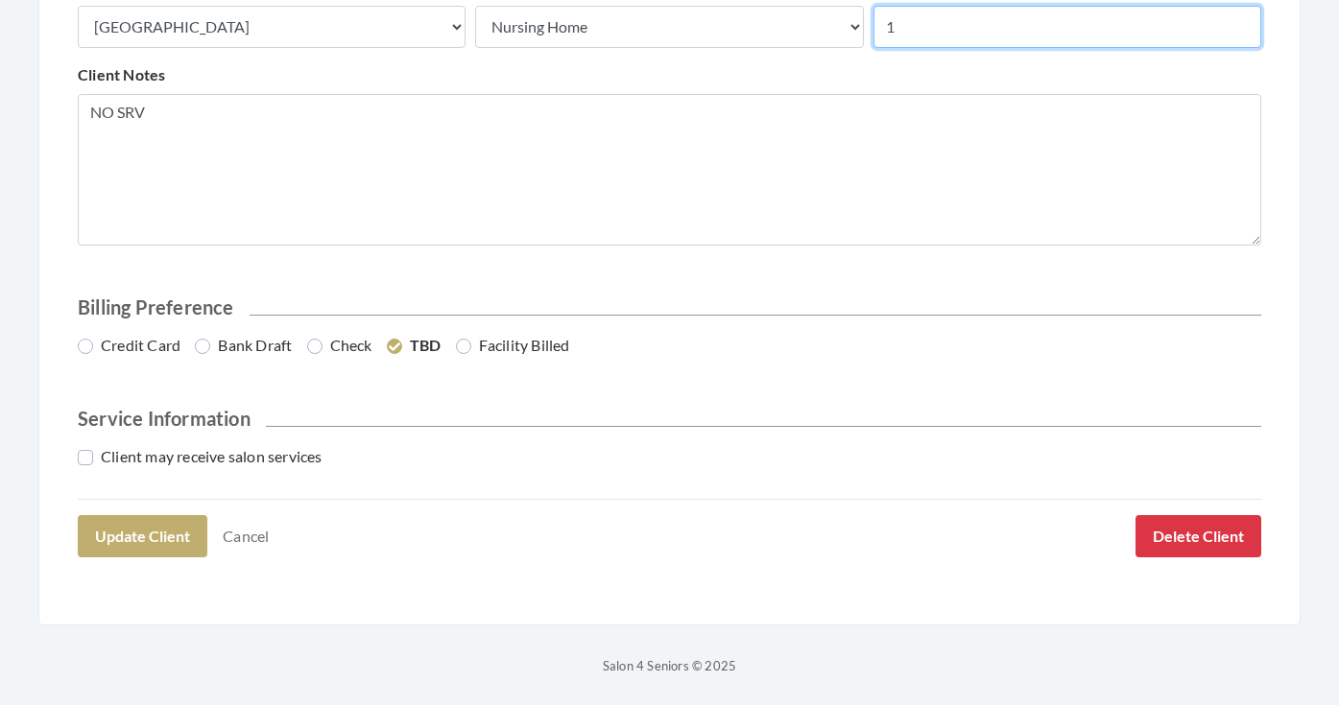
type input "1"
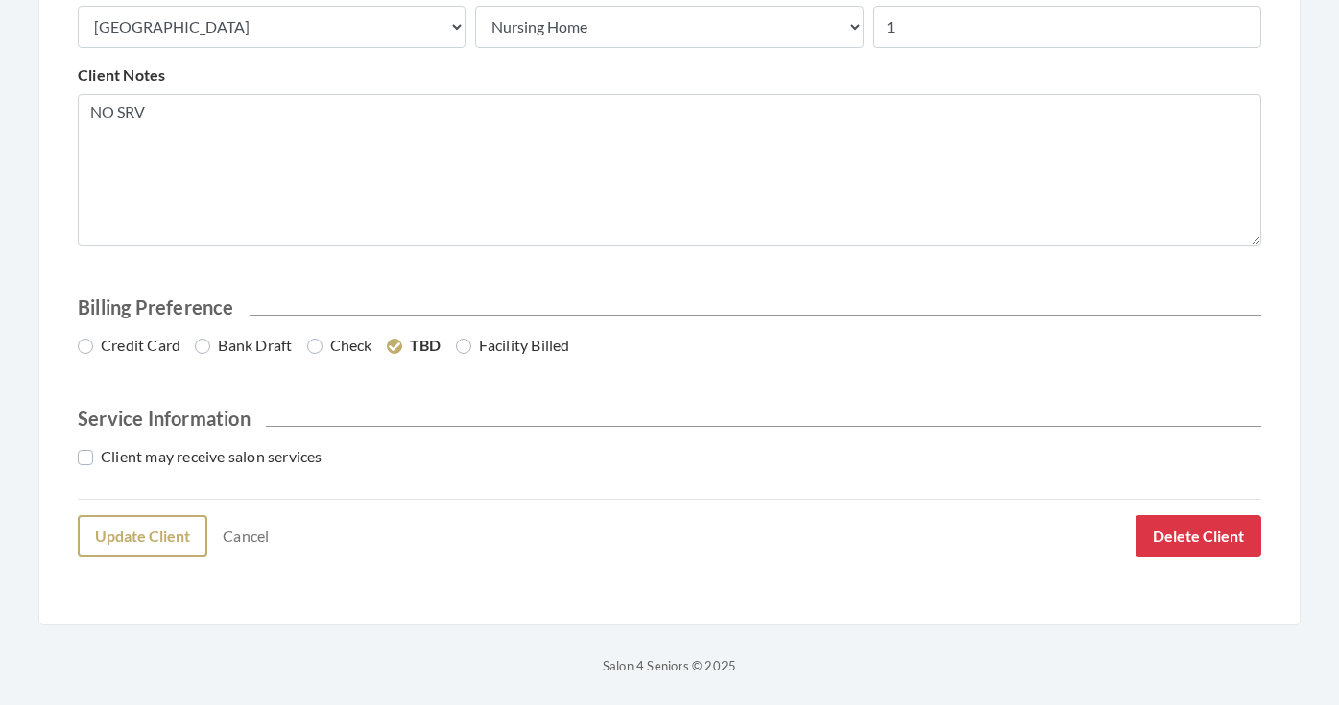
click at [140, 540] on button "Update Client" at bounding box center [143, 536] width 130 height 42
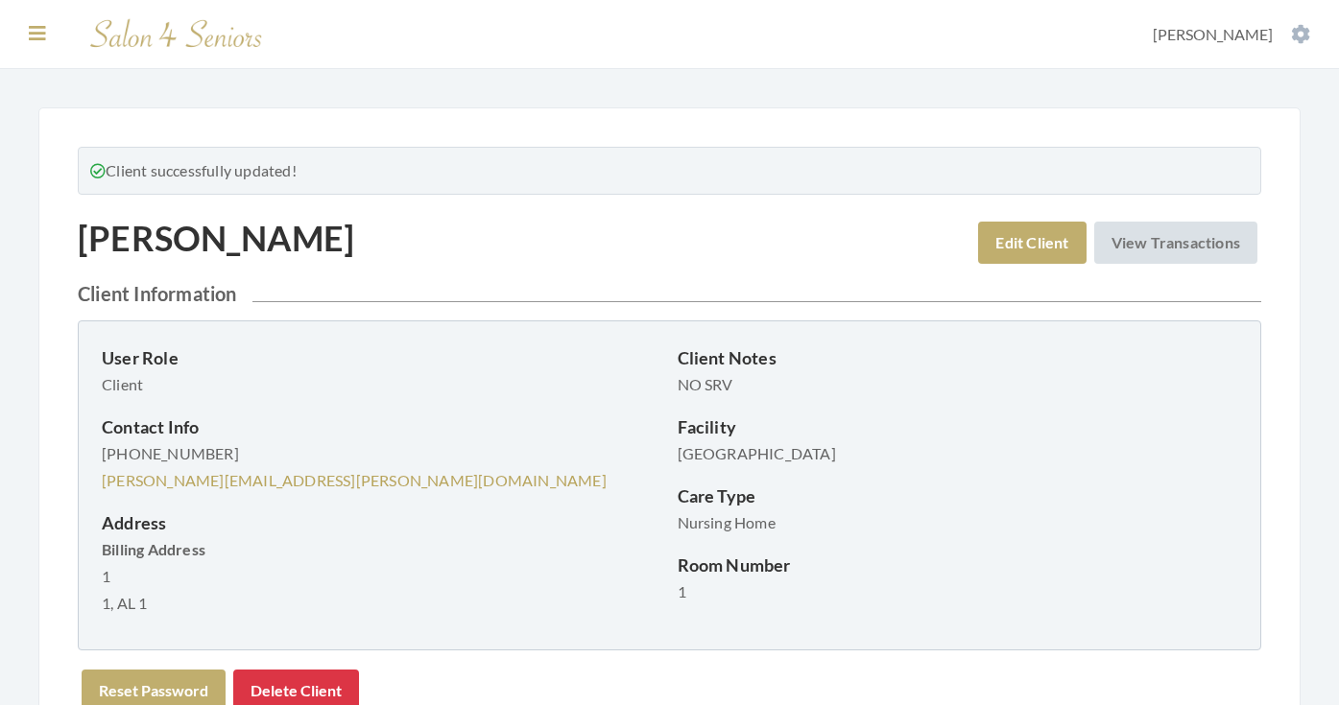
click at [34, 34] on icon at bounding box center [37, 33] width 17 height 19
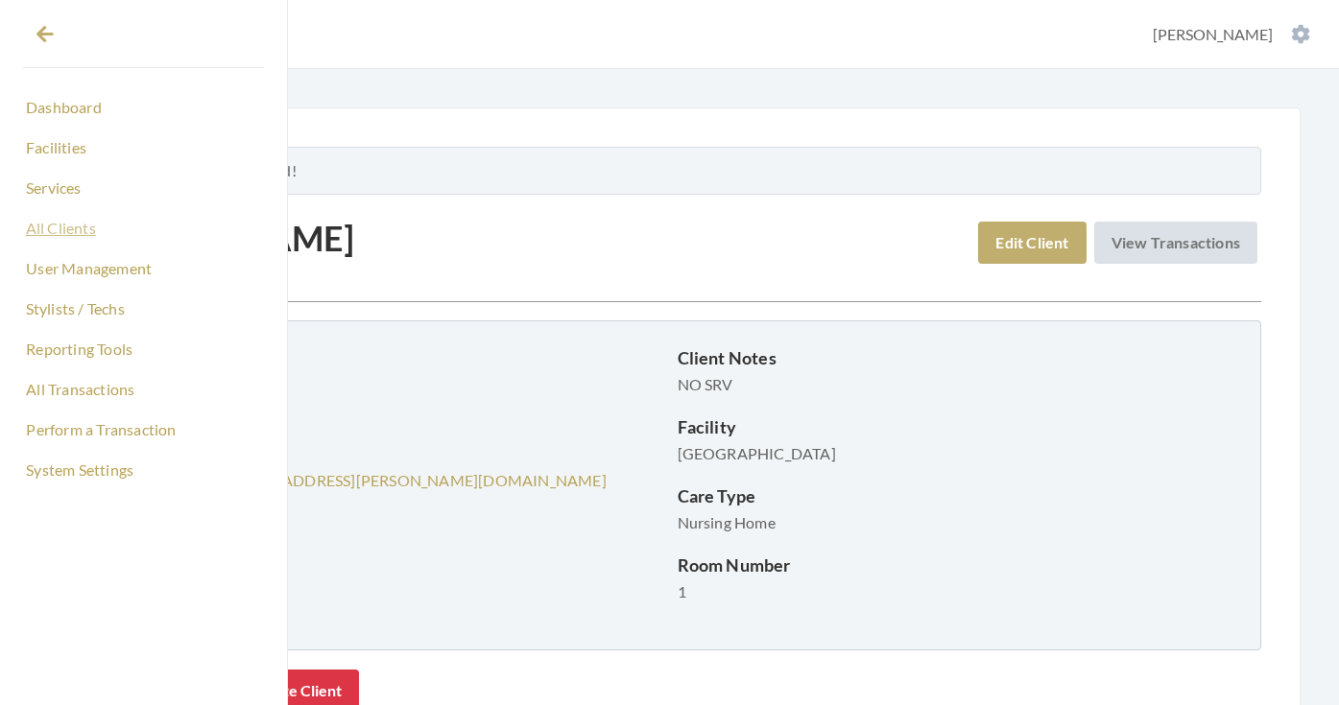
click at [73, 231] on link "All Clients" at bounding box center [143, 228] width 241 height 33
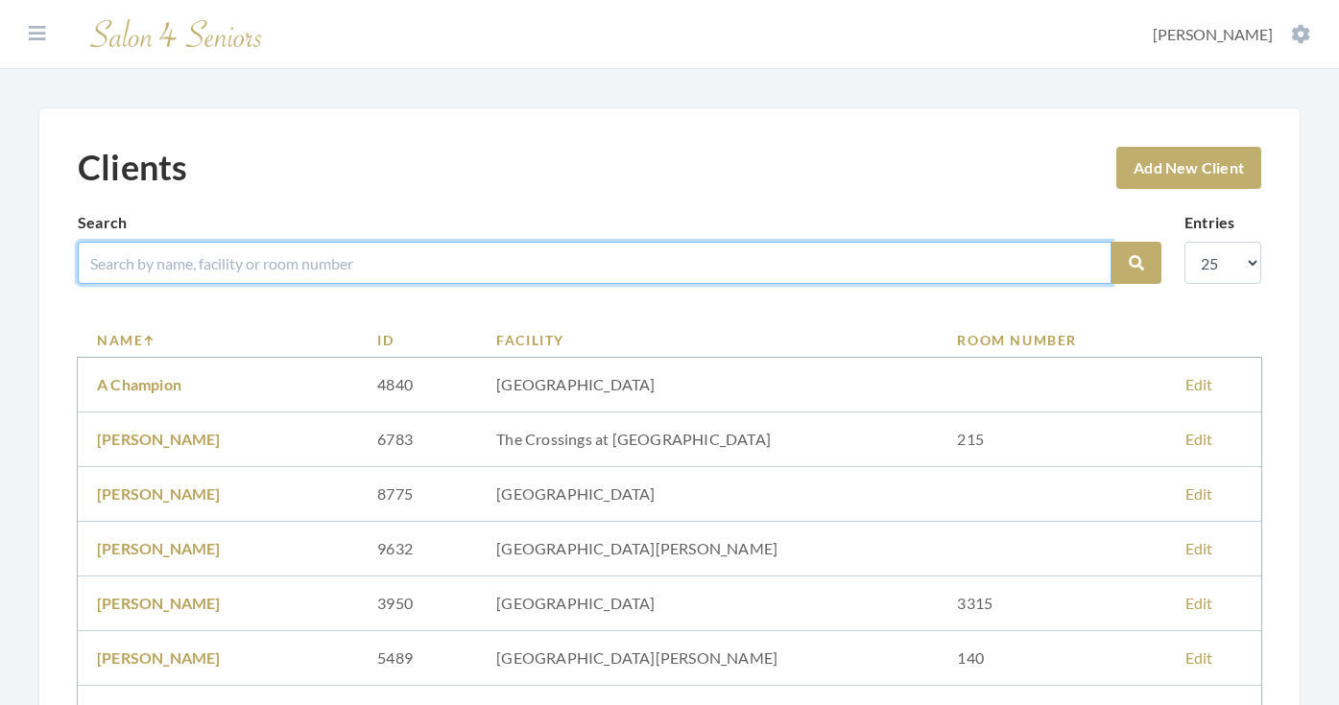
click at [400, 273] on input "search" at bounding box center [595, 263] width 1034 height 42
type input "NYLAND"
click at [1136, 263] on button "Search" at bounding box center [1136, 263] width 50 height 42
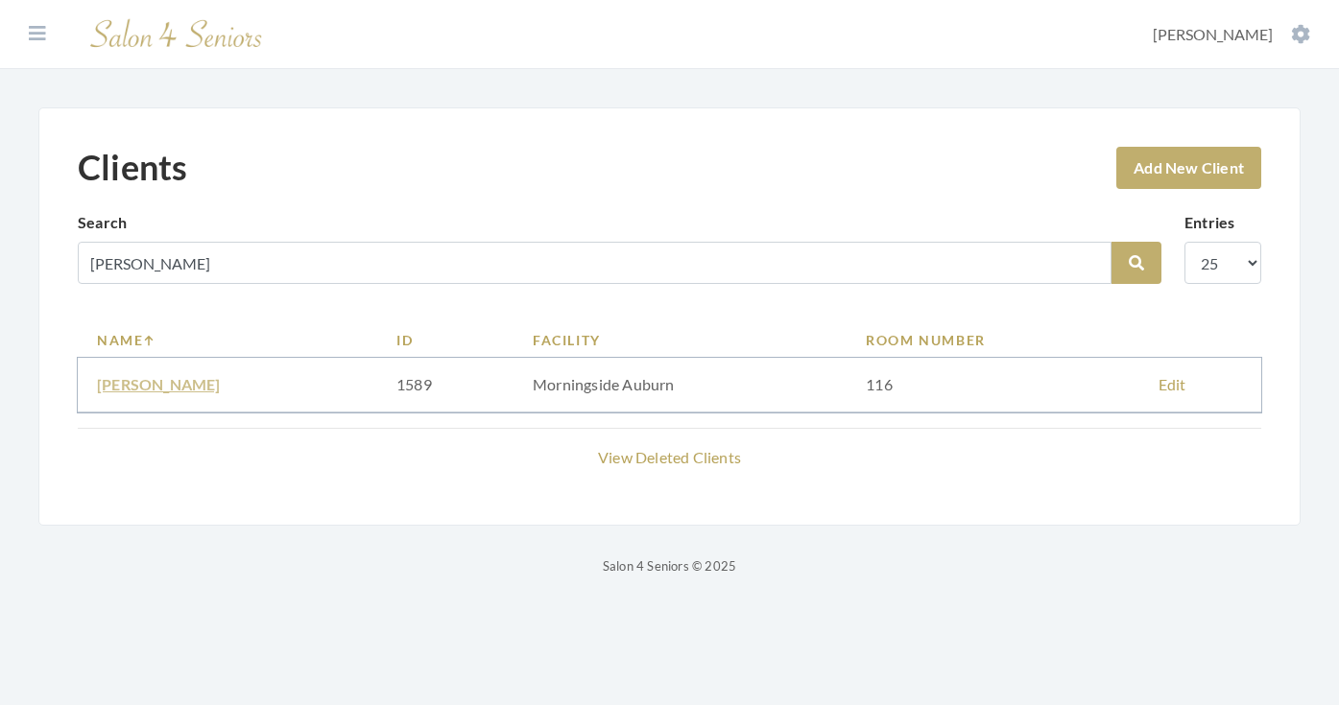
click at [135, 380] on link "Cathy Nyland" at bounding box center [159, 384] width 124 height 18
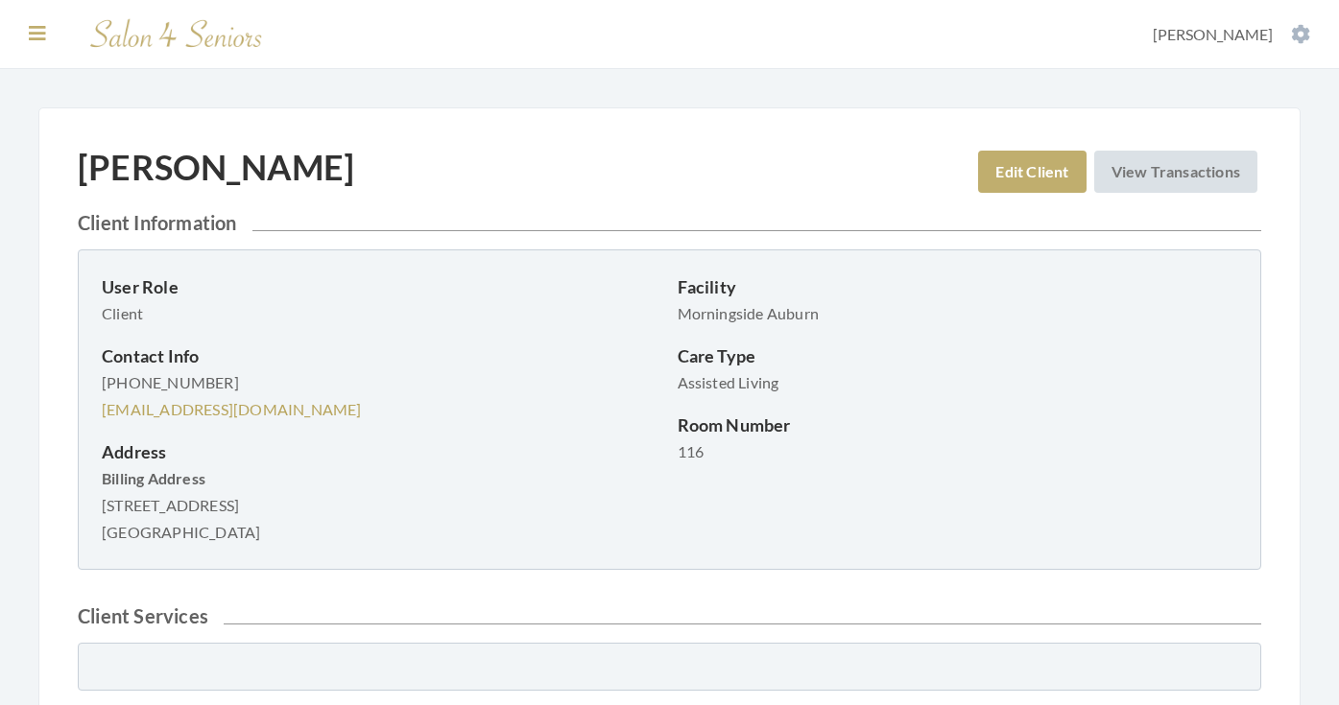
click at [36, 33] on icon at bounding box center [37, 33] width 17 height 19
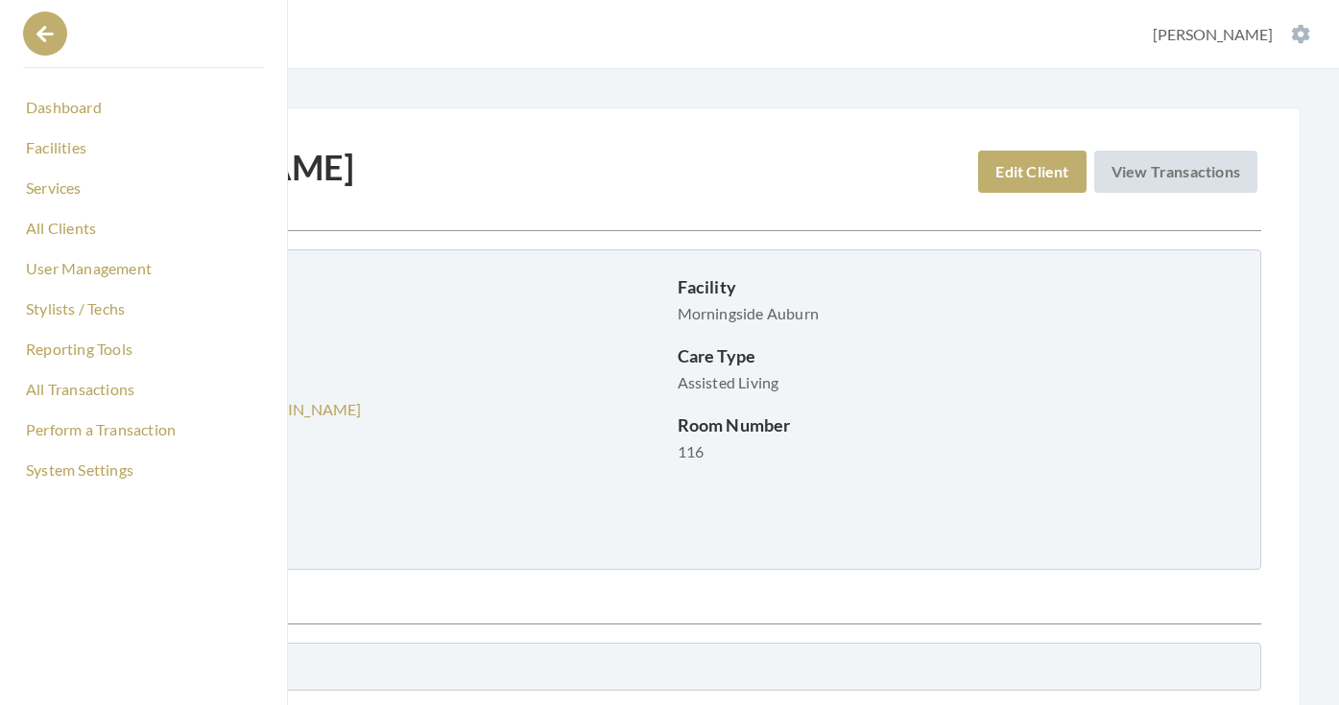
click at [37, 29] on icon at bounding box center [44, 34] width 17 height 19
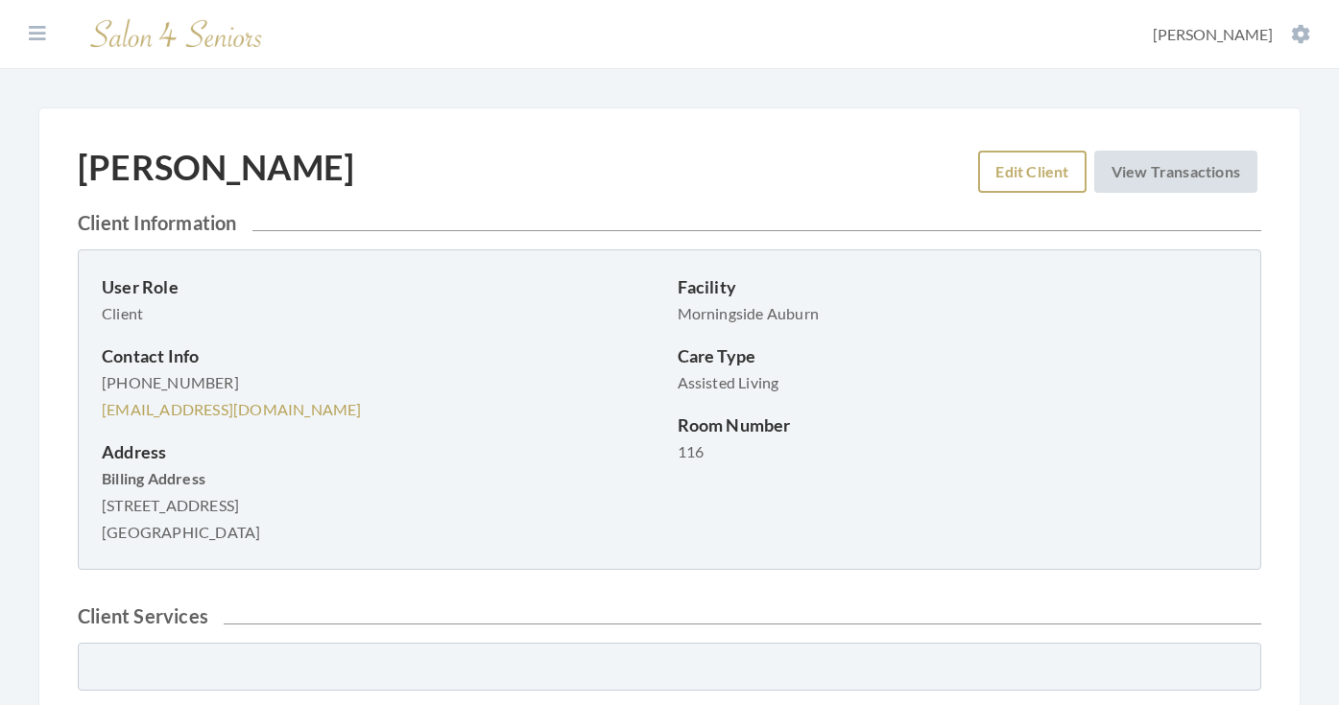
click at [1035, 161] on link "Edit Client" at bounding box center [1031, 172] width 107 height 42
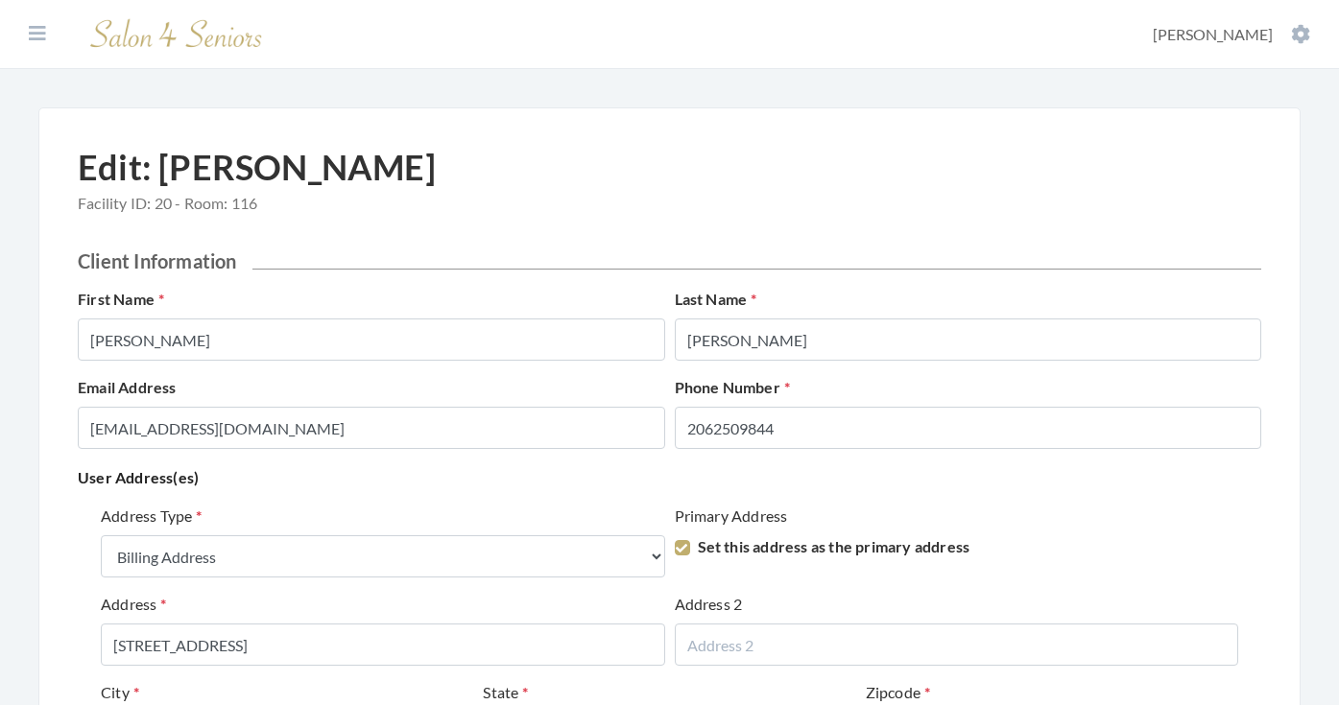
select select "billing"
select select "wa"
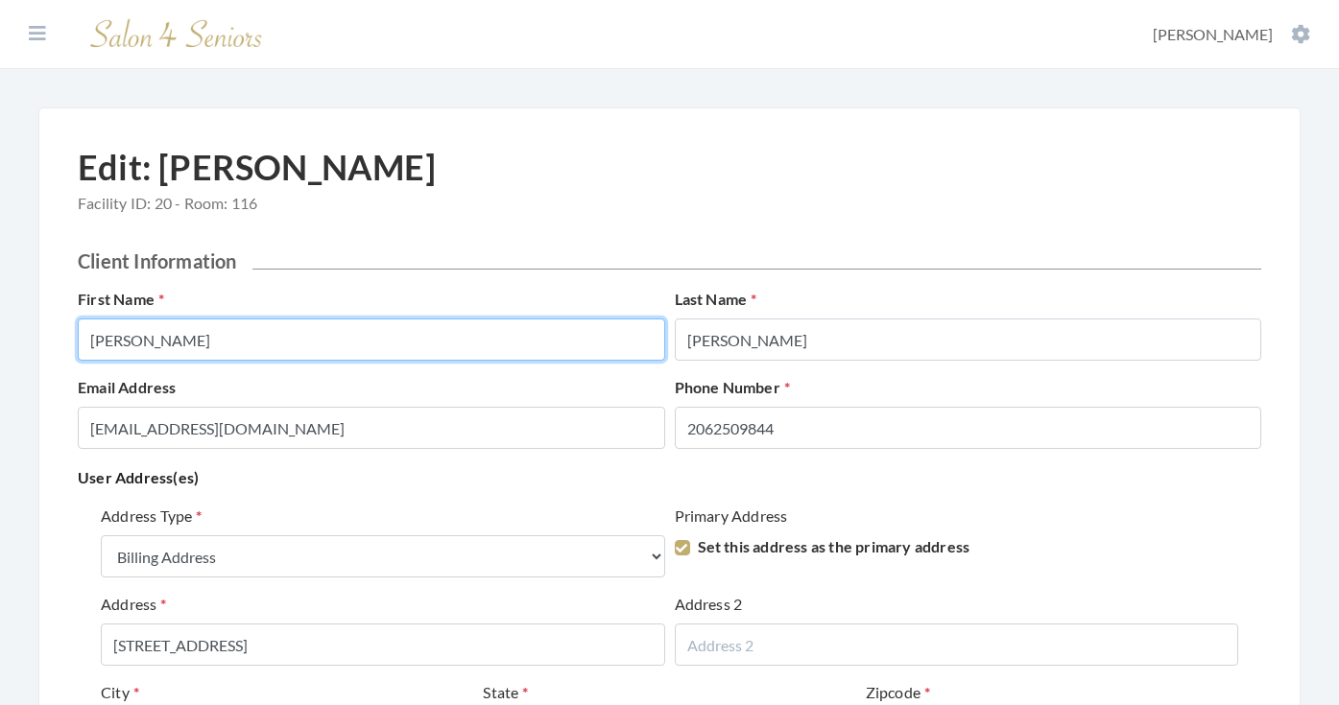
click at [376, 333] on input "Cathy" at bounding box center [371, 340] width 587 height 42
type input "CATHY"
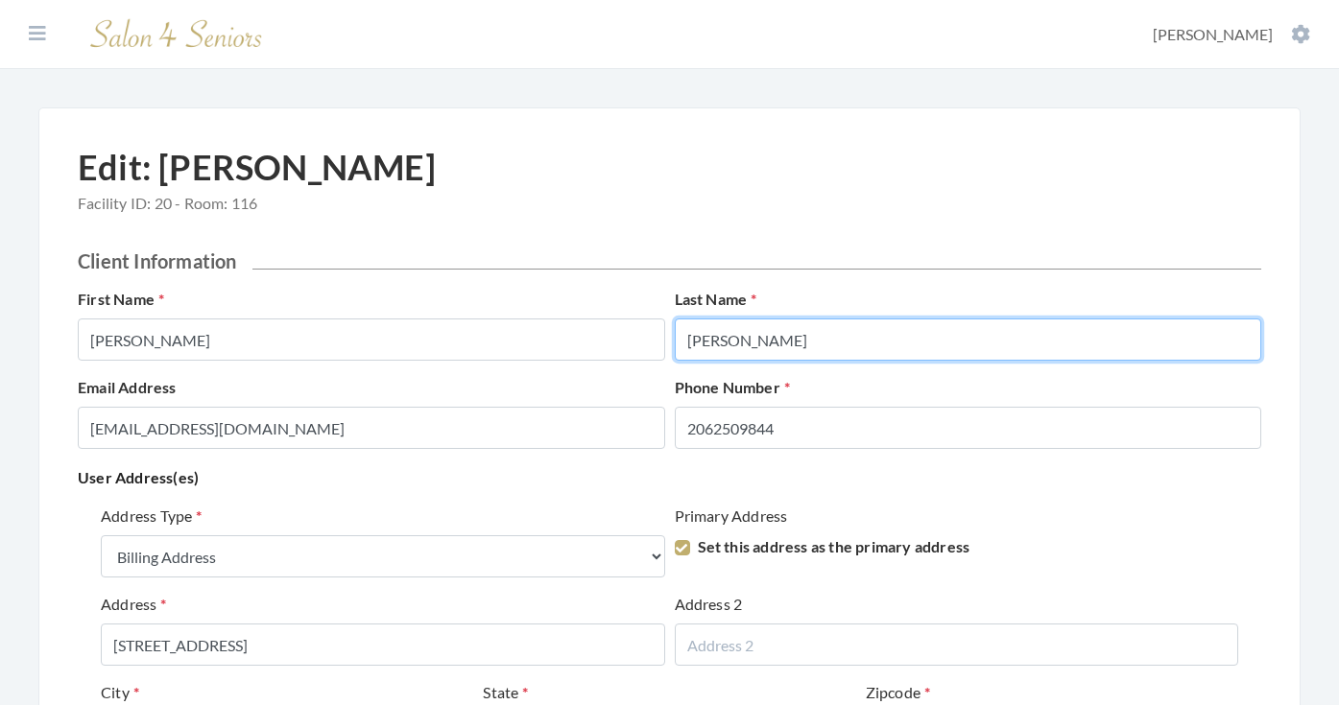
type input "L"
type input "NYLAND"
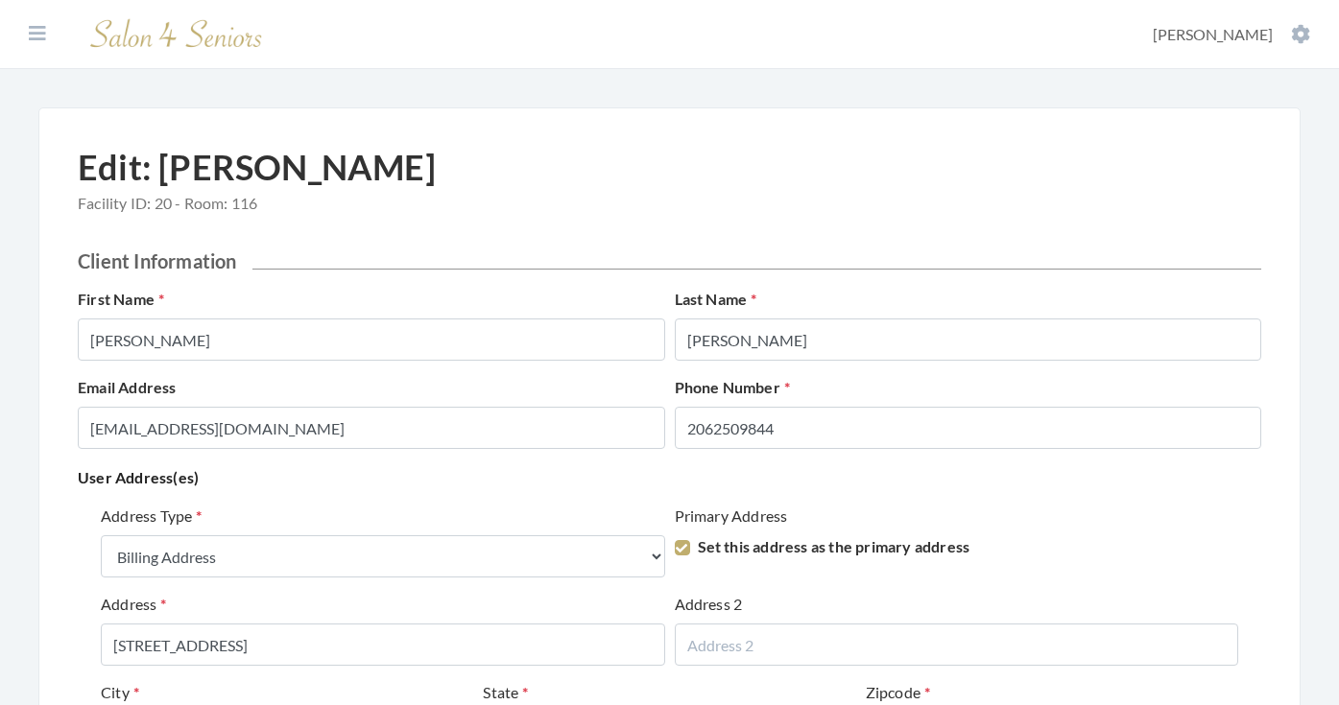
click at [390, 482] on p "User Address(es)" at bounding box center [669, 477] width 1183 height 27
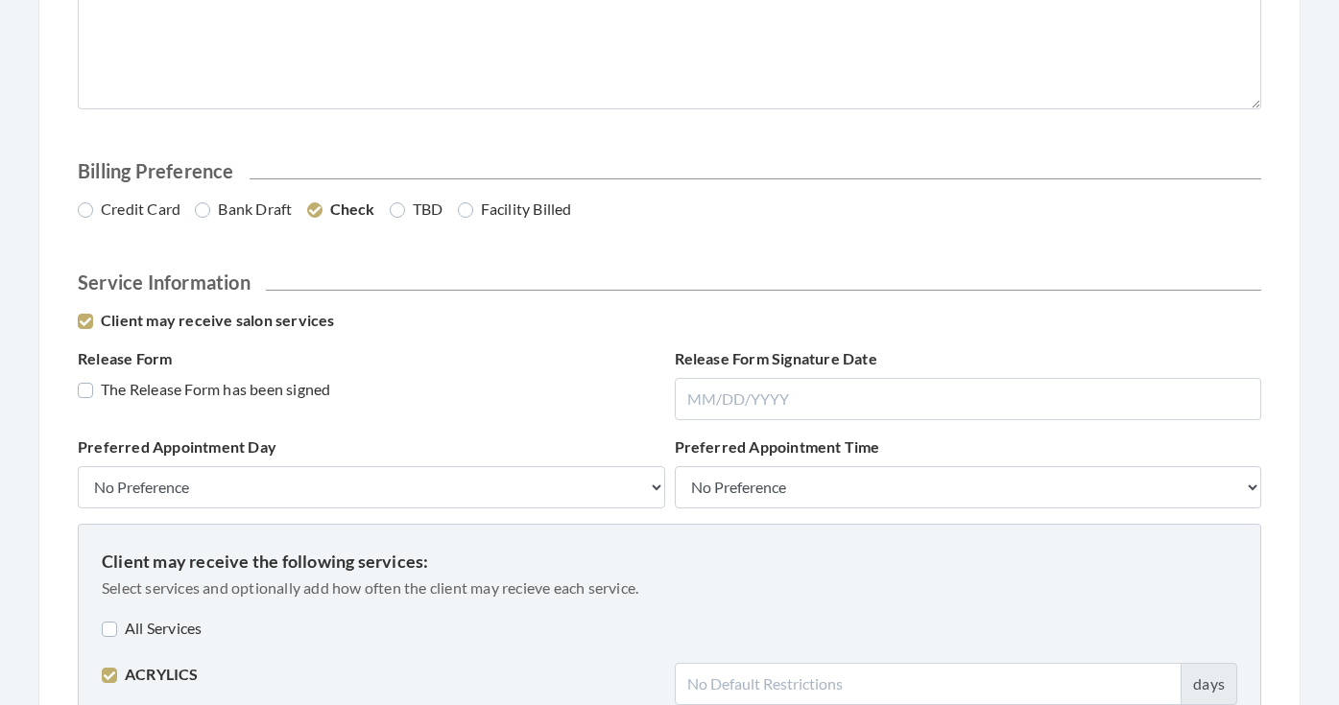
scroll to position [1084, 0]
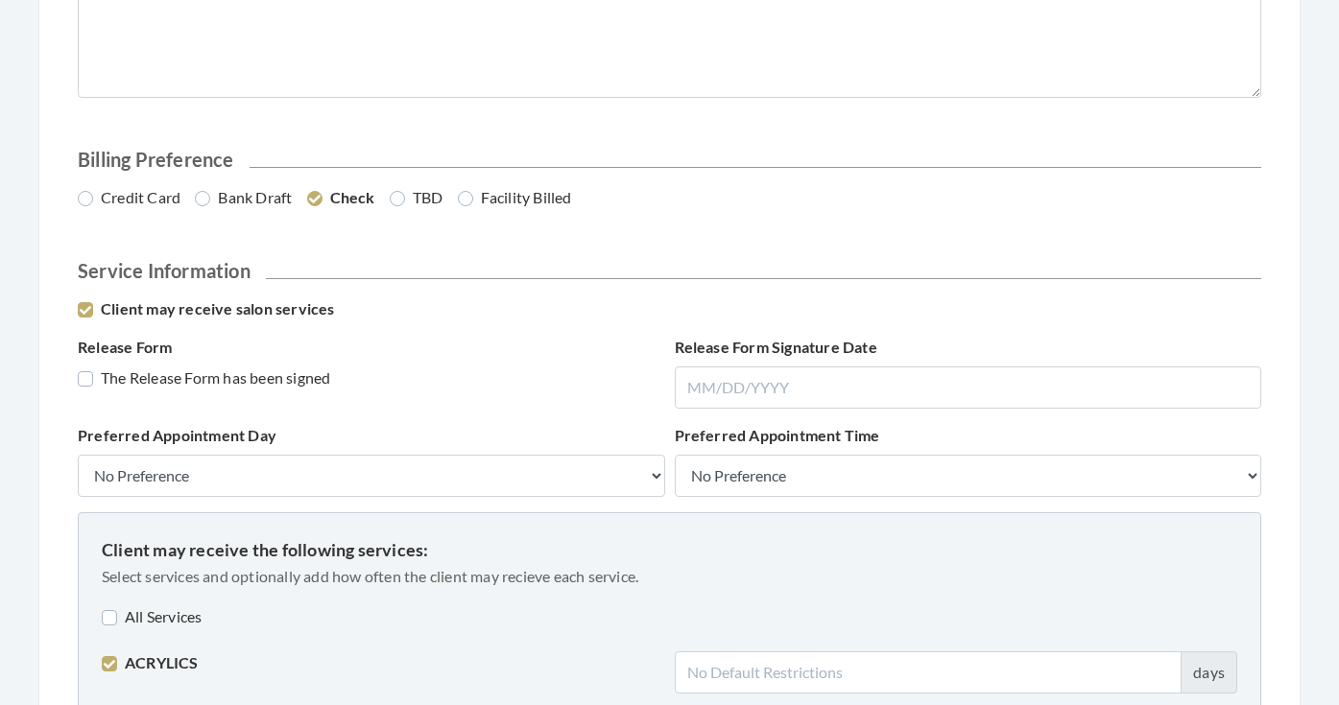
click at [137, 197] on label "Credit Card" at bounding box center [129, 197] width 103 height 23
radio input "true"
click at [211, 384] on label "The Release Form has been signed" at bounding box center [204, 378] width 252 height 23
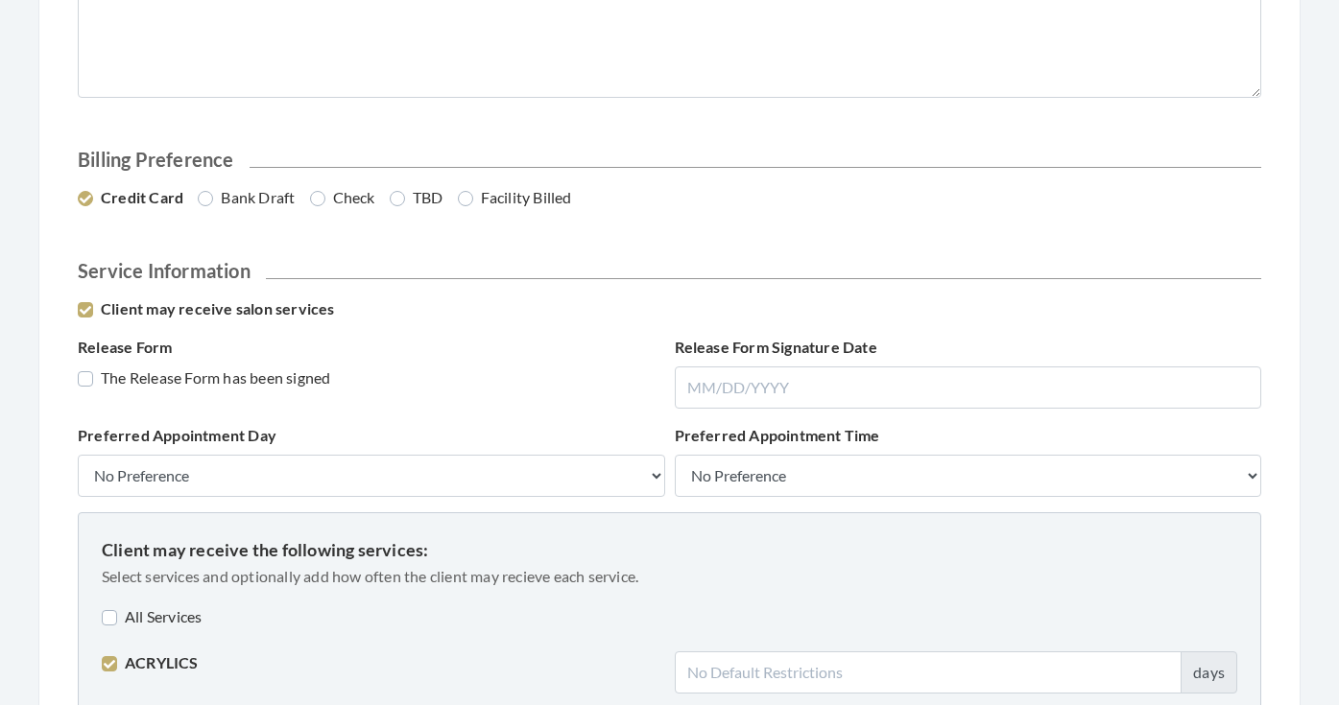
checkbox input "true"
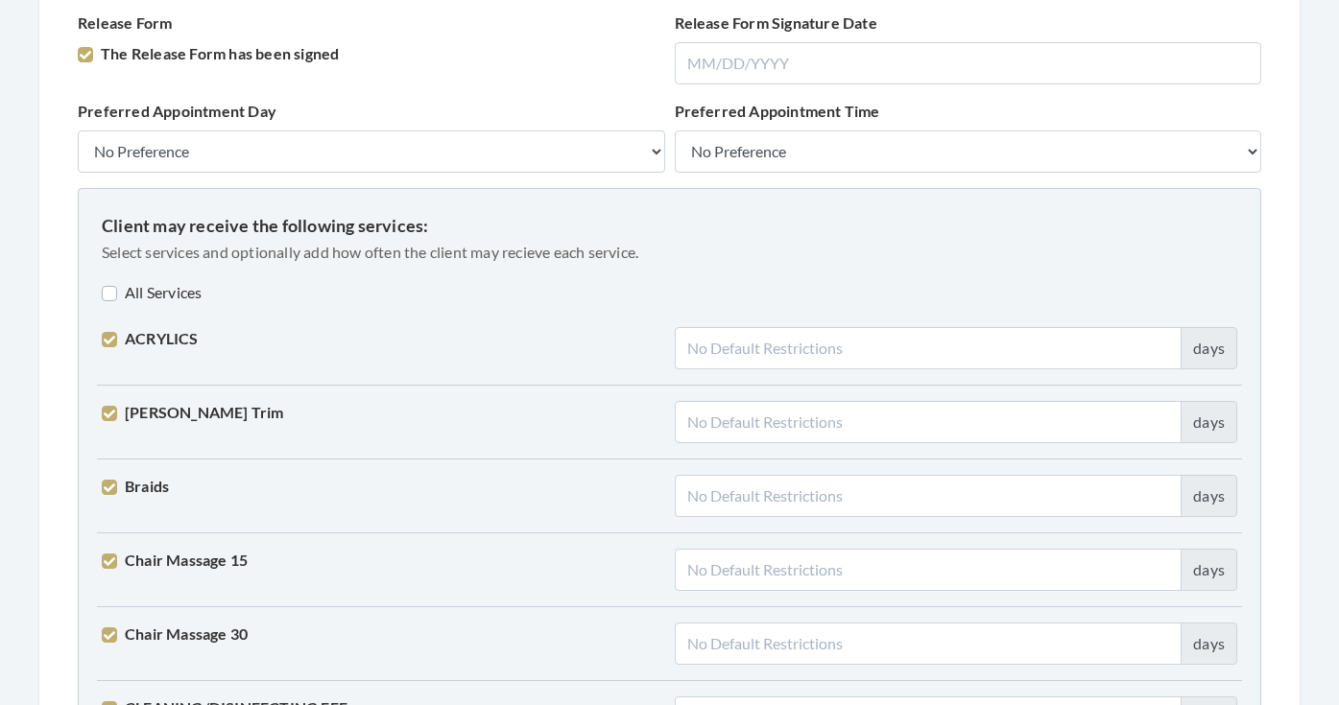
scroll to position [1415, 0]
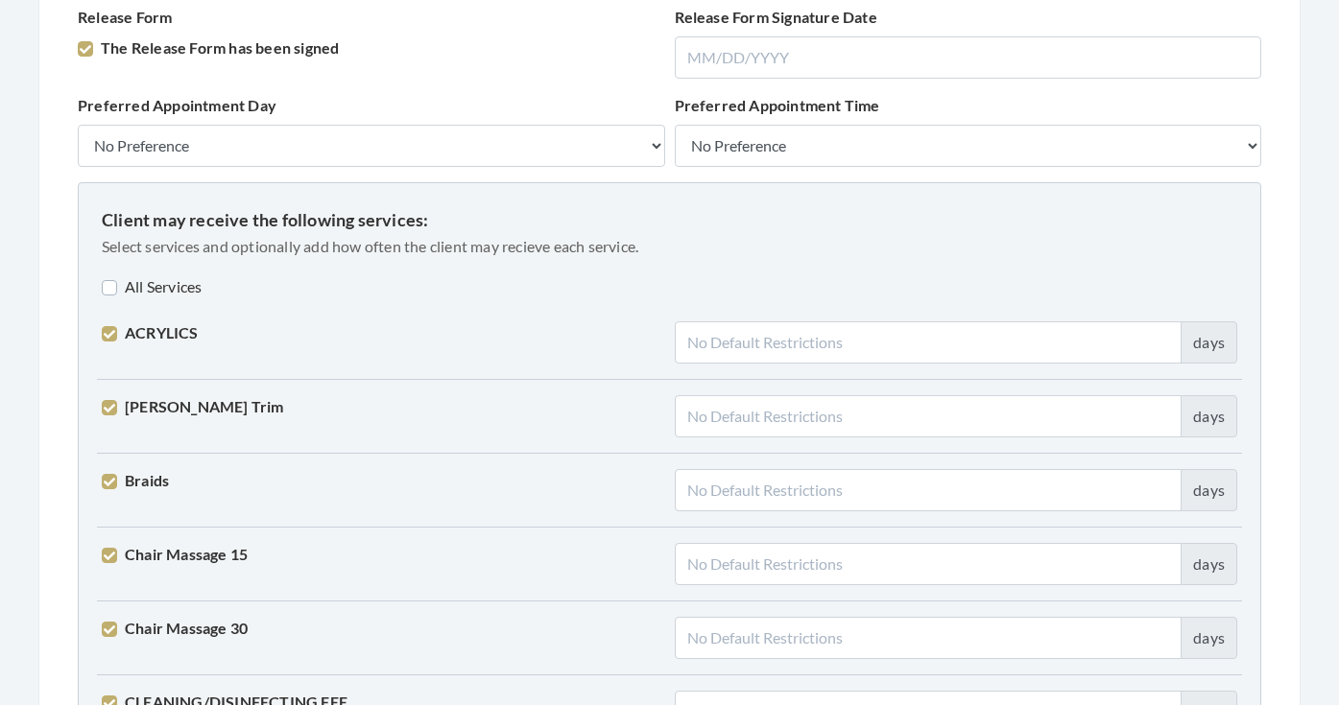
click at [140, 282] on label "All Services" at bounding box center [152, 286] width 100 height 23
checkbox input "true"
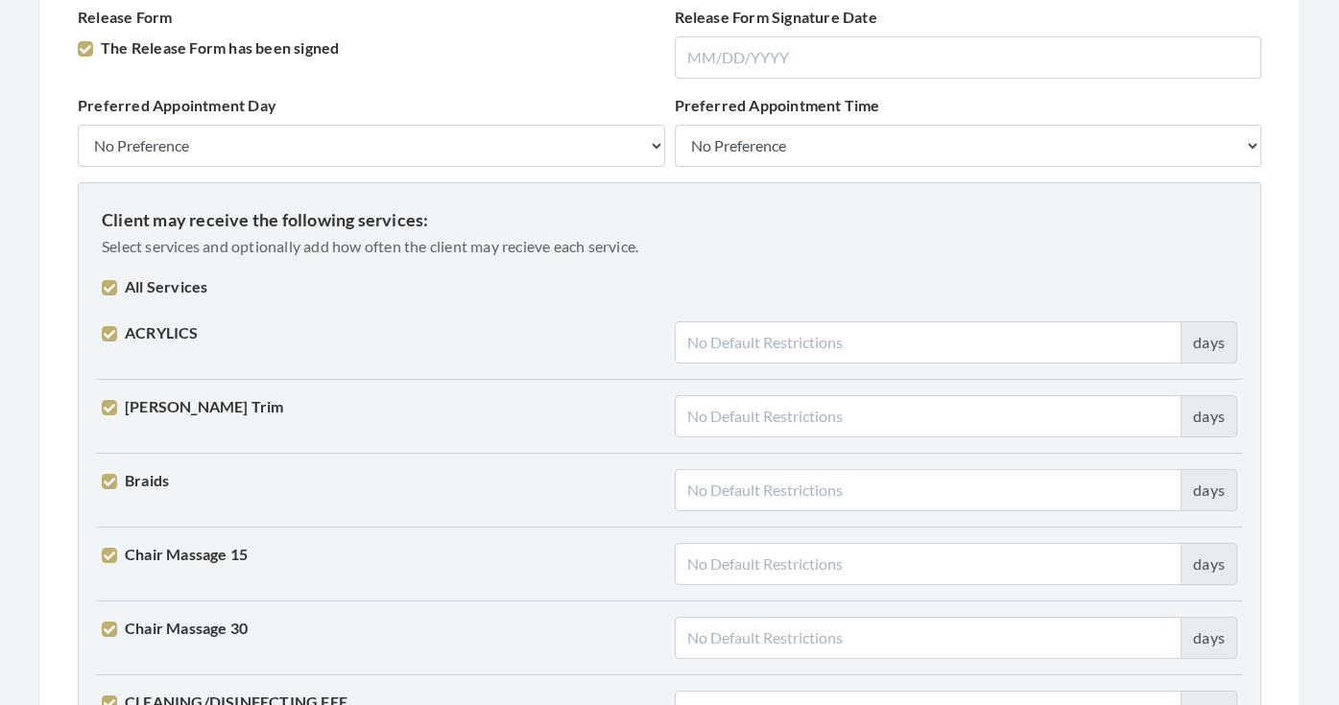
checkbox input "true"
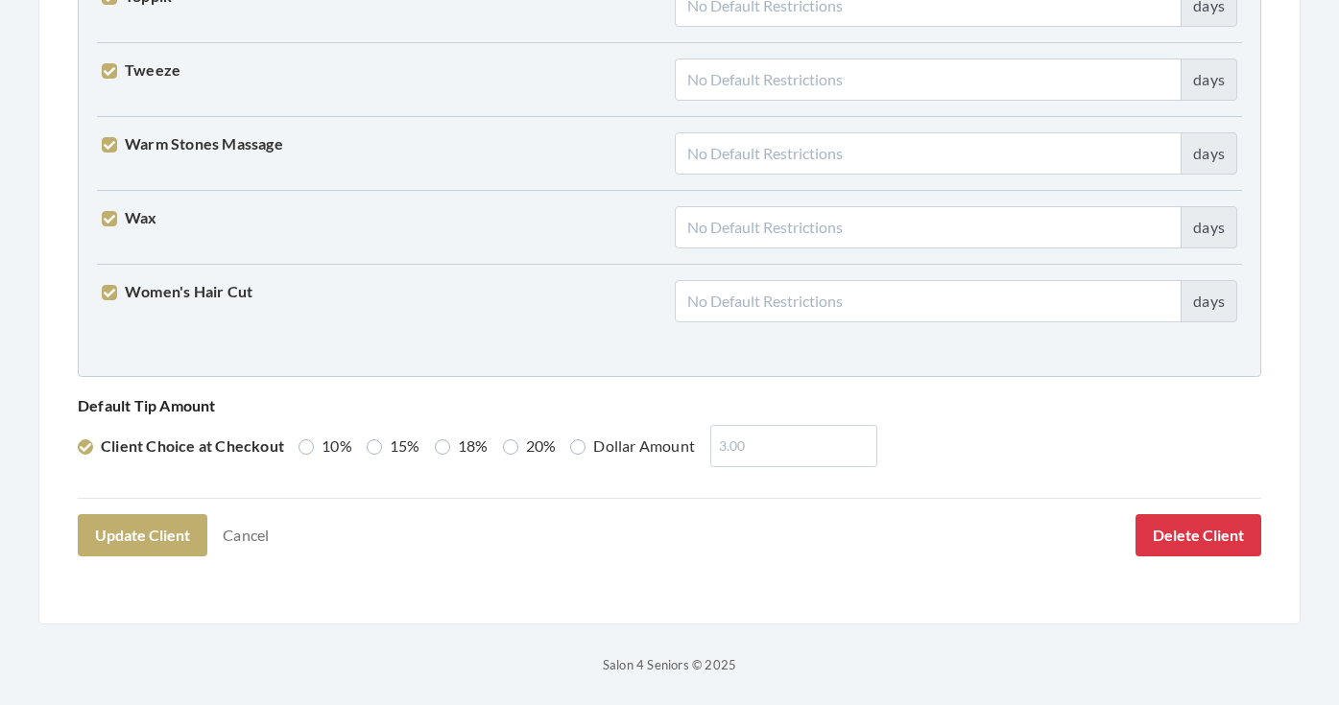
scroll to position [4928, 0]
click at [630, 445] on label "Dollar Amount" at bounding box center [632, 447] width 125 height 23
radio input "true"
click at [756, 432] on input "number" at bounding box center [788, 447] width 167 height 42
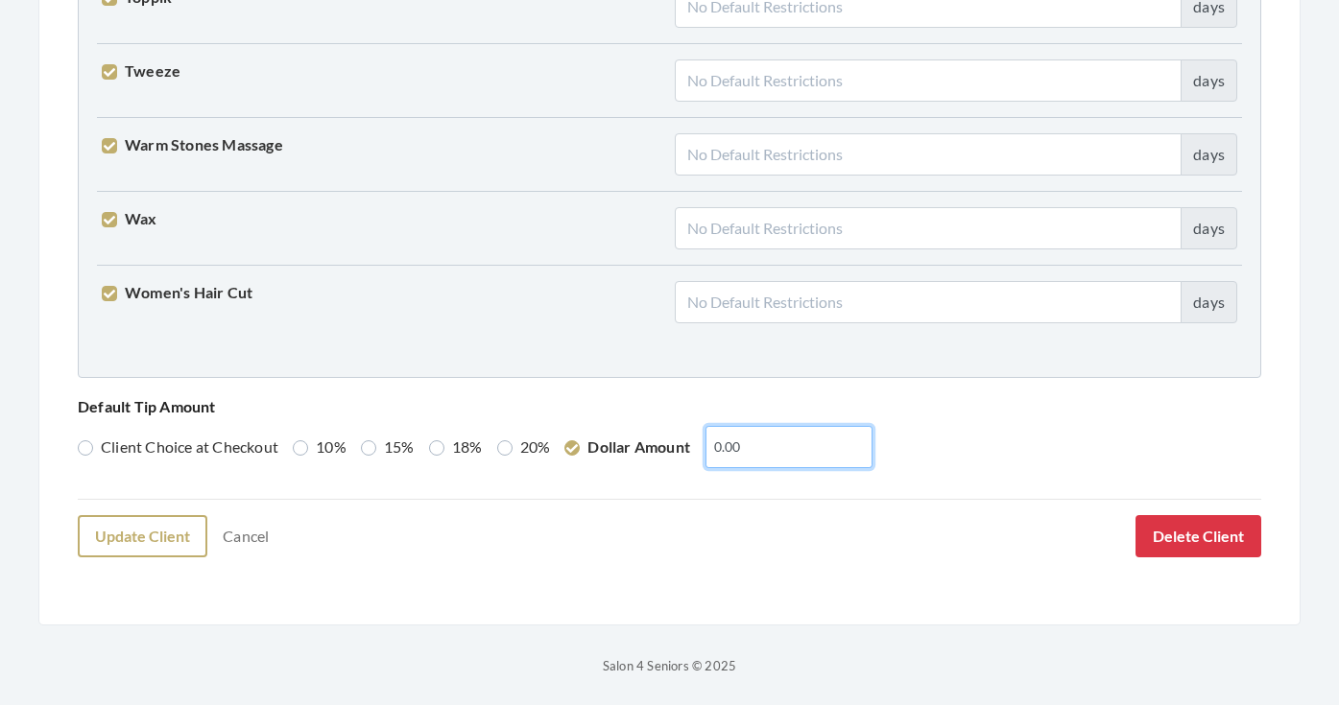
type input "0.00"
click at [171, 536] on button "Update Client" at bounding box center [143, 536] width 130 height 42
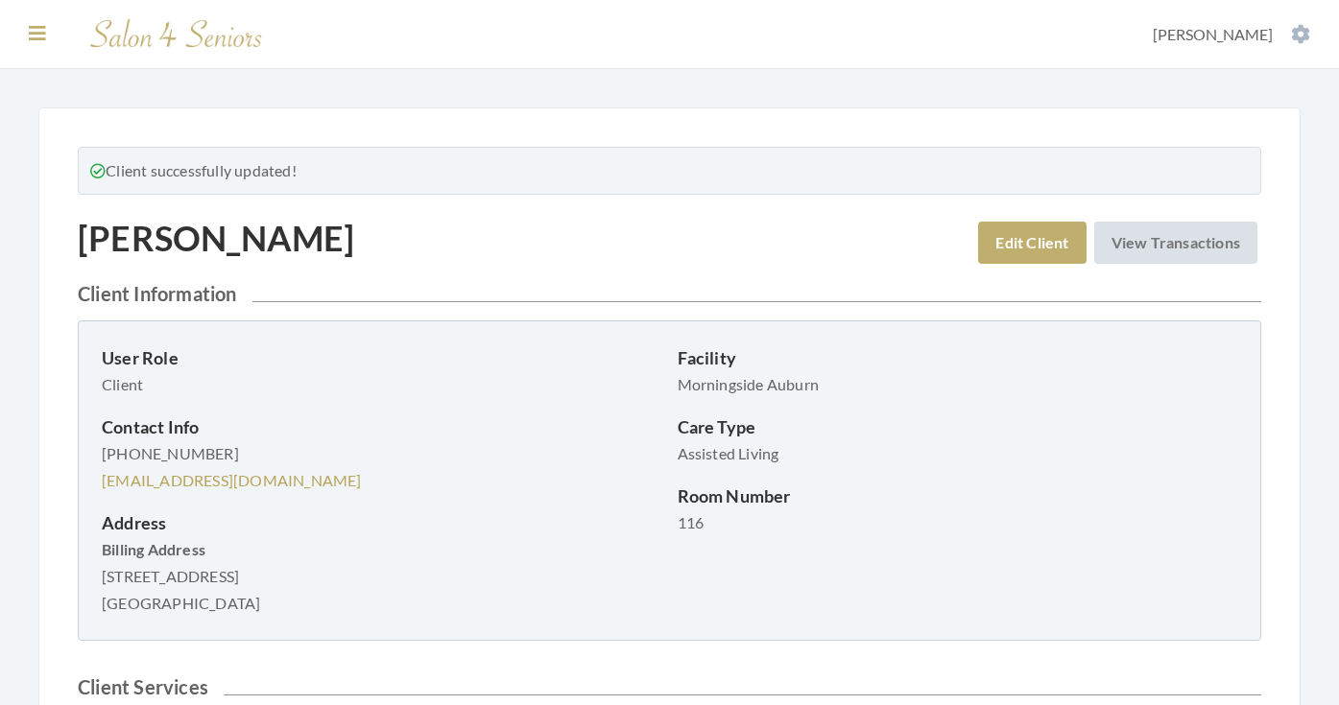
click at [43, 39] on icon at bounding box center [37, 33] width 17 height 19
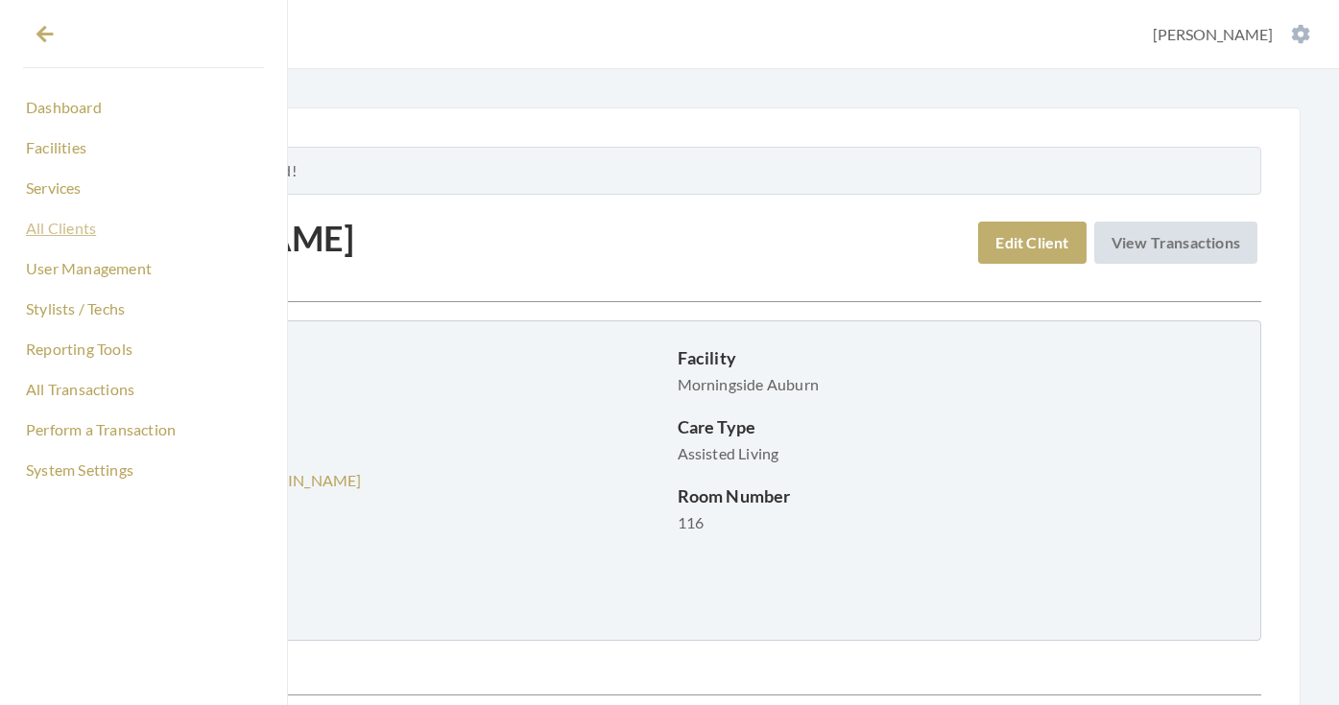
click at [79, 231] on link "All Clients" at bounding box center [143, 228] width 241 height 33
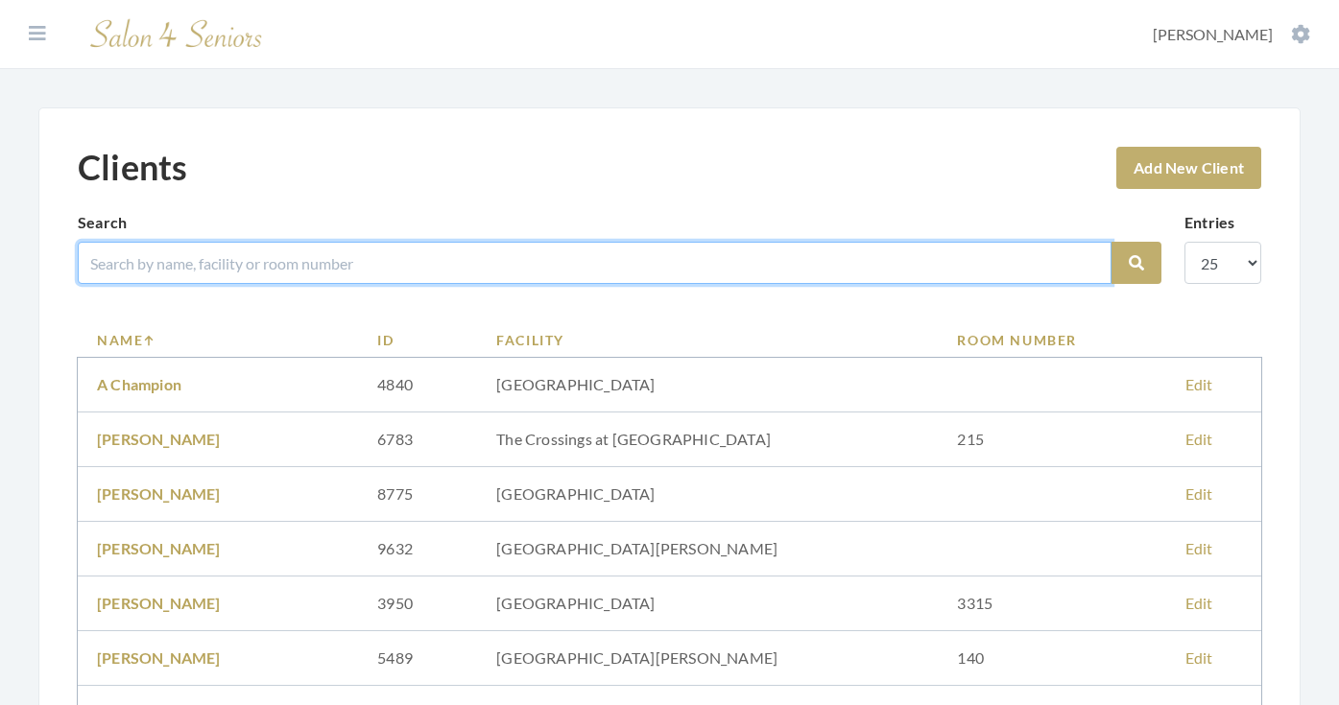
click at [297, 261] on input "search" at bounding box center [595, 263] width 1034 height 42
type input "VENZINE"
click at [1136, 263] on button "Search" at bounding box center [1136, 263] width 50 height 42
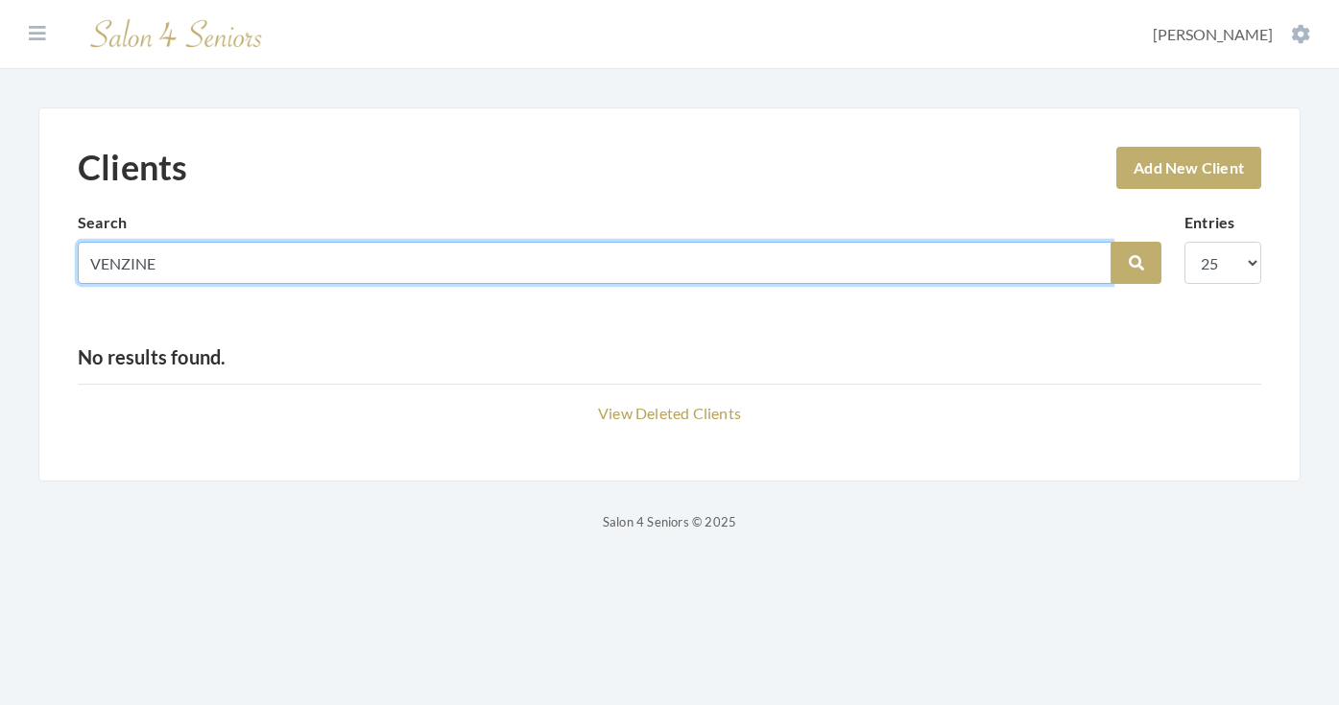
click at [143, 259] on input "VENZINE" at bounding box center [595, 263] width 1034 height 42
type input "[PERSON_NAME]"
click at [1136, 263] on button "Search" at bounding box center [1136, 263] width 50 height 42
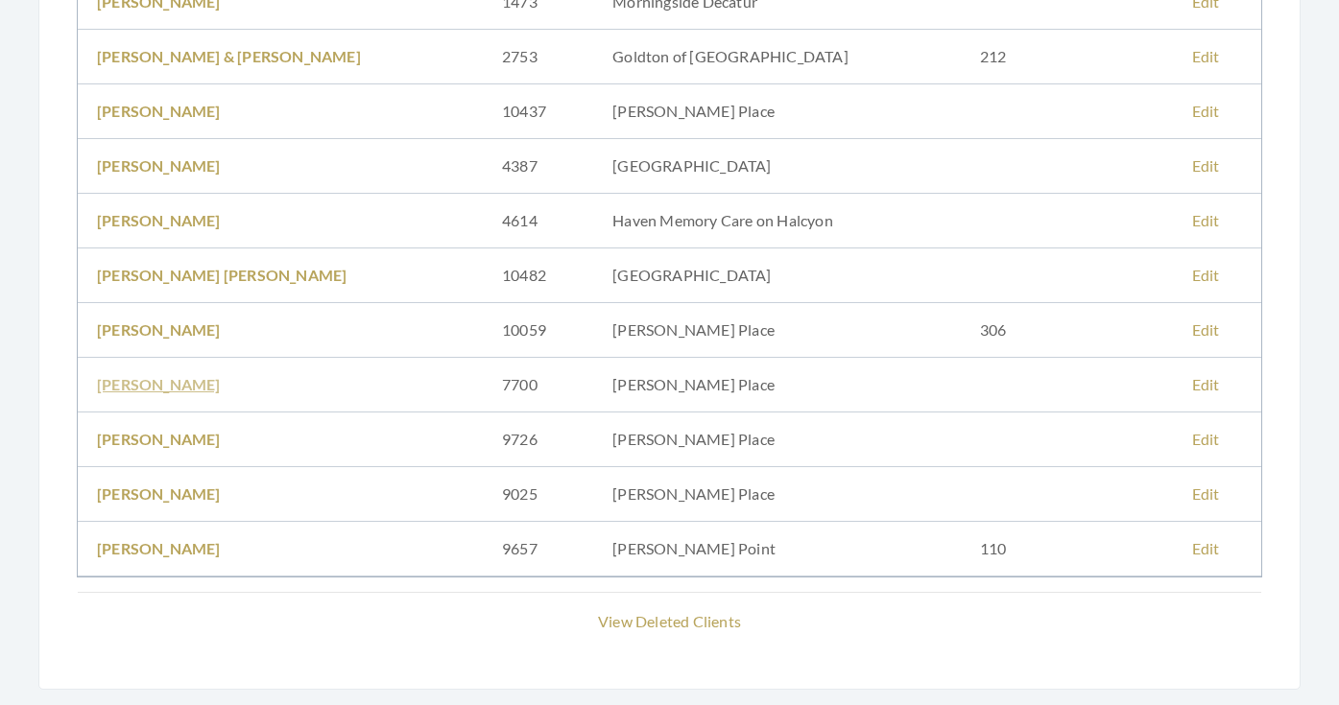
scroll to position [606, 0]
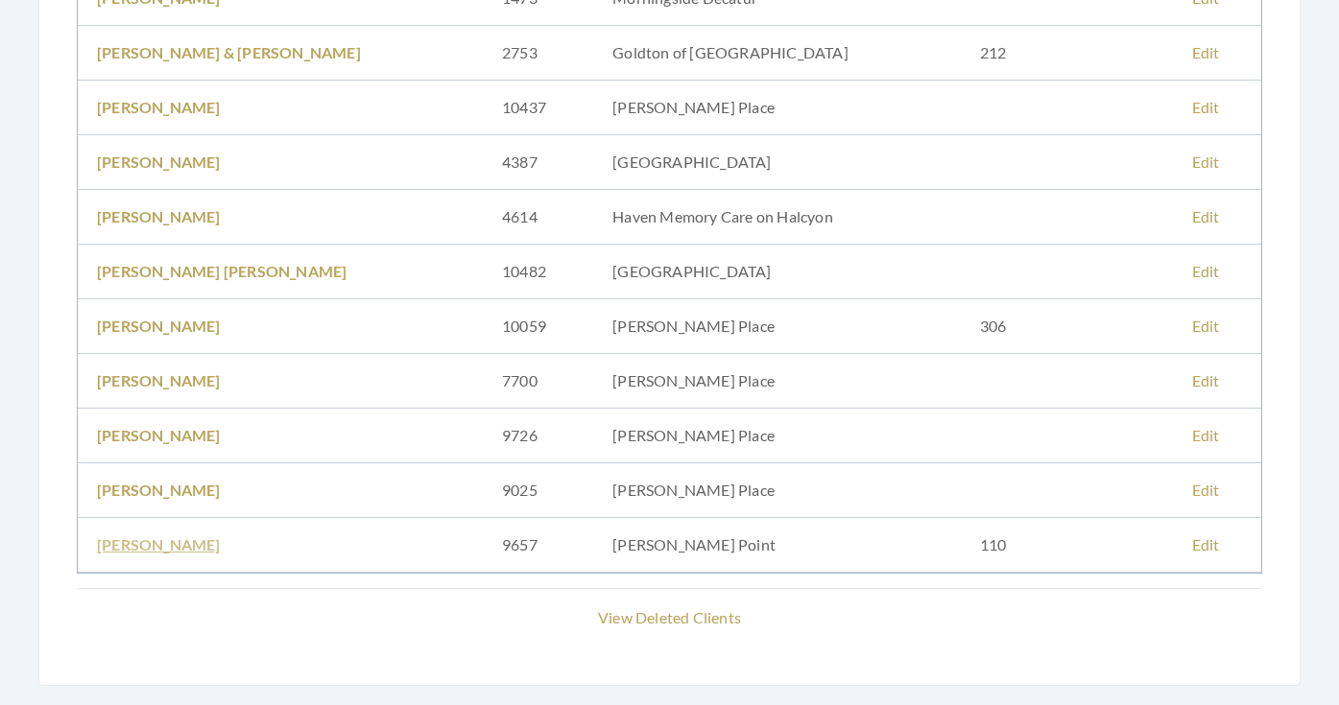
click at [155, 545] on link "[PERSON_NAME]" at bounding box center [159, 544] width 124 height 18
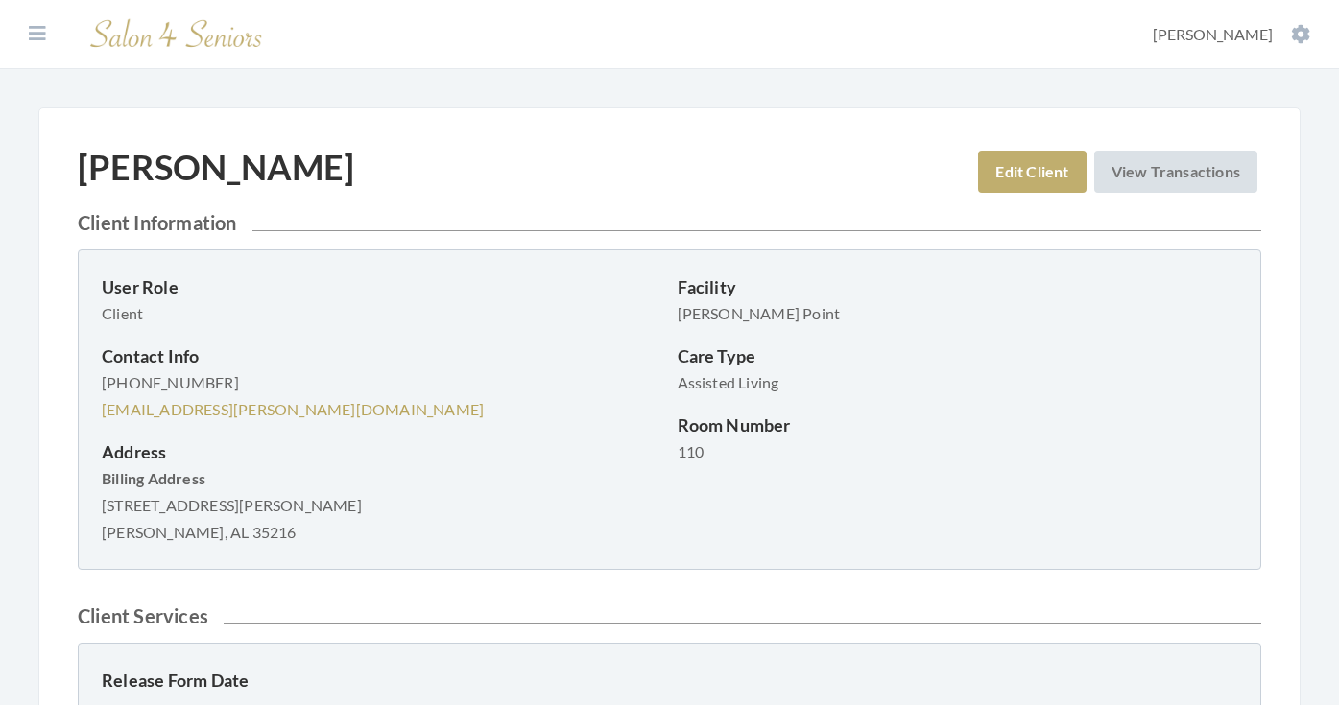
click at [1040, 167] on link "Edit Client" at bounding box center [1031, 172] width 107 height 42
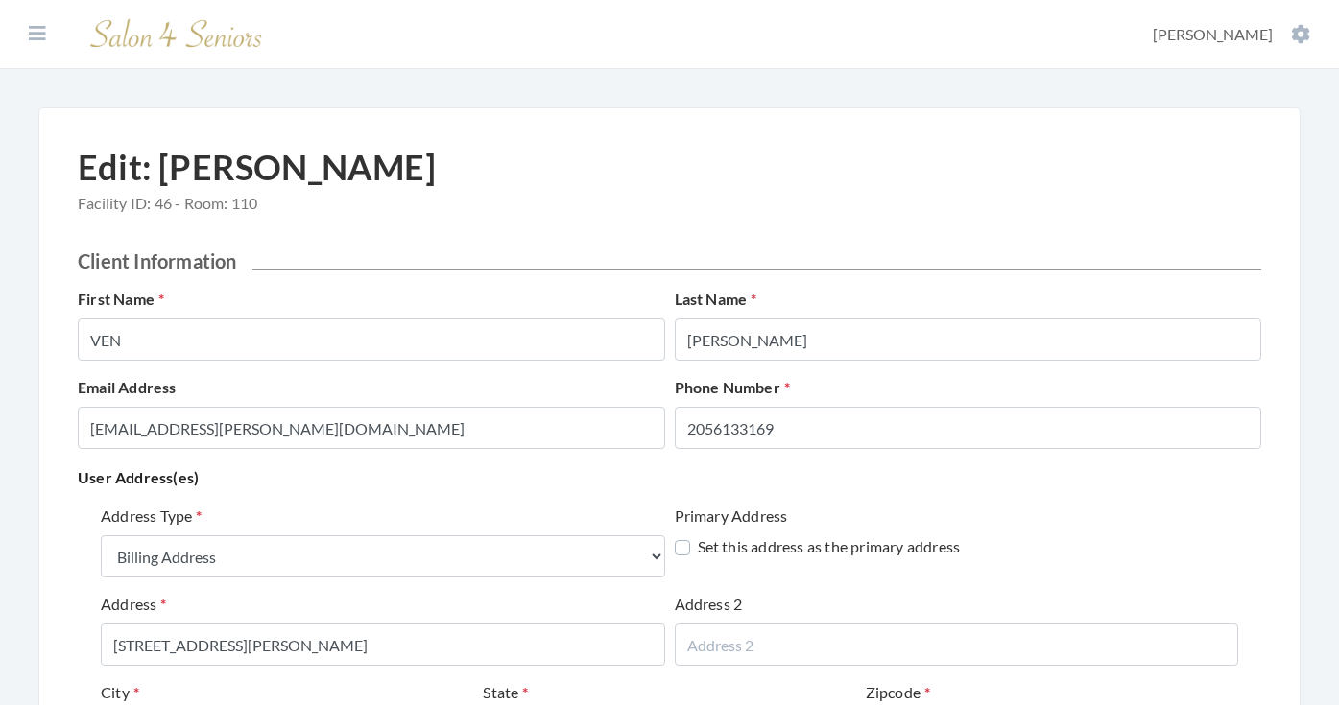
select select "billing"
select select "al"
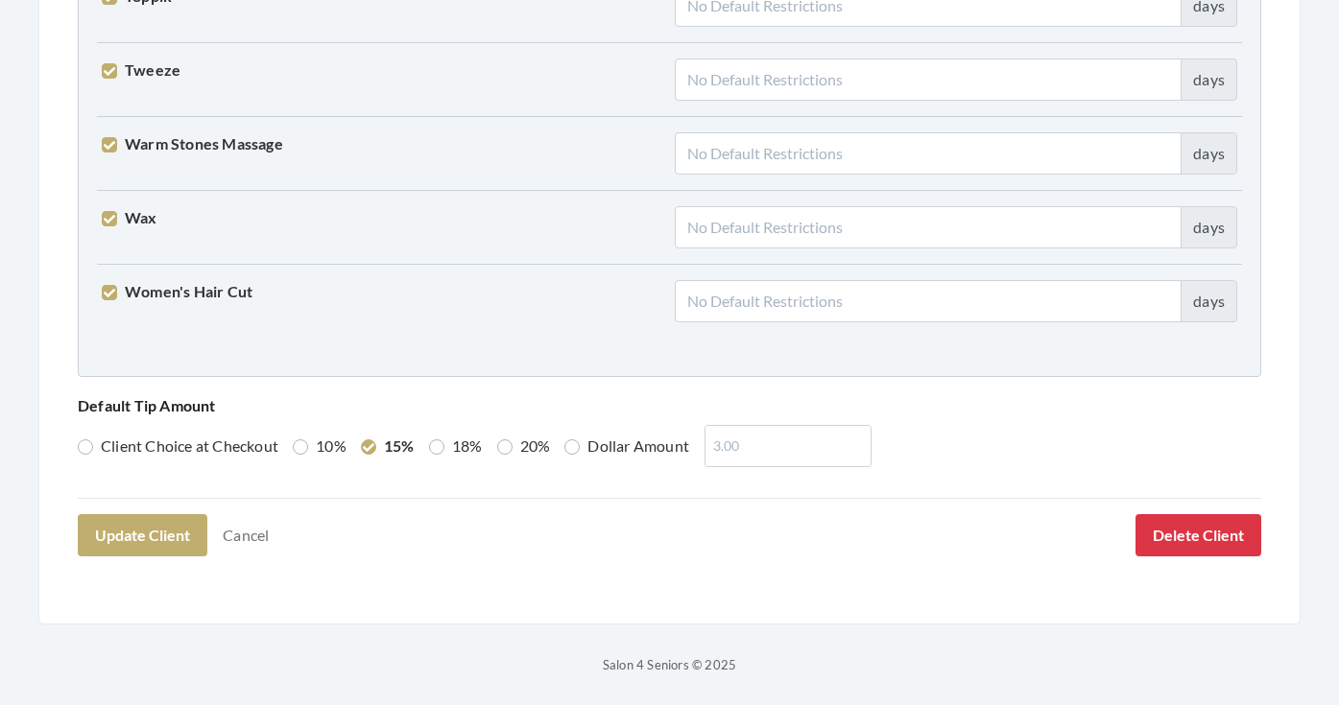
scroll to position [4928, 0]
click at [129, 530] on button "Update Client" at bounding box center [143, 536] width 130 height 42
